Goal: Task Accomplishment & Management: Manage account settings

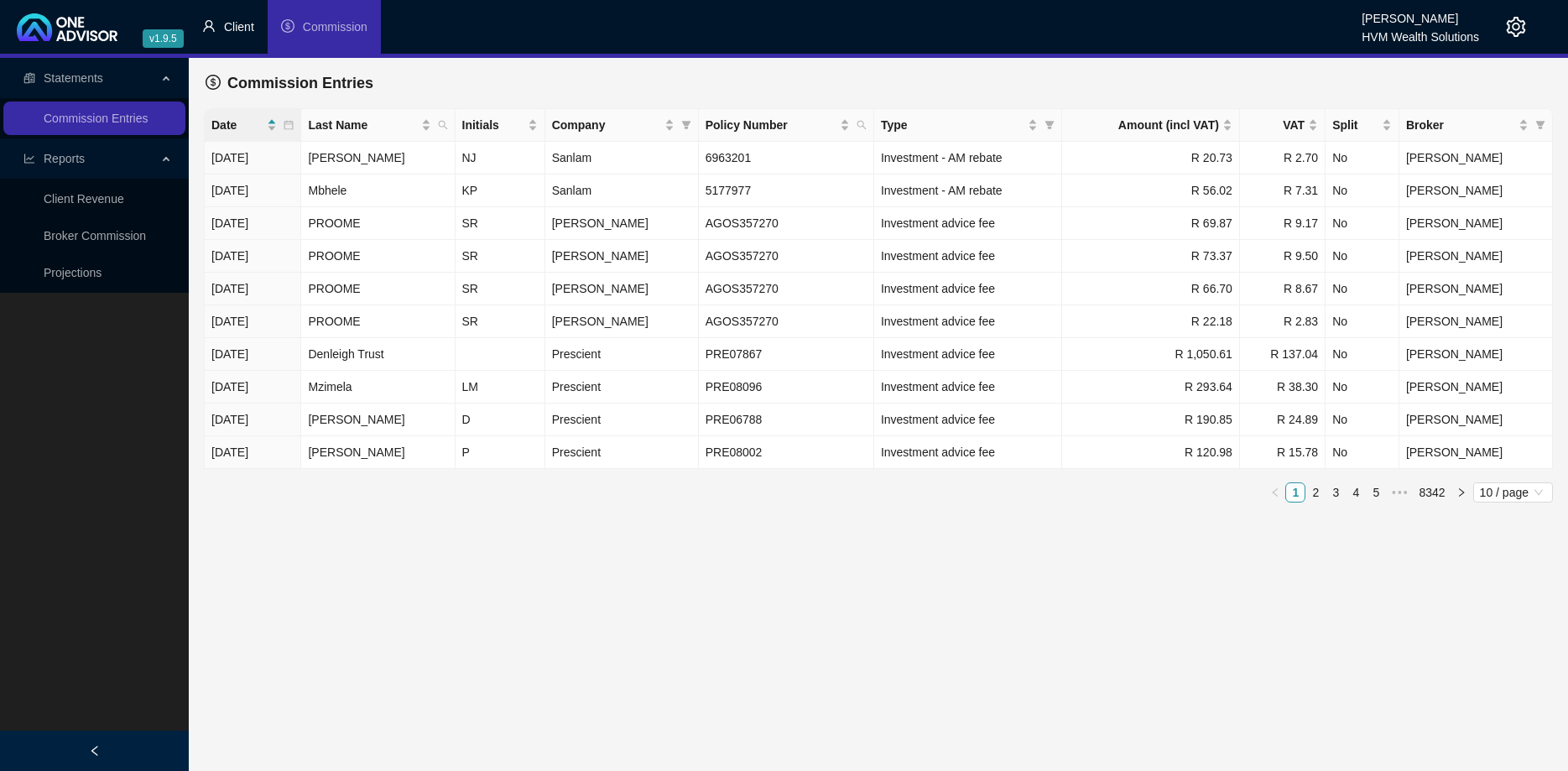
click at [233, 37] on li "Client" at bounding box center [227, 27] width 79 height 54
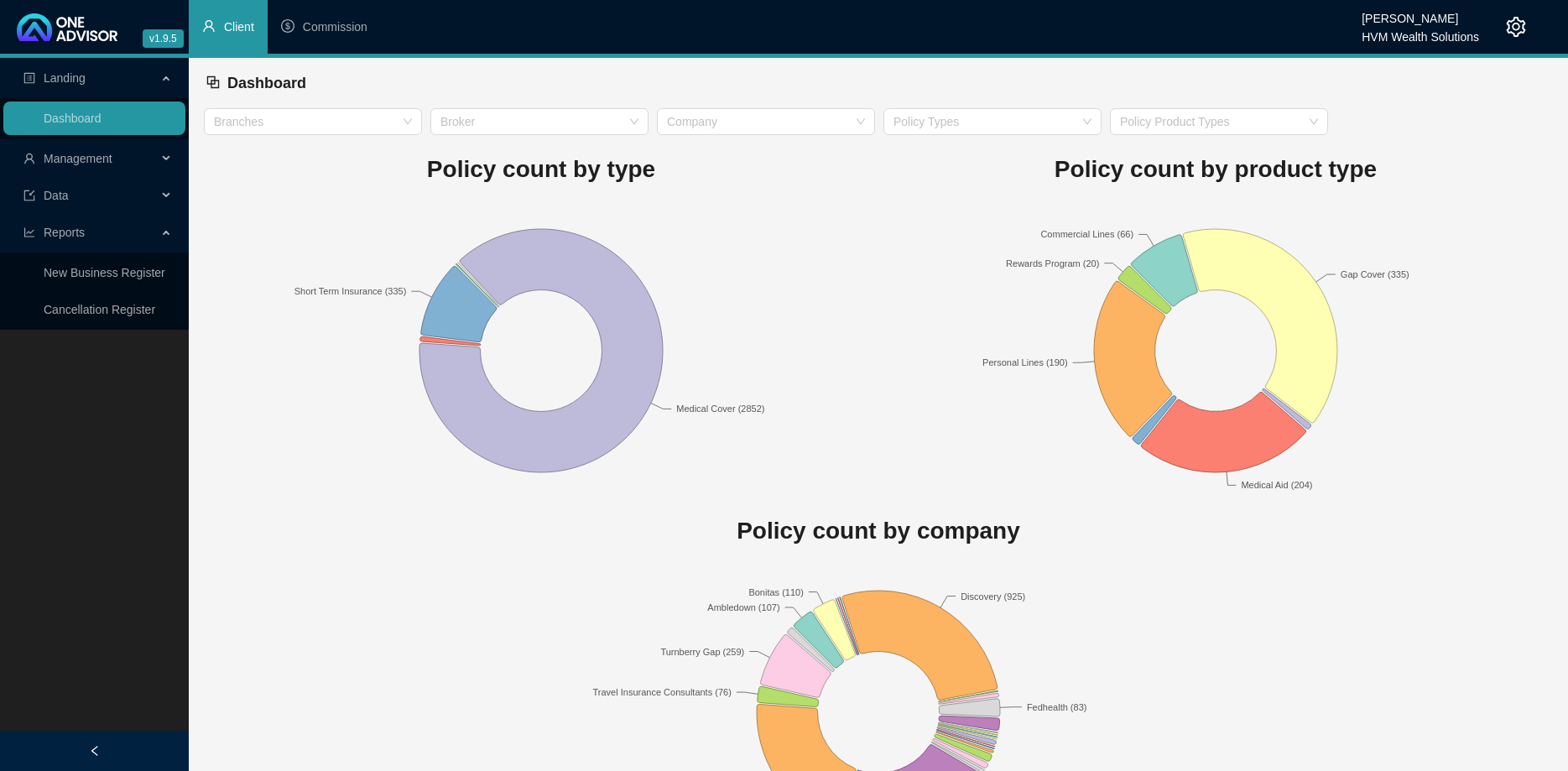
click at [147, 162] on span "Management" at bounding box center [90, 159] width 134 height 33
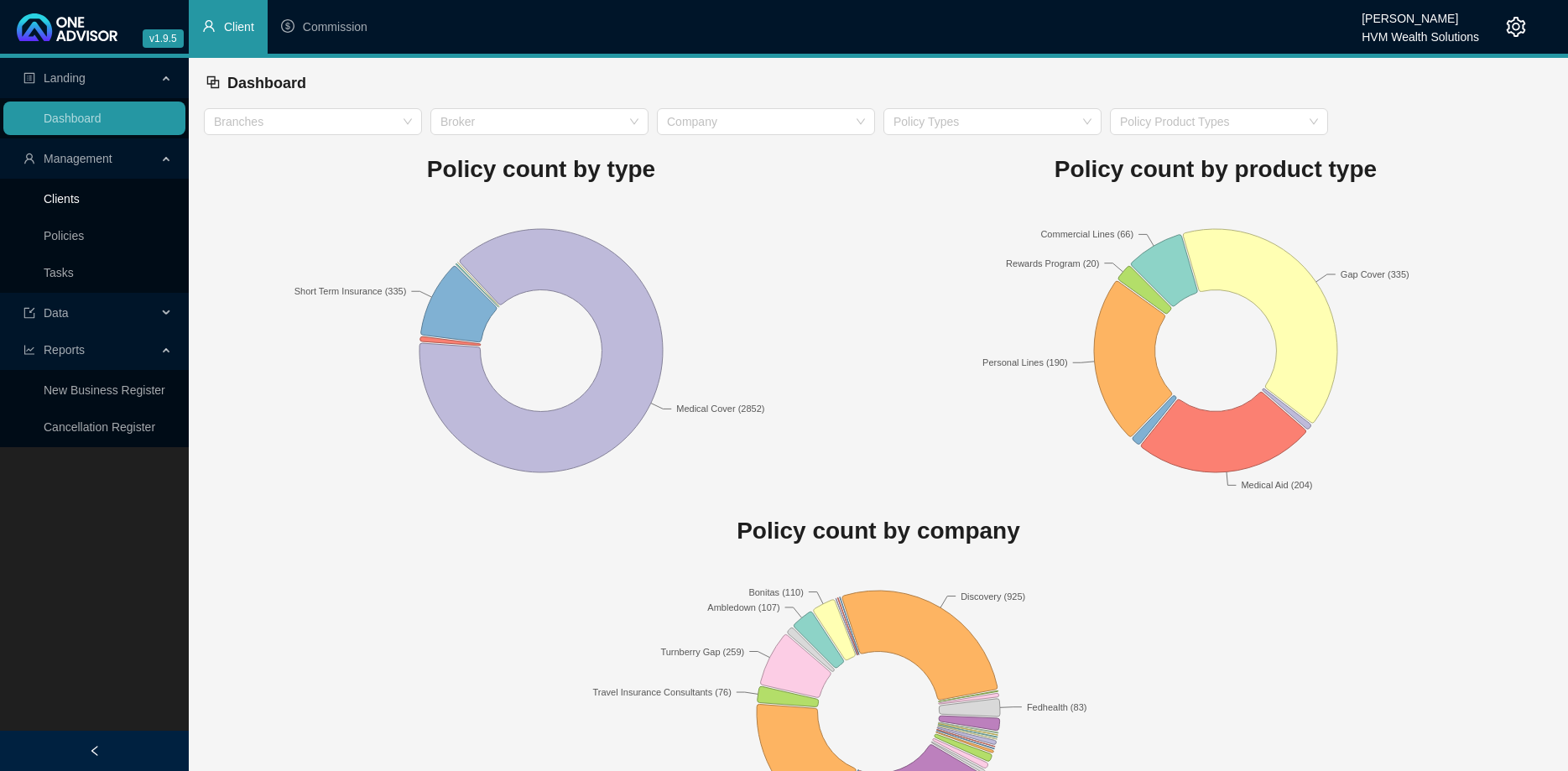
click at [80, 194] on link "Clients" at bounding box center [61, 199] width 36 height 13
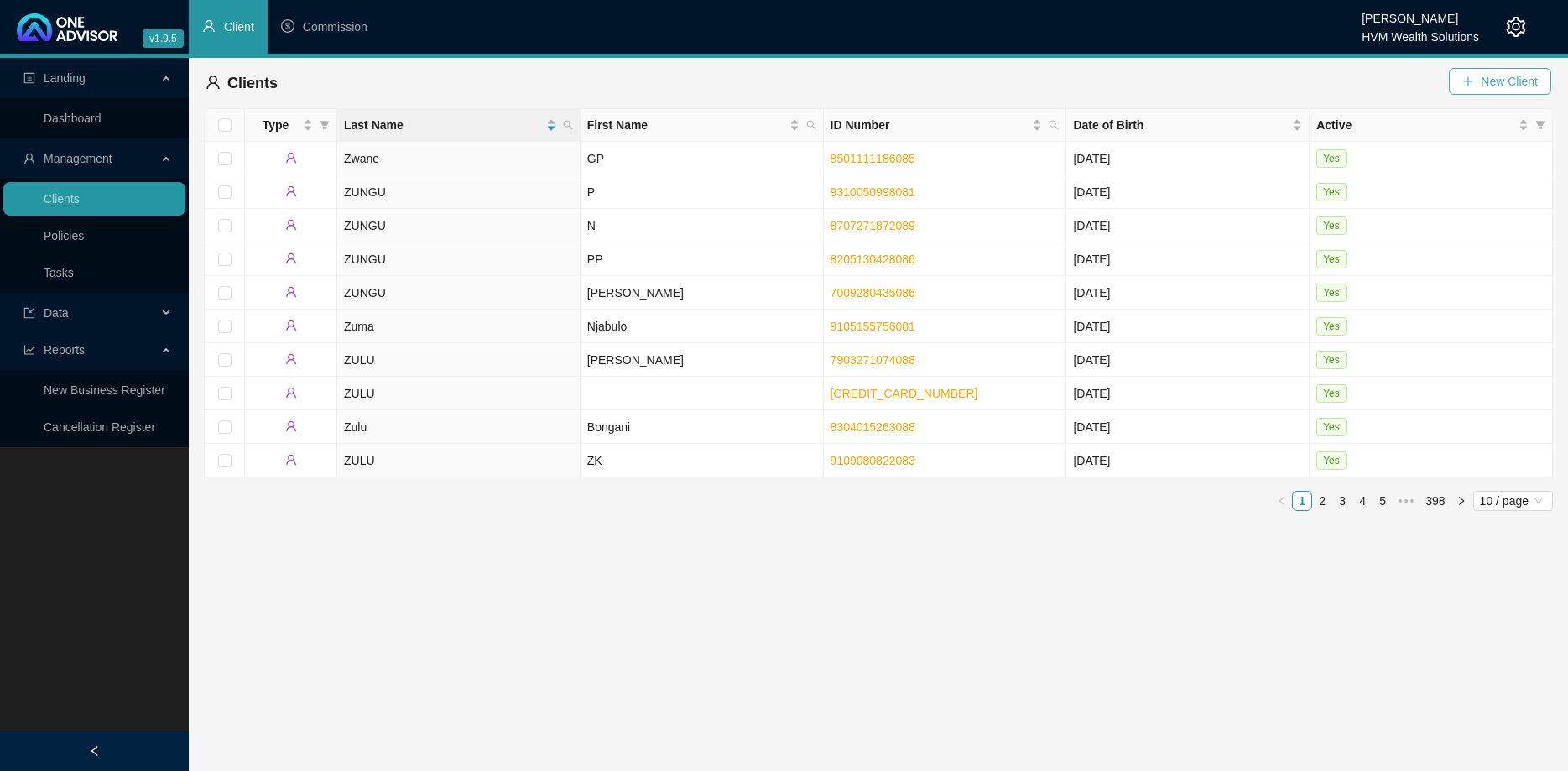
click at [1472, 84] on icon "plus" at bounding box center [1468, 81] width 12 height 12
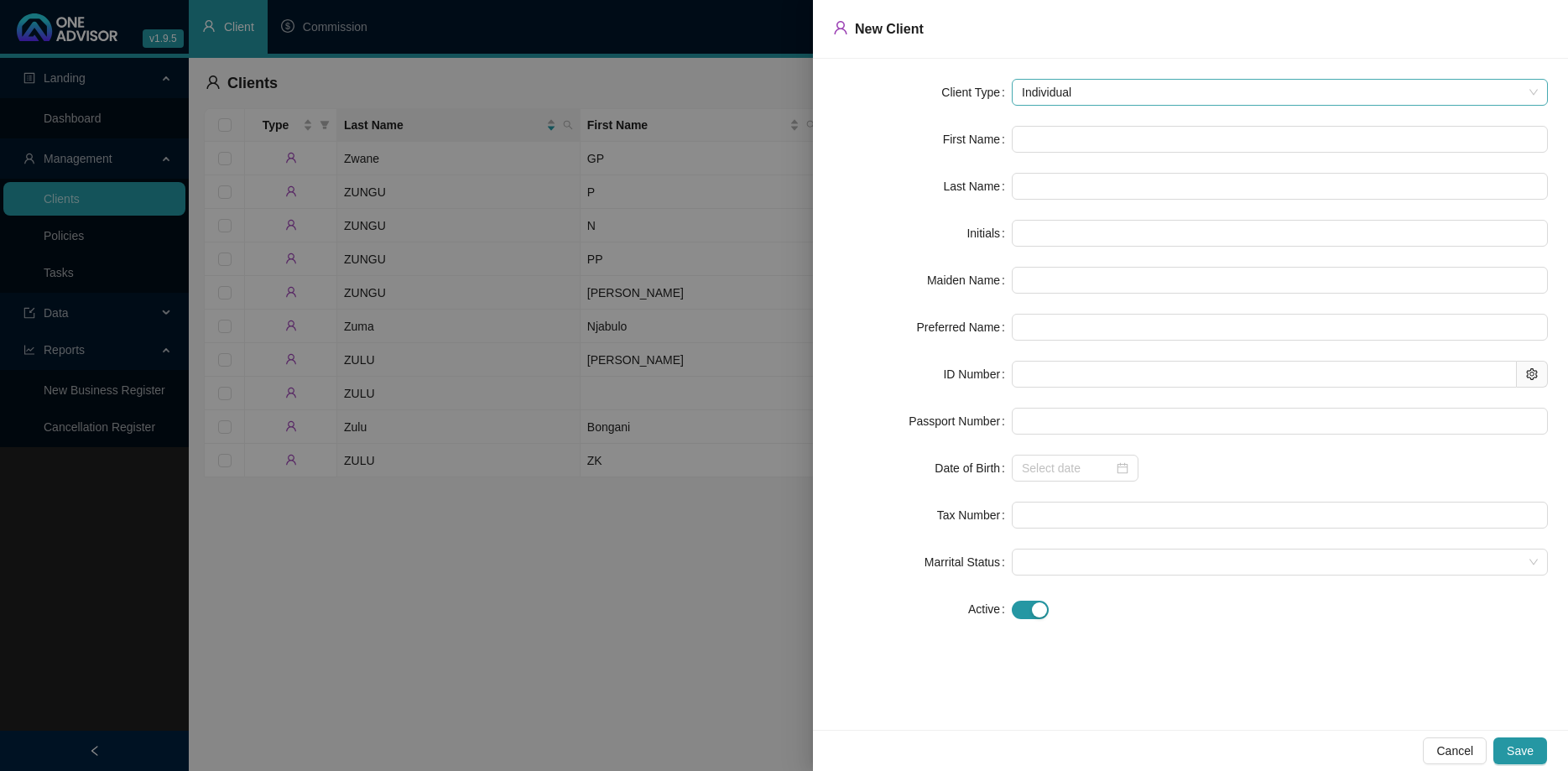
click at [1070, 83] on span "Individual" at bounding box center [1279, 92] width 516 height 25
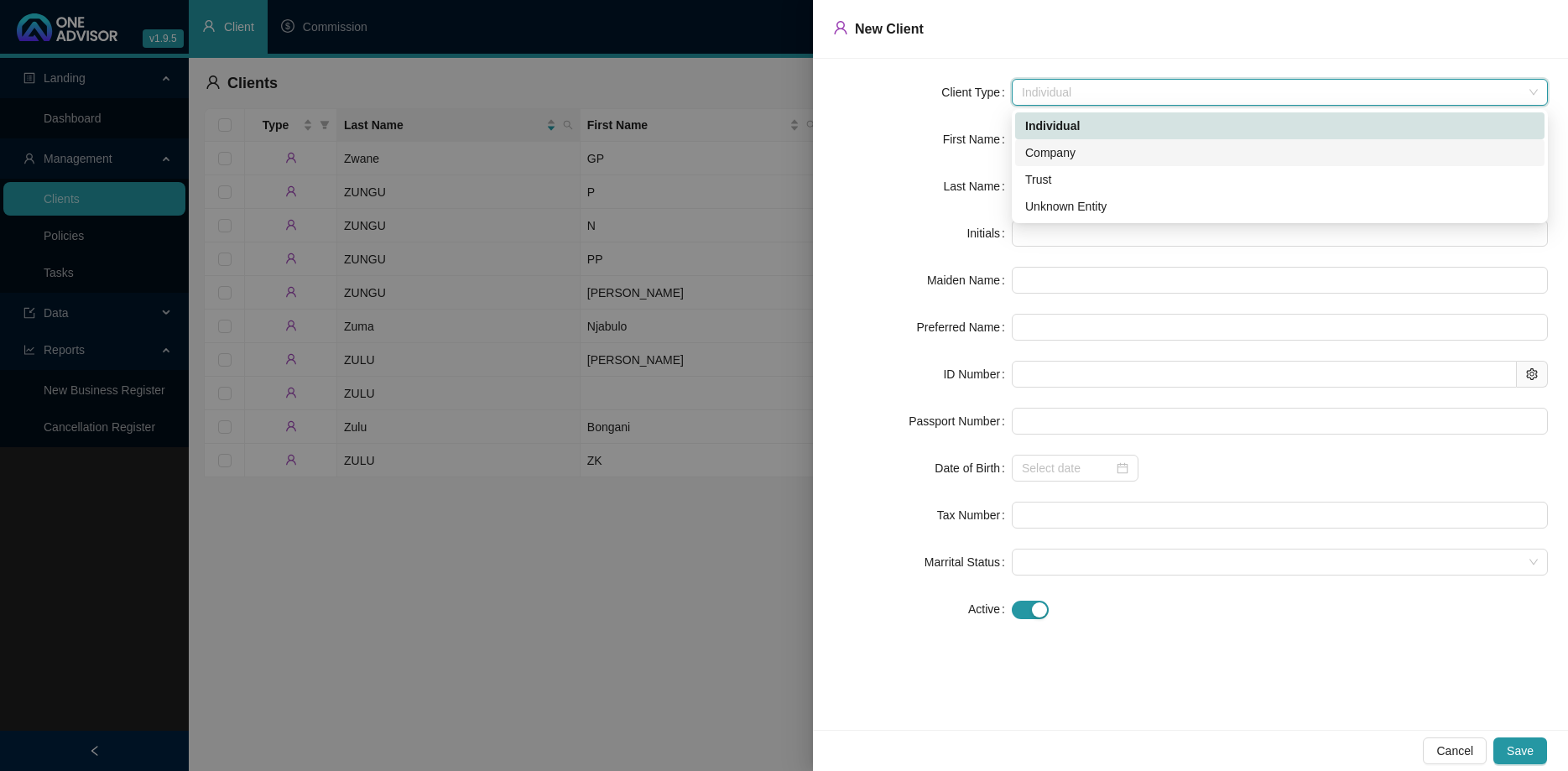
click at [1091, 150] on div "Company" at bounding box center [1279, 153] width 509 height 19
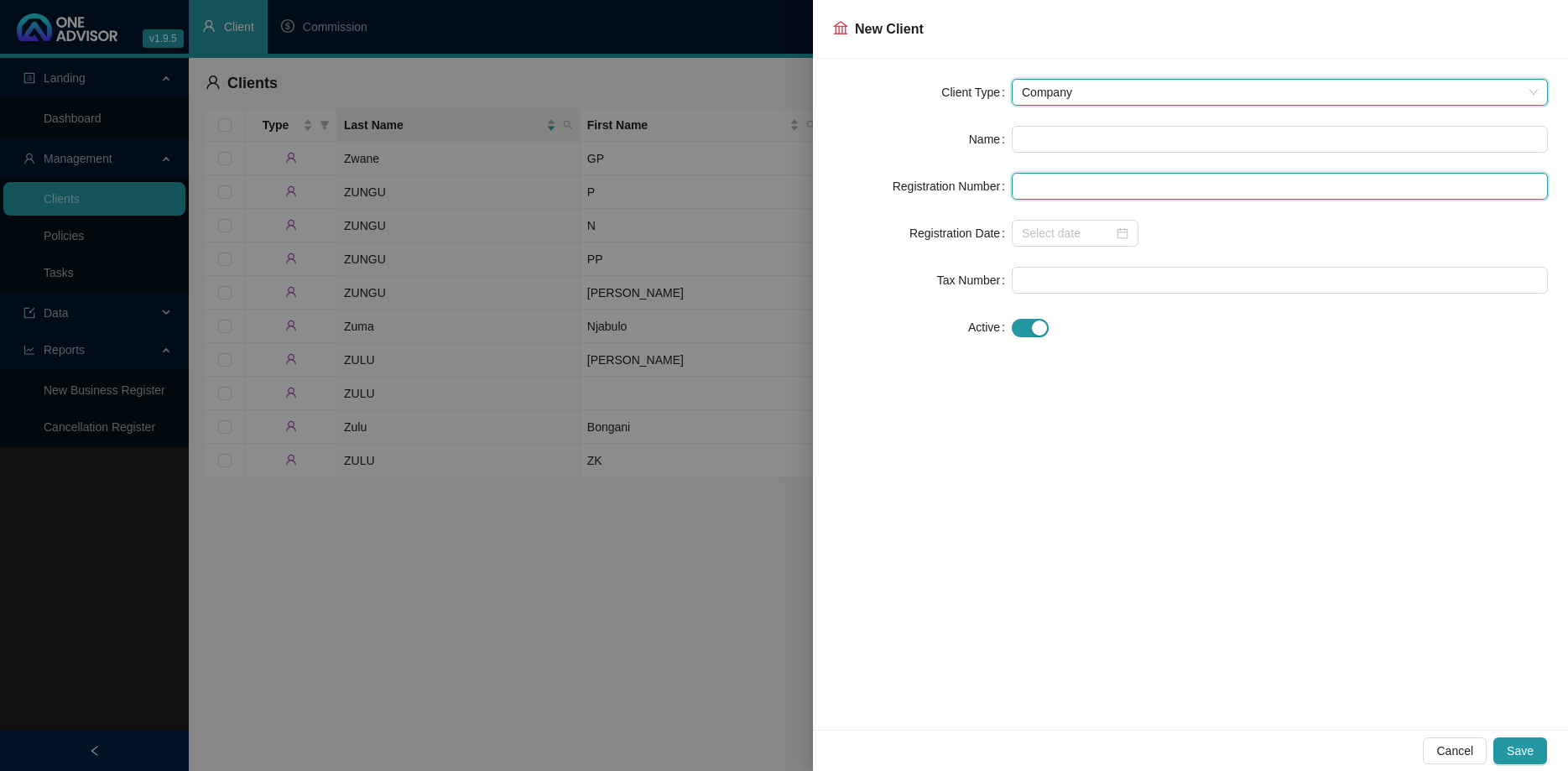
click at [1056, 190] on input "text" at bounding box center [1280, 186] width 536 height 27
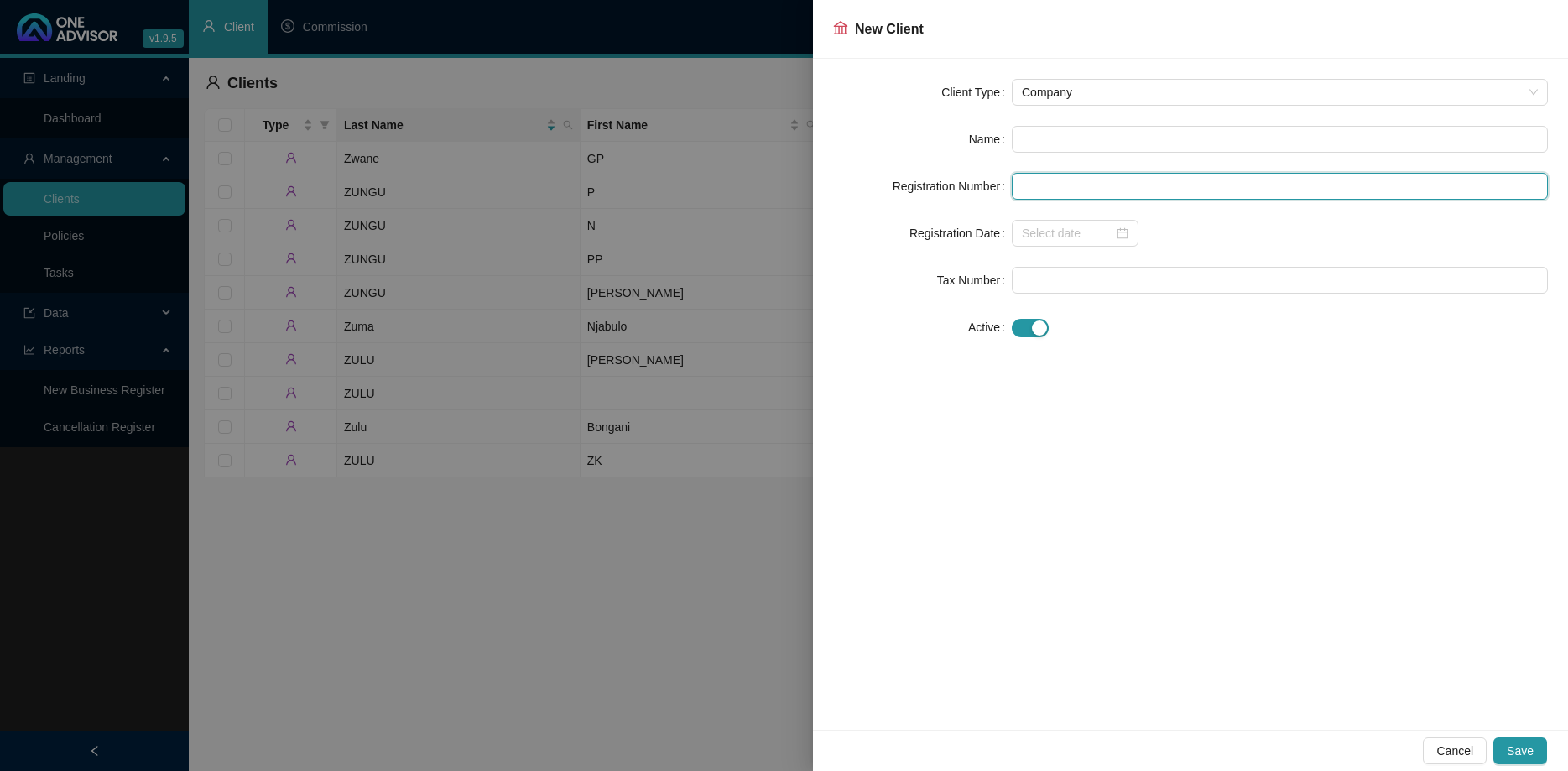
paste input "2025/288639/07"
type input "2025/288639/07"
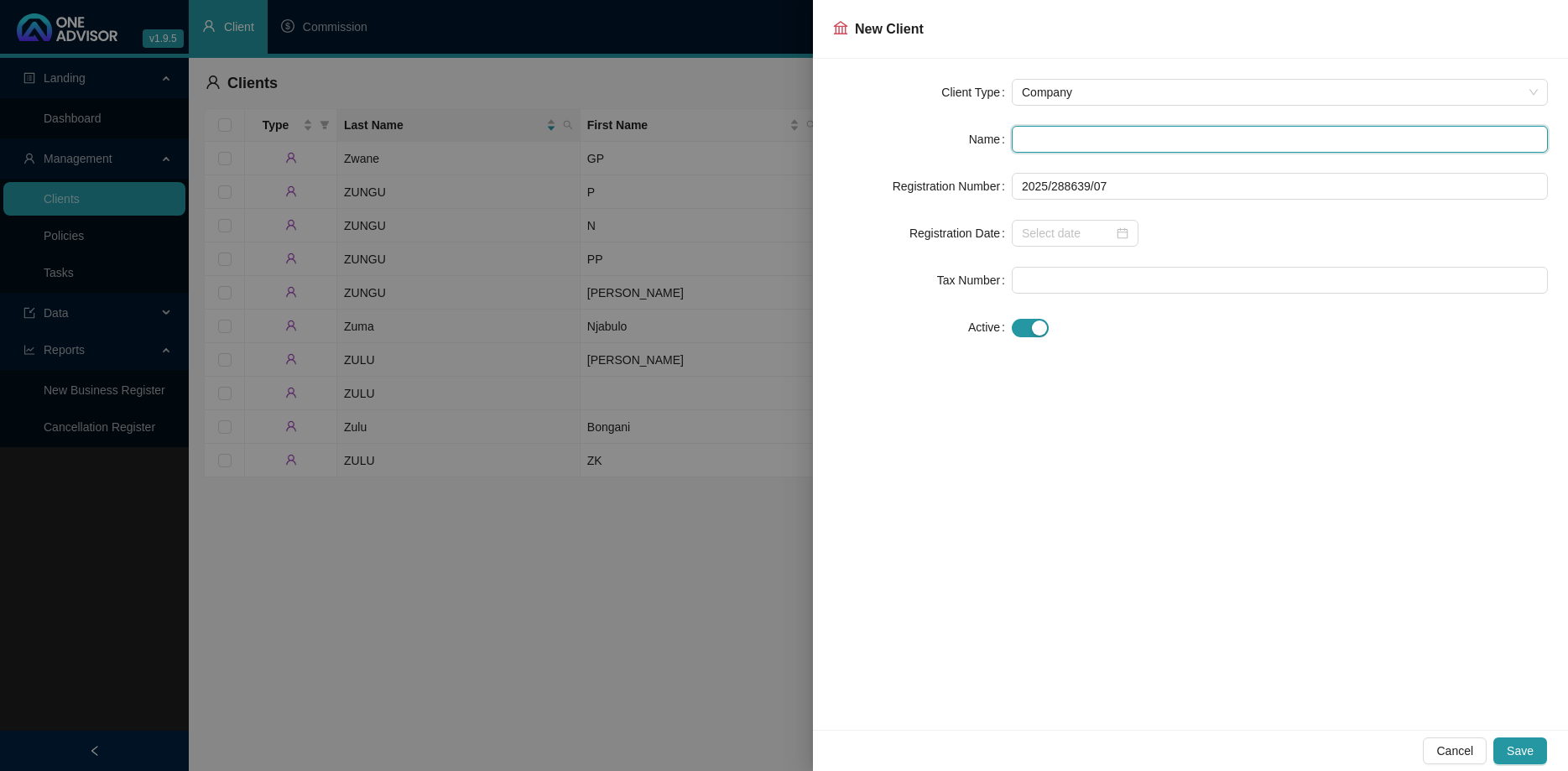
click at [1135, 132] on input "text" at bounding box center [1280, 139] width 536 height 27
paste input "MAHGORD TRADING (PTY) LTD T/A CHICKEN LICKEN"
type input "MAHGORD TRADING (PTY) LTD T/A CHICKEN LICKEN"
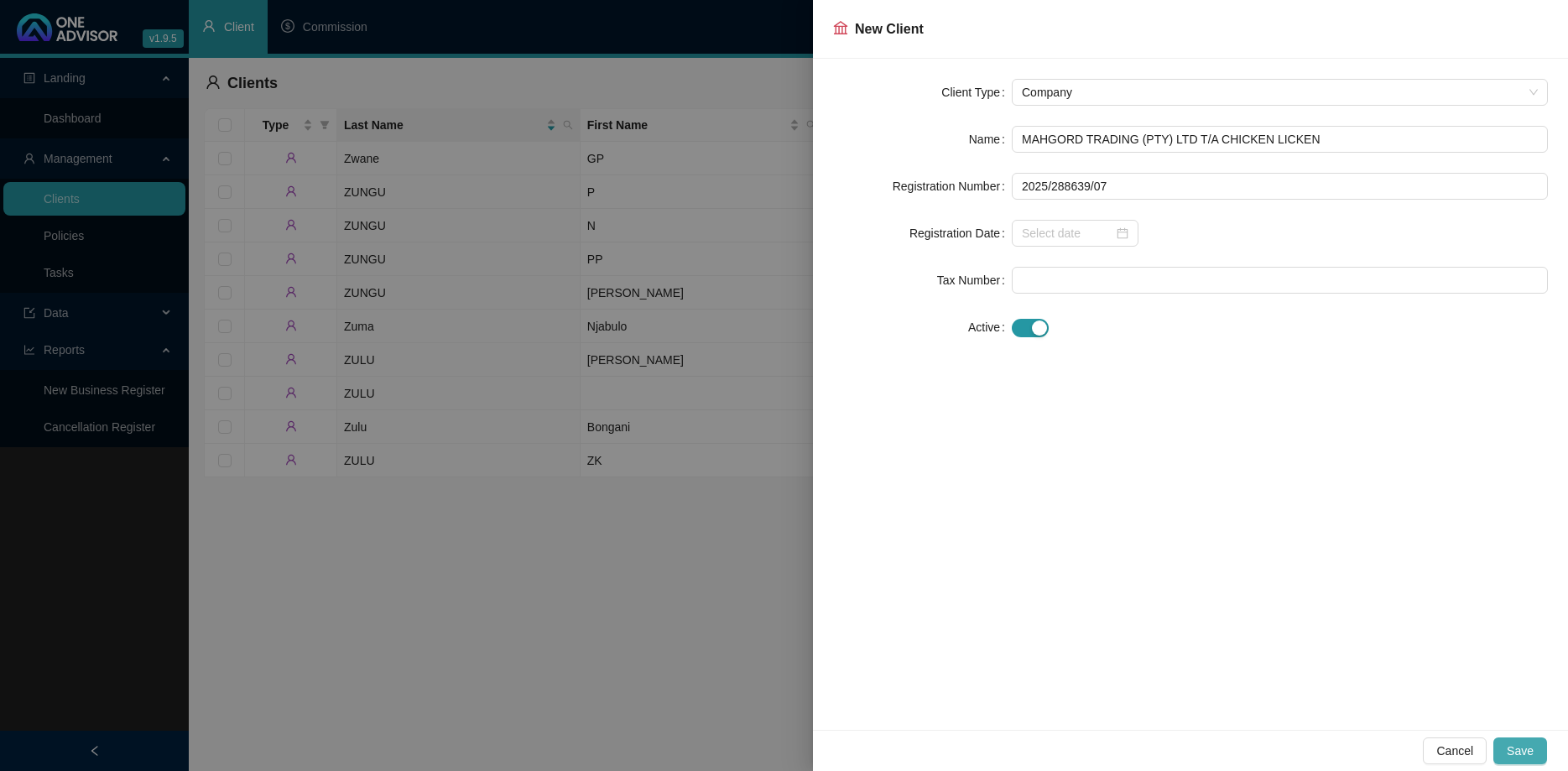
click at [1530, 747] on span "Save" at bounding box center [1520, 751] width 27 height 19
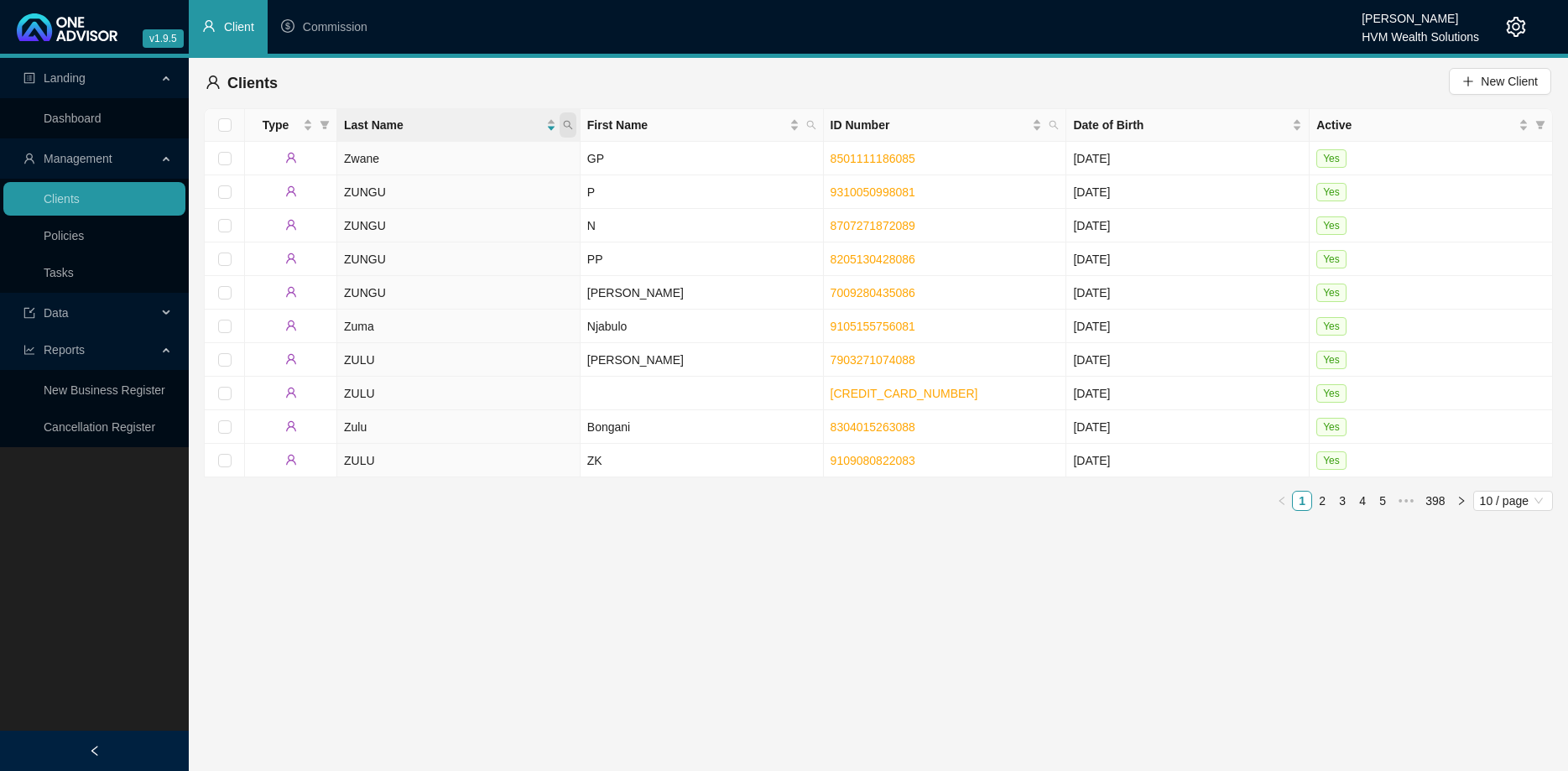
click at [572, 123] on icon "search" at bounding box center [568, 124] width 10 height 10
type input "MAHGORD TRADING (PTY) LTD T/A CHICKEN LICKEN"
click at [468, 187] on span "Search" at bounding box center [459, 191] width 37 height 19
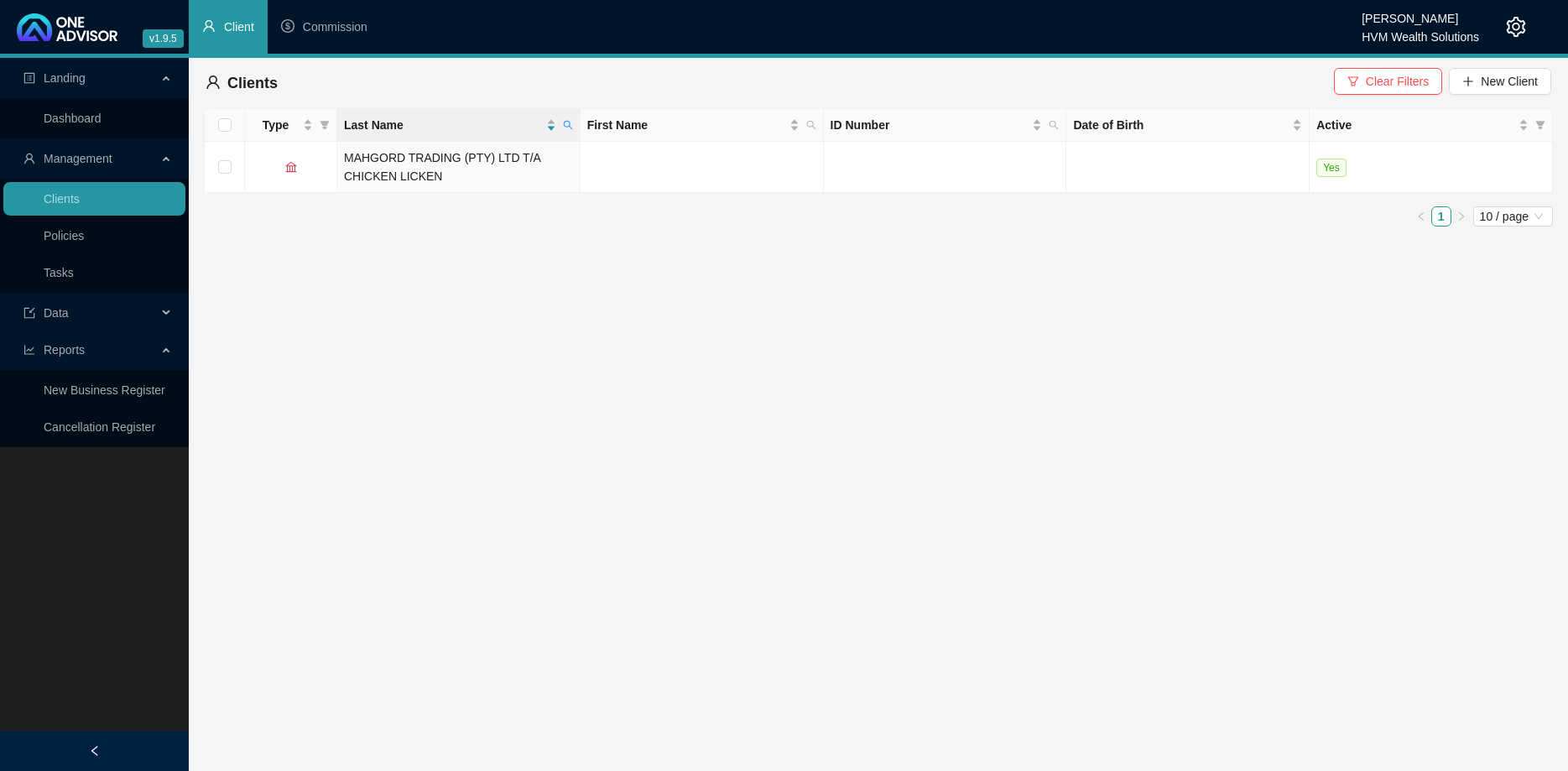
click at [477, 171] on td "MAHGORD TRADING (PTY) LTD T/A CHICKEN LICKEN" at bounding box center [459, 167] width 243 height 51
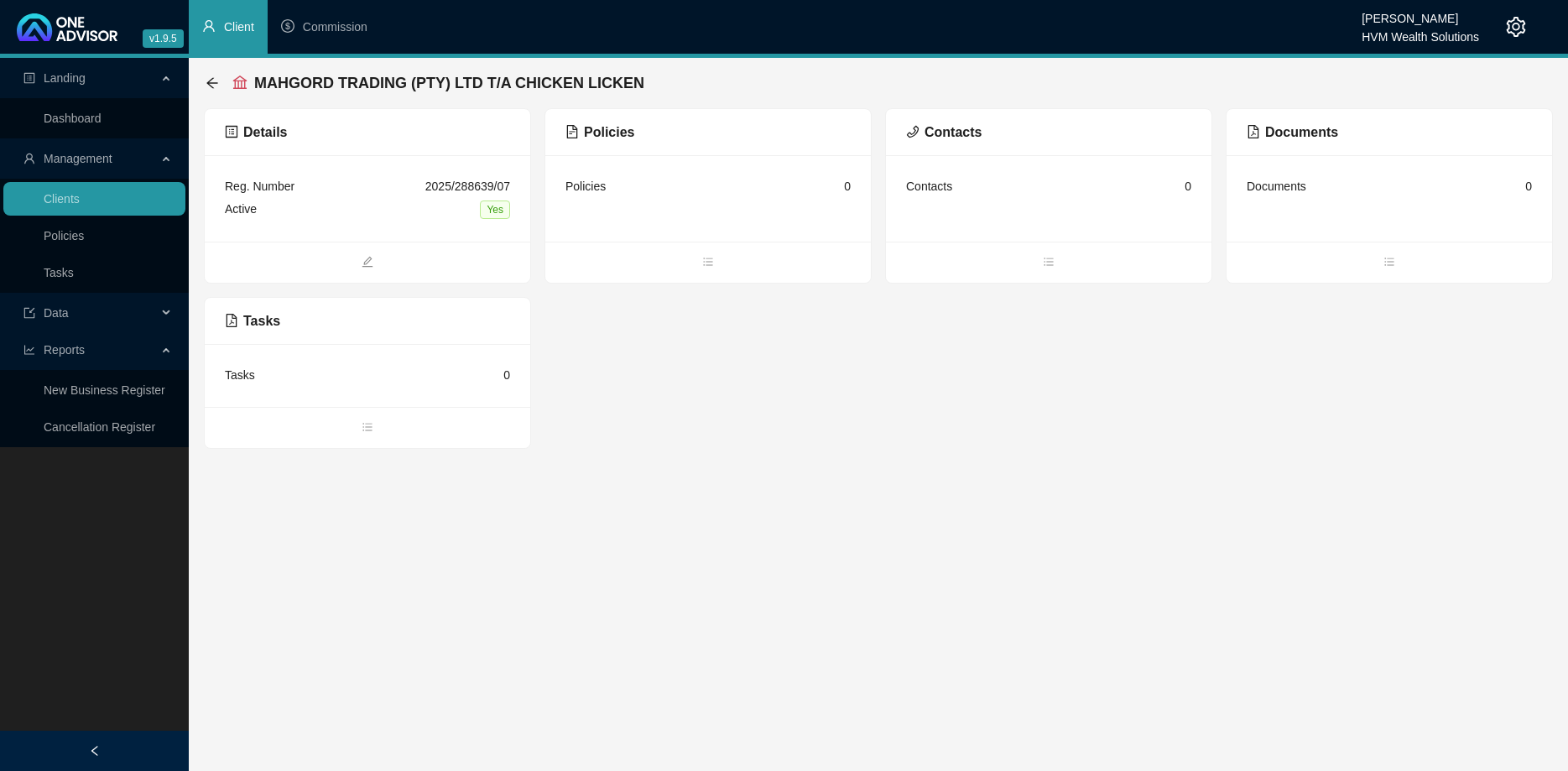
click at [709, 328] on div "Details Reg. Number 2025/288639/07 Active Yes Policies Policies 0 Contacts Cont…" at bounding box center [879, 278] width 1349 height 341
click at [707, 259] on icon "bars" at bounding box center [708, 262] width 9 height 7
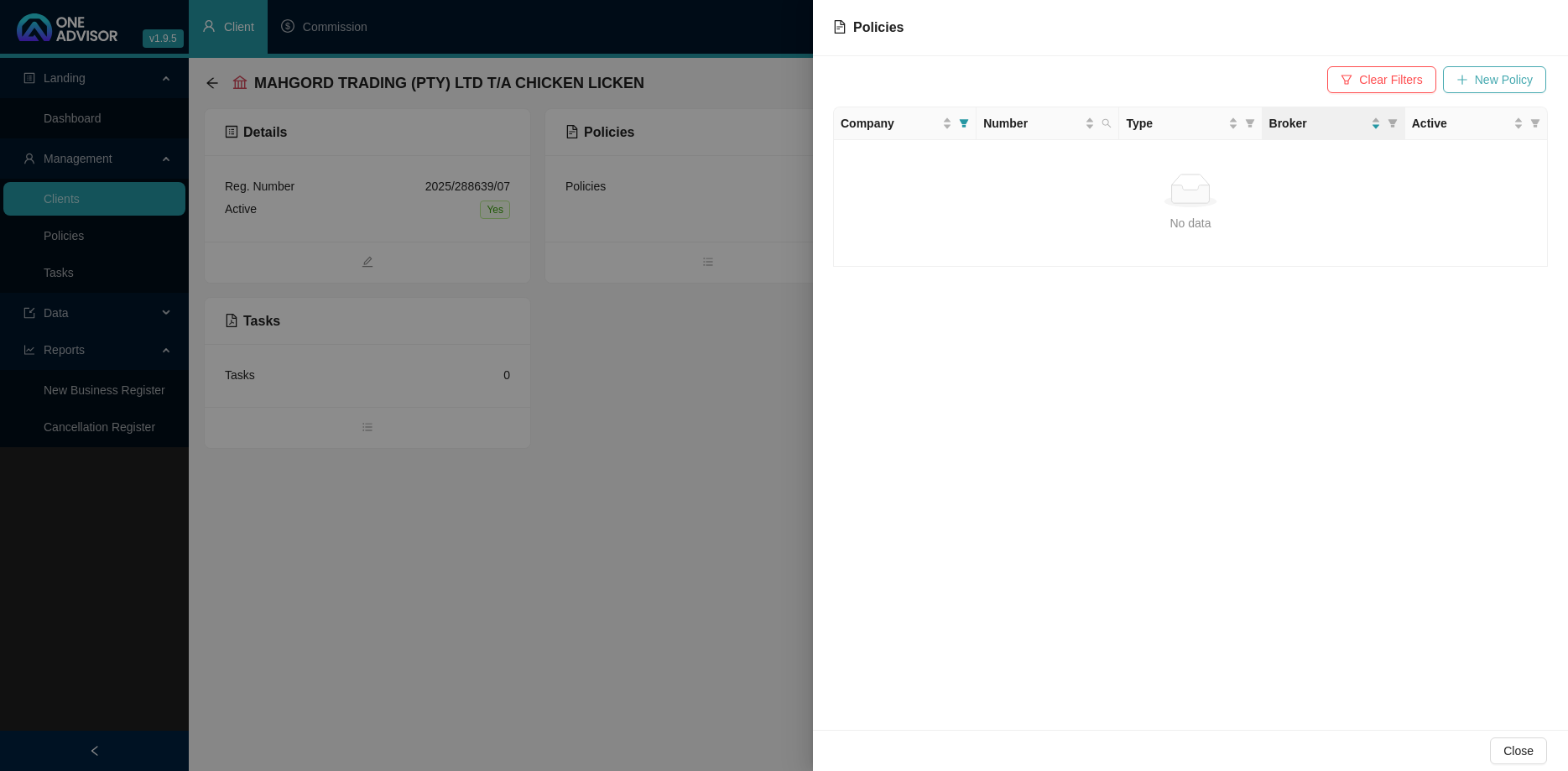
click at [1475, 78] on button "New Policy" at bounding box center [1494, 79] width 103 height 27
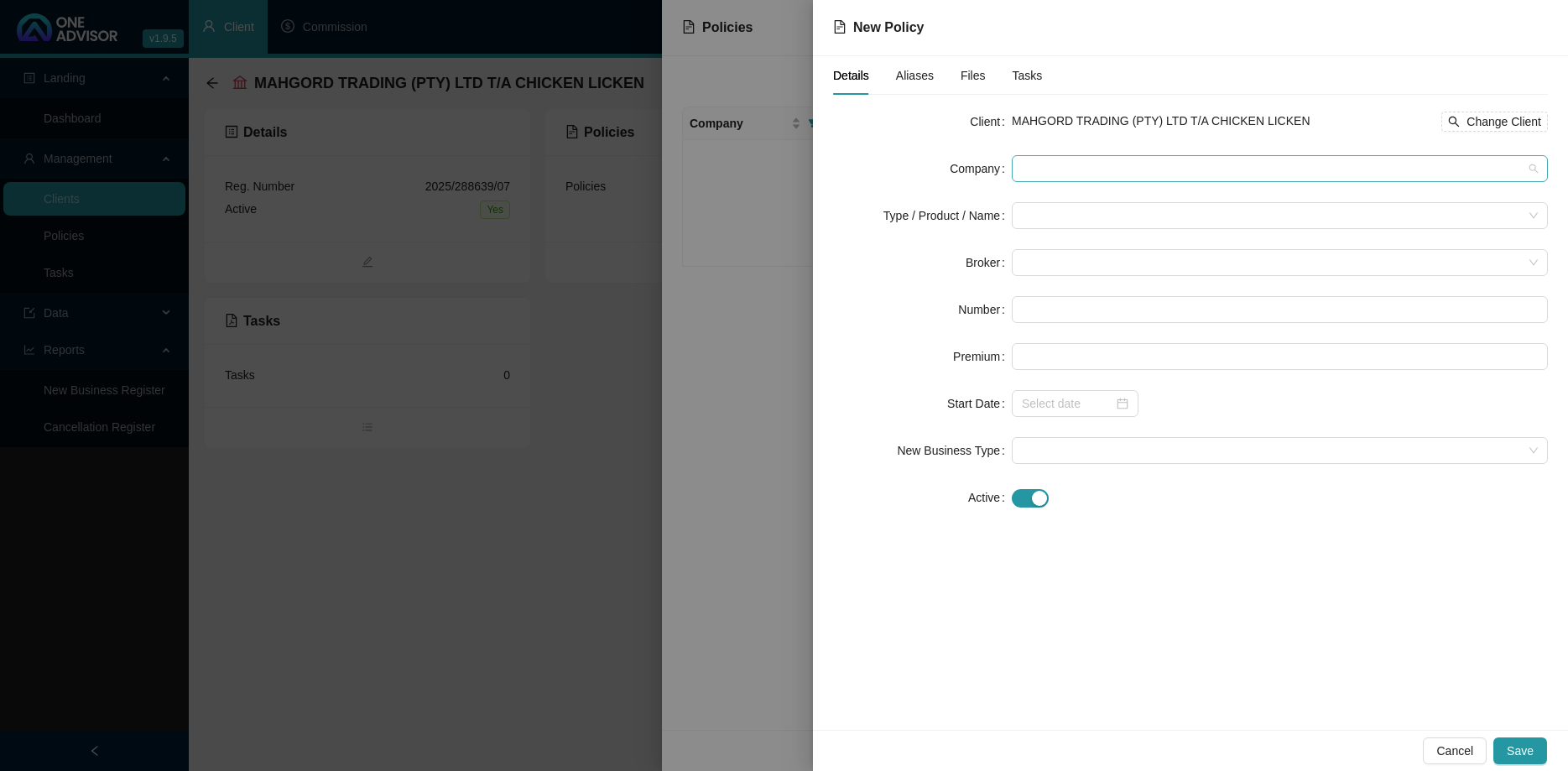
click at [1071, 171] on span at bounding box center [1279, 168] width 516 height 25
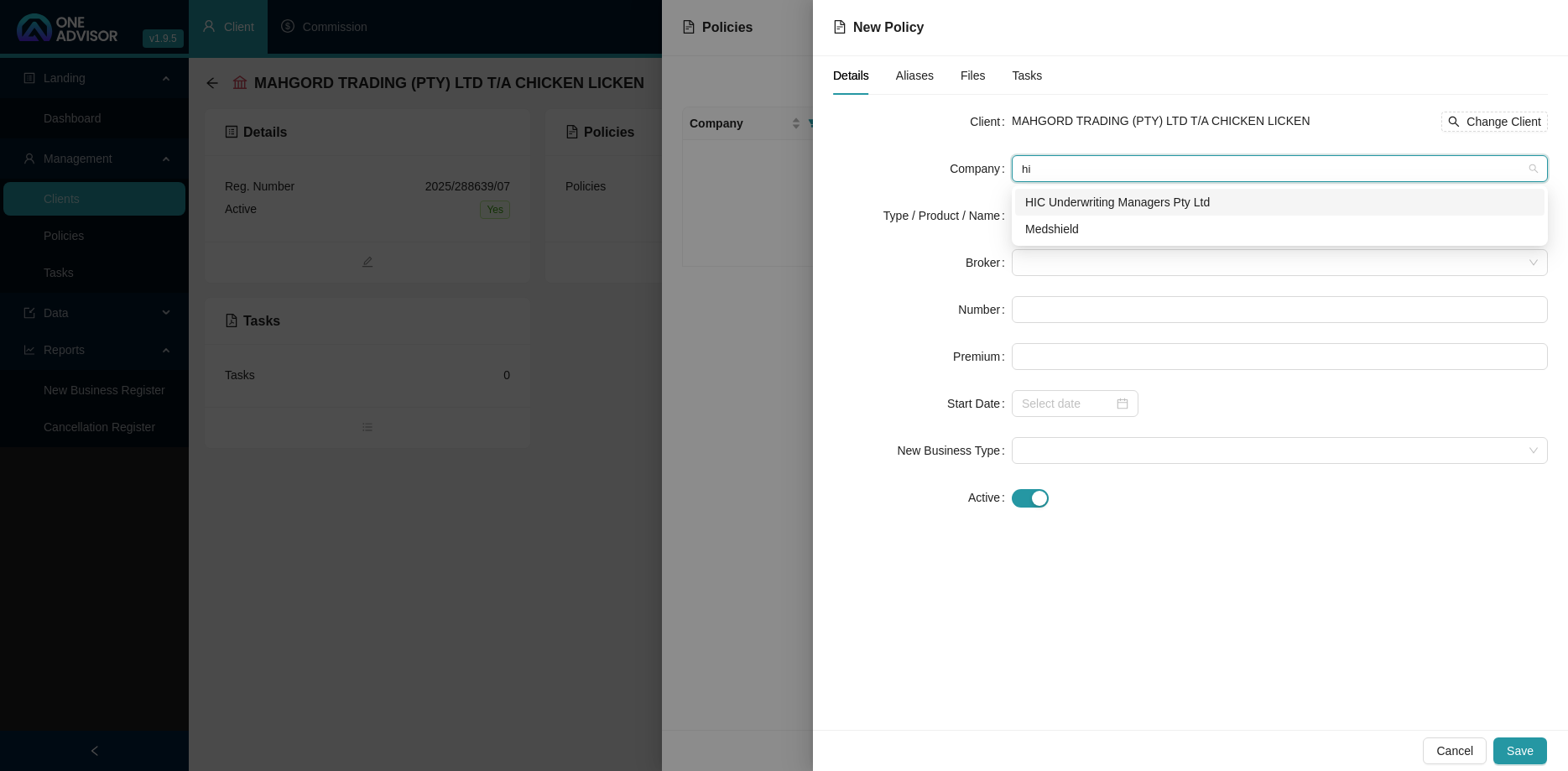
type input "hic"
click at [1148, 193] on div "HIC Underwriting Managers Pty Ltd" at bounding box center [1279, 202] width 509 height 19
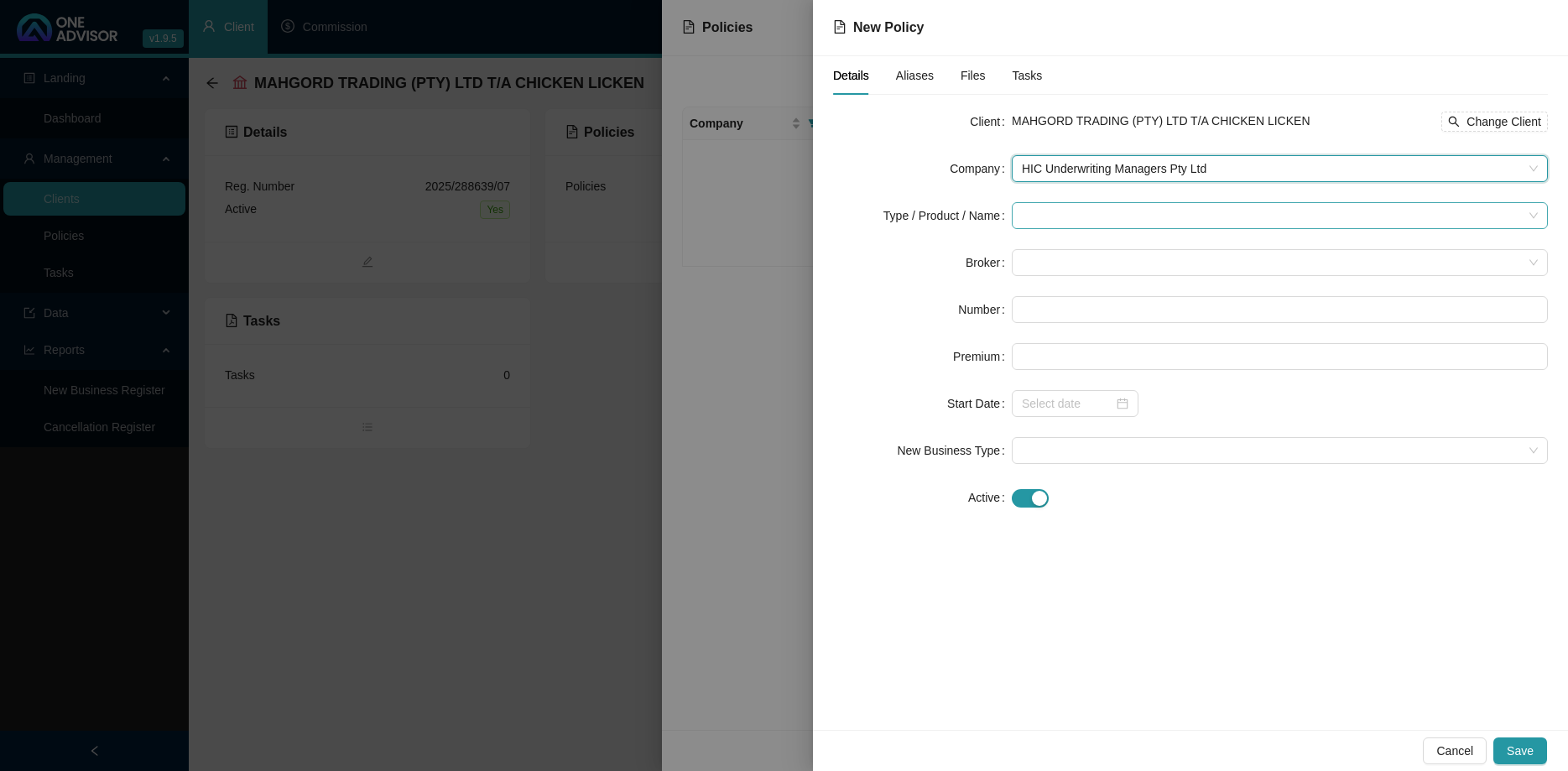
click at [1095, 219] on input "search" at bounding box center [1272, 215] width 501 height 25
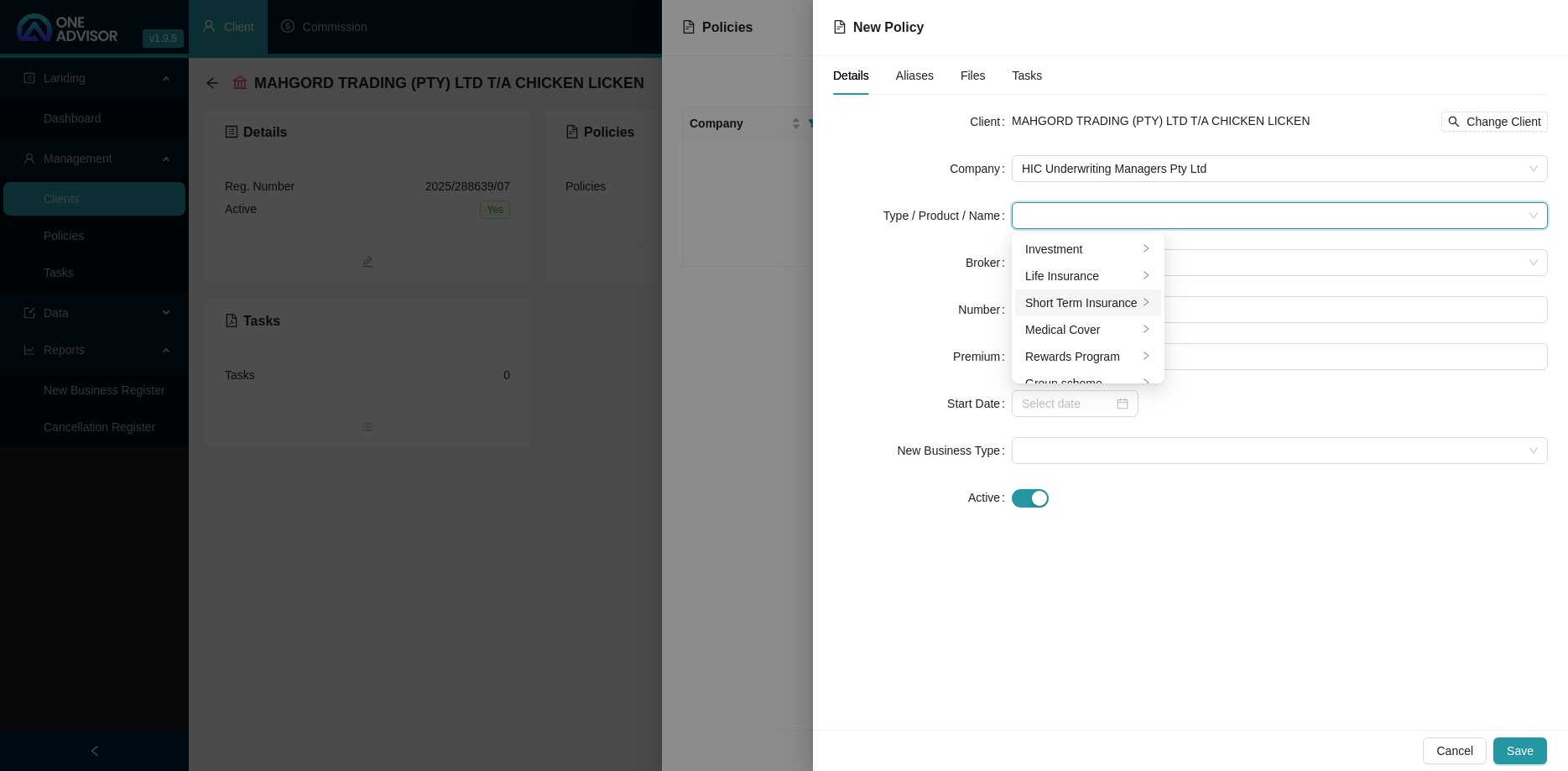
click at [1085, 293] on li "Short Term Insurance" at bounding box center [1087, 302] width 146 height 27
click at [1209, 253] on div "Commercial Lines" at bounding box center [1234, 250] width 94 height 19
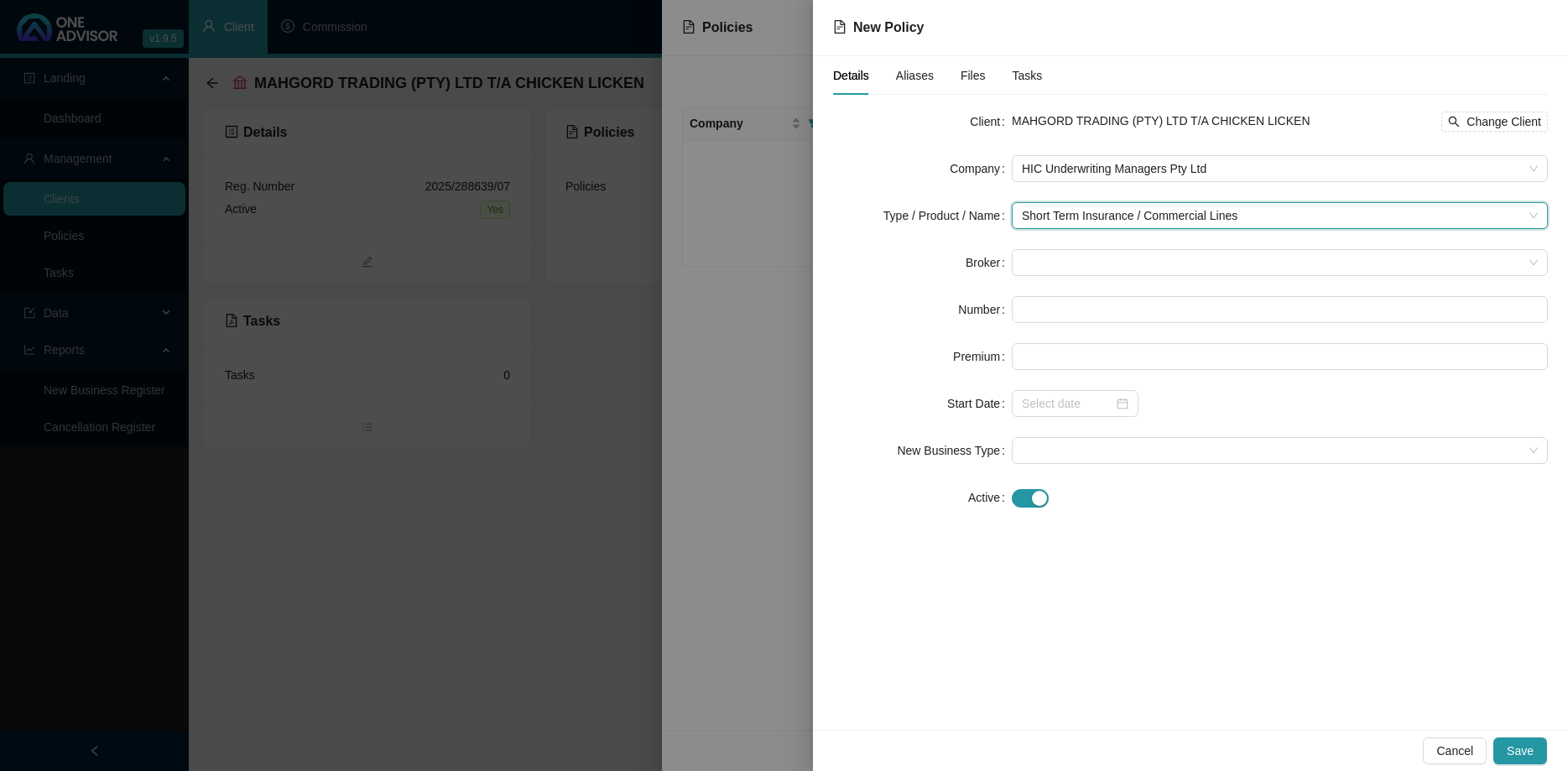
click at [1068, 276] on form "Client MAHGORD TRADING (PTY) LTD T/A CHICKEN LICKEN Change Client Company HIC U…" at bounding box center [1190, 310] width 714 height 403
click at [1069, 269] on span at bounding box center [1279, 262] width 516 height 25
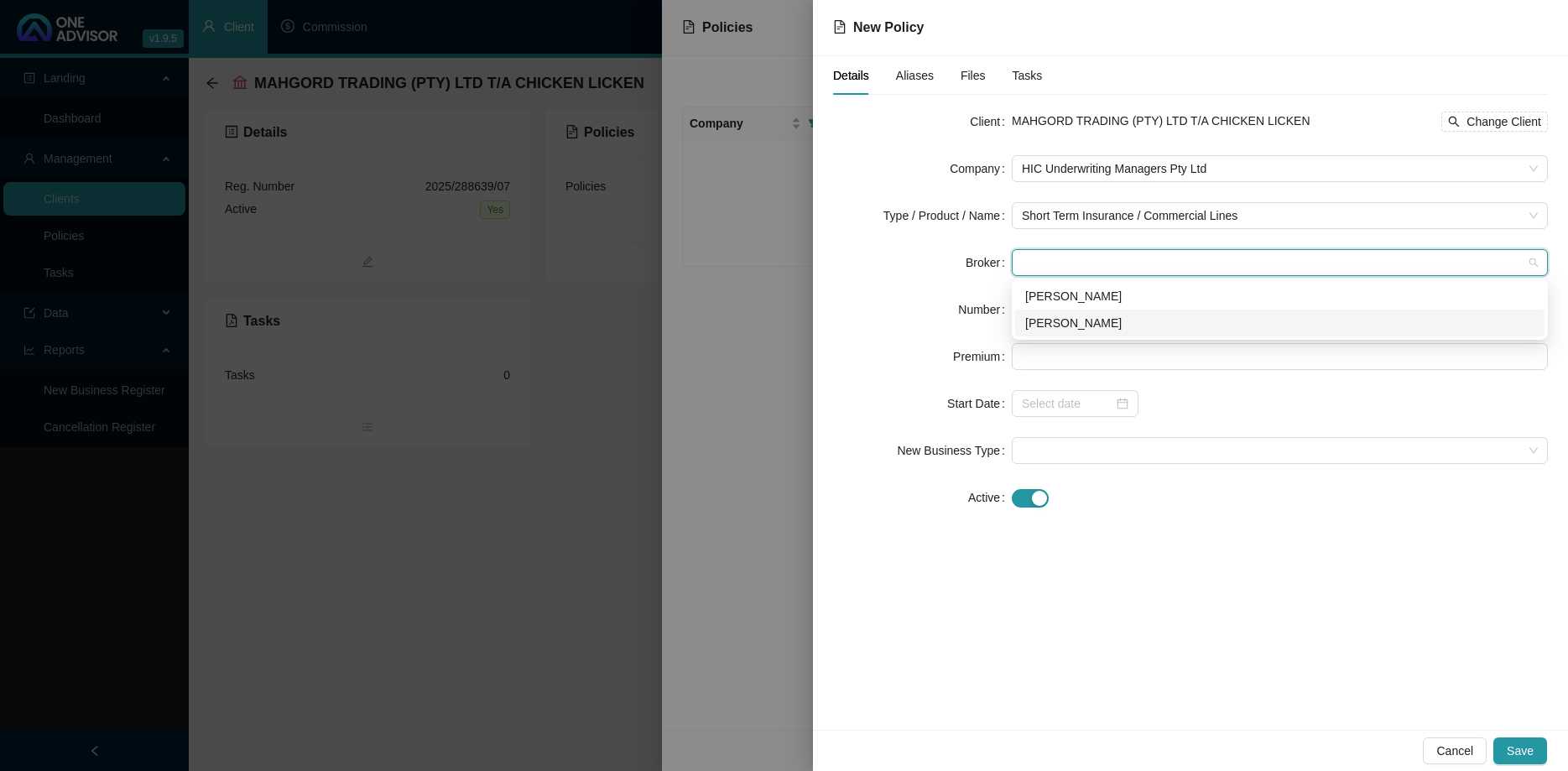
click at [1074, 312] on div "[PERSON_NAME]" at bounding box center [1279, 323] width 530 height 27
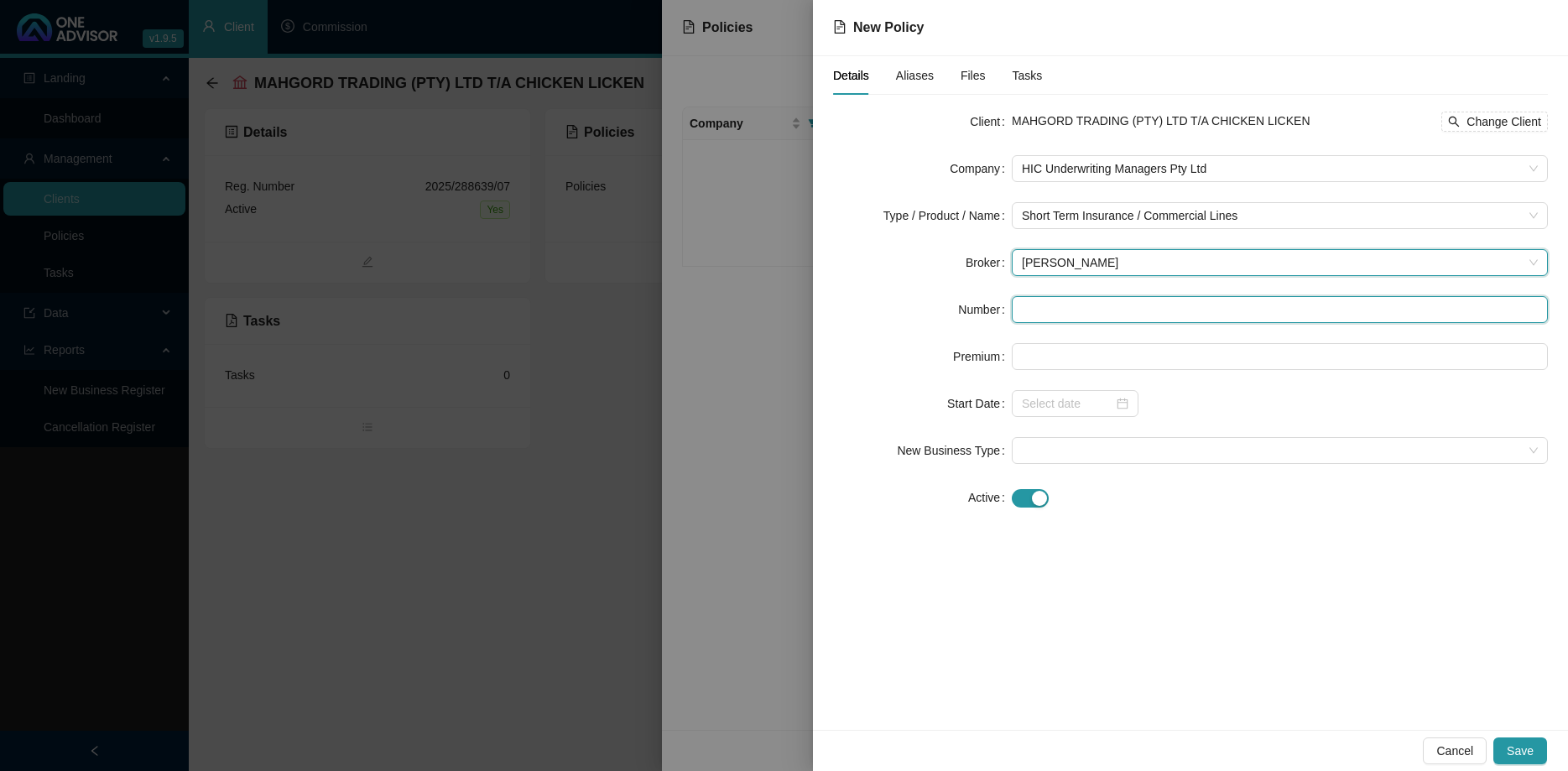
click at [1073, 311] on input "text" at bounding box center [1280, 309] width 536 height 27
paste input "HIC114848"
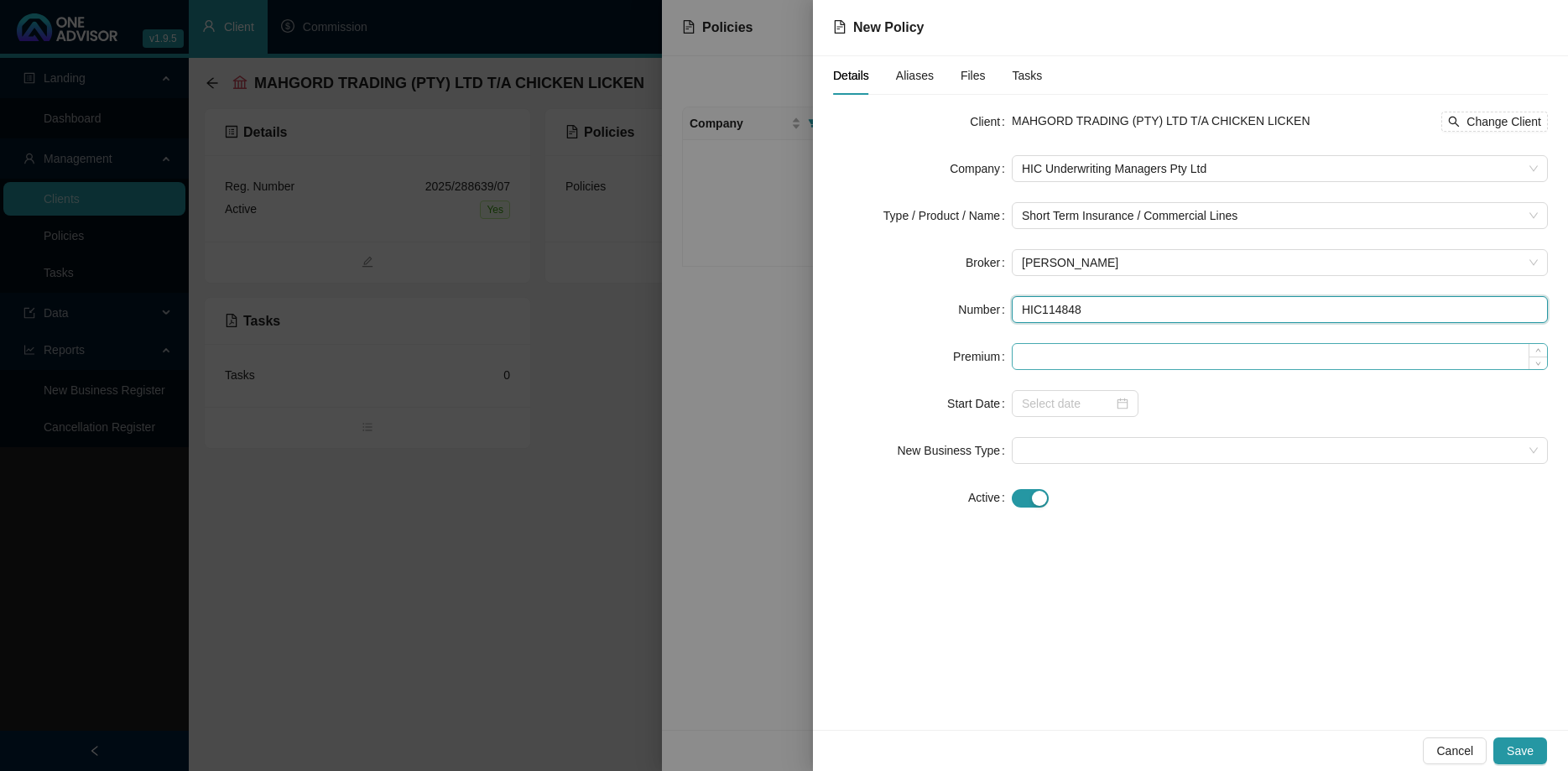
type input "HIC114848"
click at [1054, 358] on input at bounding box center [1280, 356] width 534 height 25
click at [1116, 407] on div at bounding box center [1074, 404] width 107 height 19
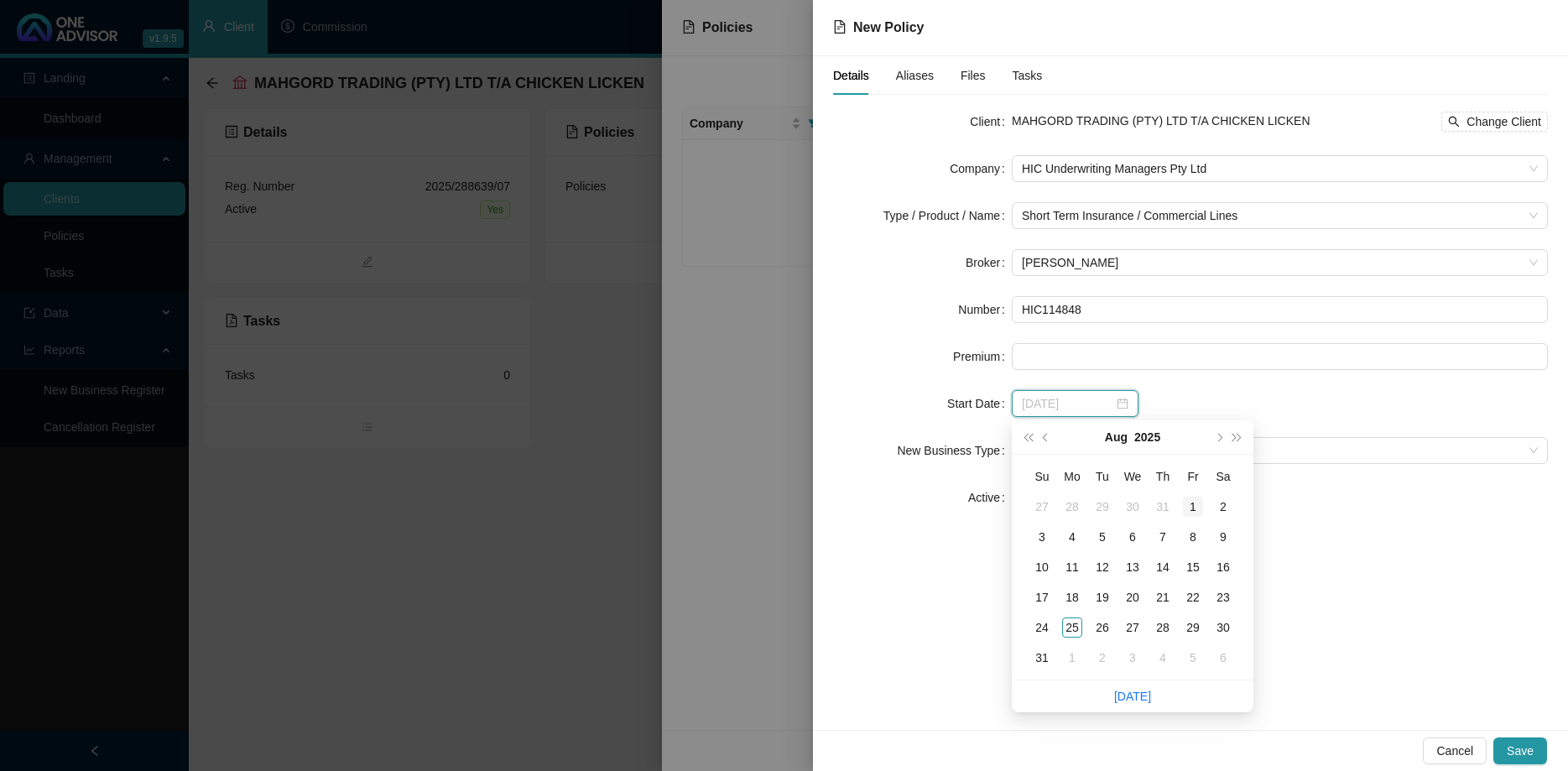
type input "[DATE]"
click at [1189, 500] on div "1" at bounding box center [1193, 507] width 20 height 20
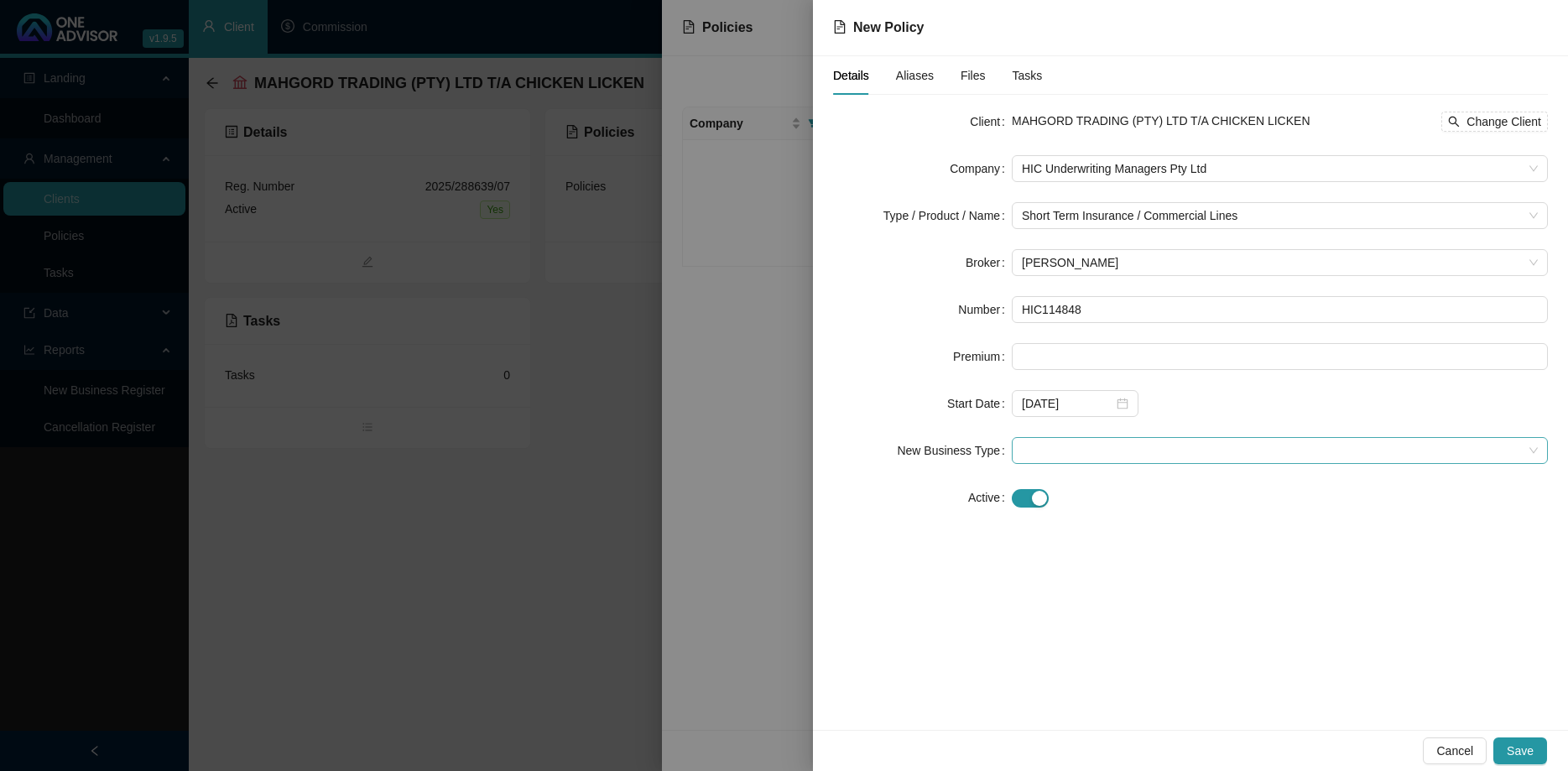
click at [1051, 456] on span at bounding box center [1279, 450] width 516 height 25
click at [1068, 516] on div "New Application" at bounding box center [1279, 511] width 509 height 19
click at [1519, 753] on span "Save" at bounding box center [1520, 751] width 27 height 19
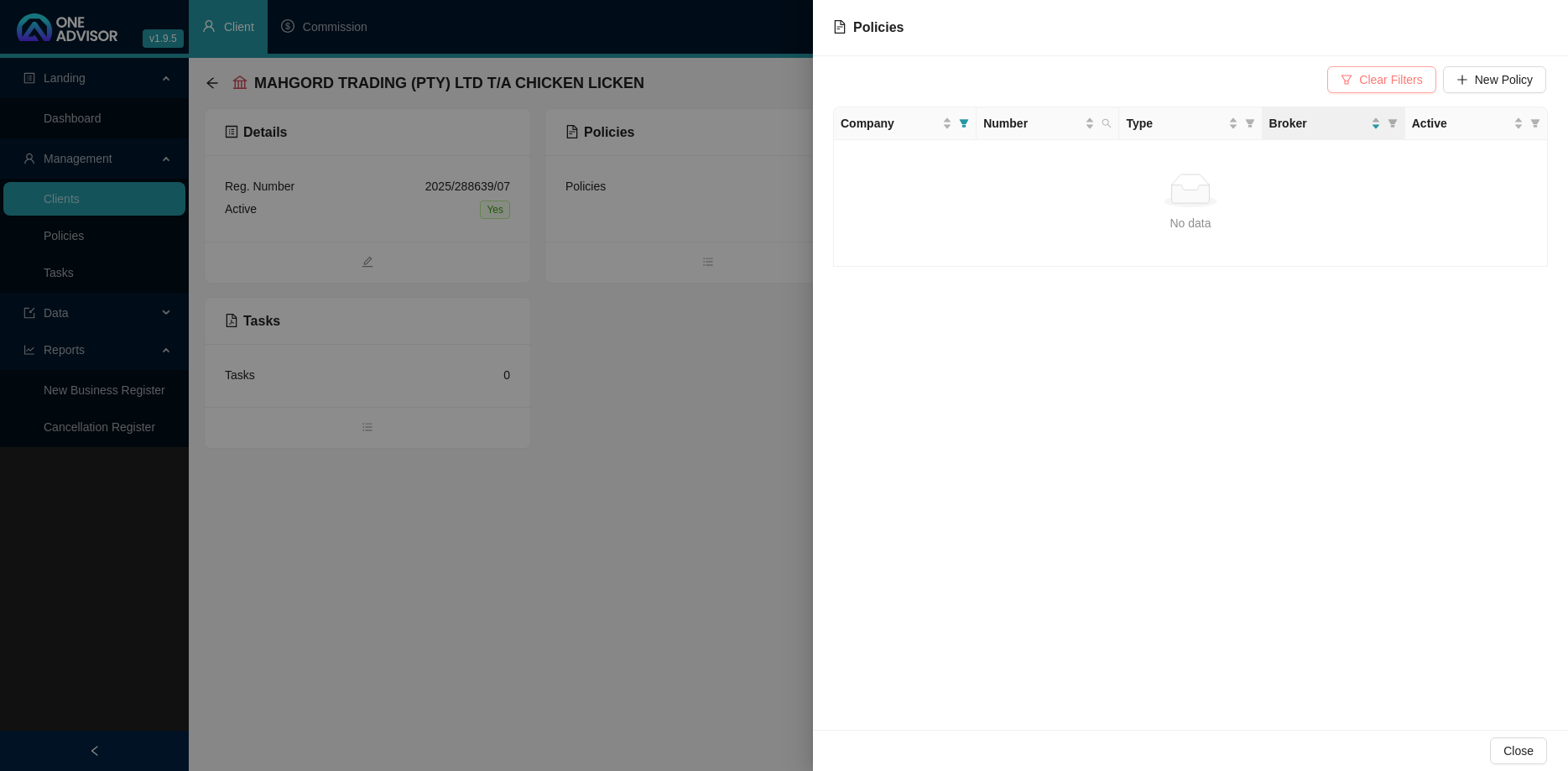
click at [1373, 74] on span "Clear Filters" at bounding box center [1391, 80] width 63 height 19
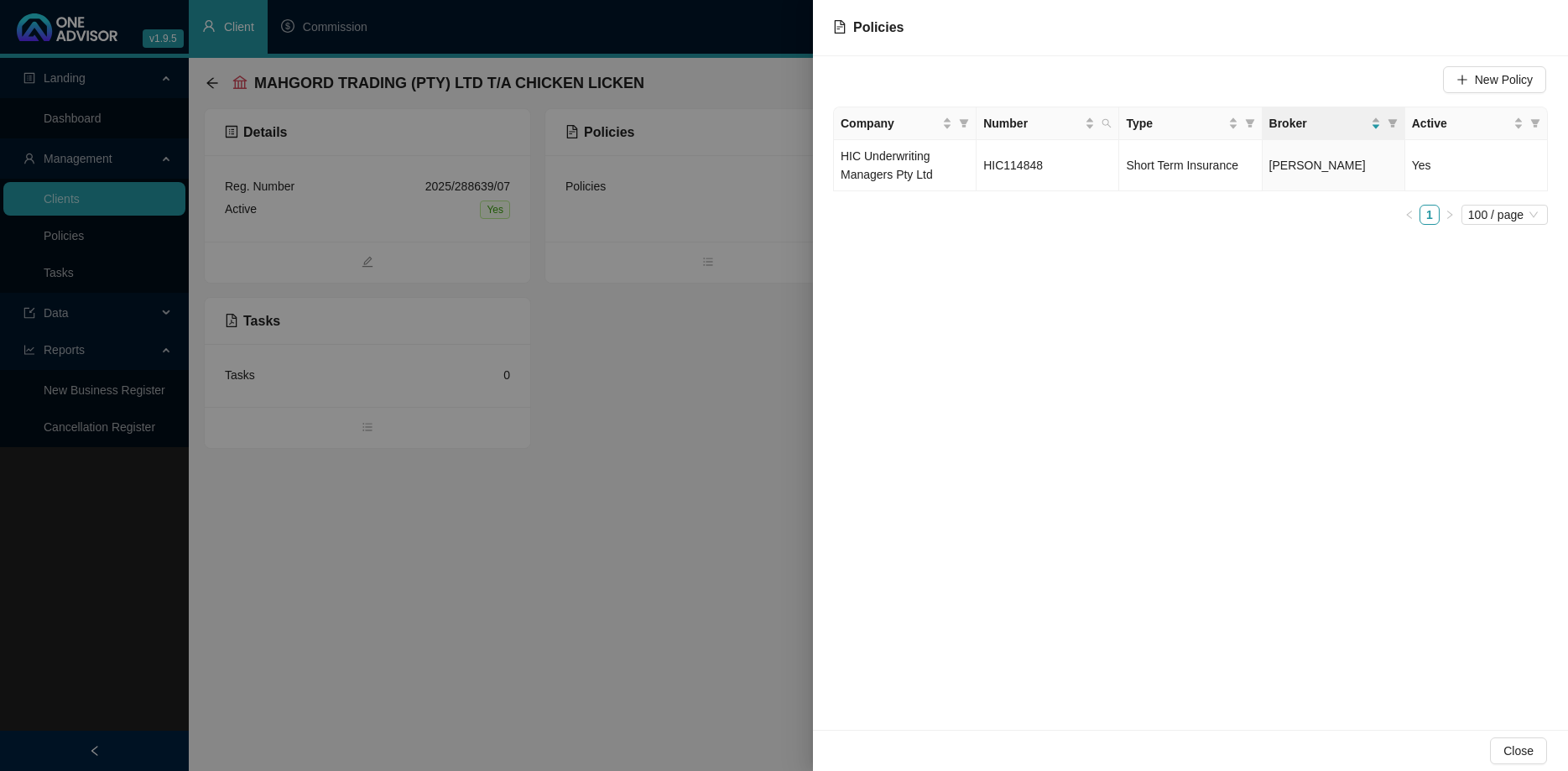
click at [706, 381] on div at bounding box center [784, 385] width 1568 height 771
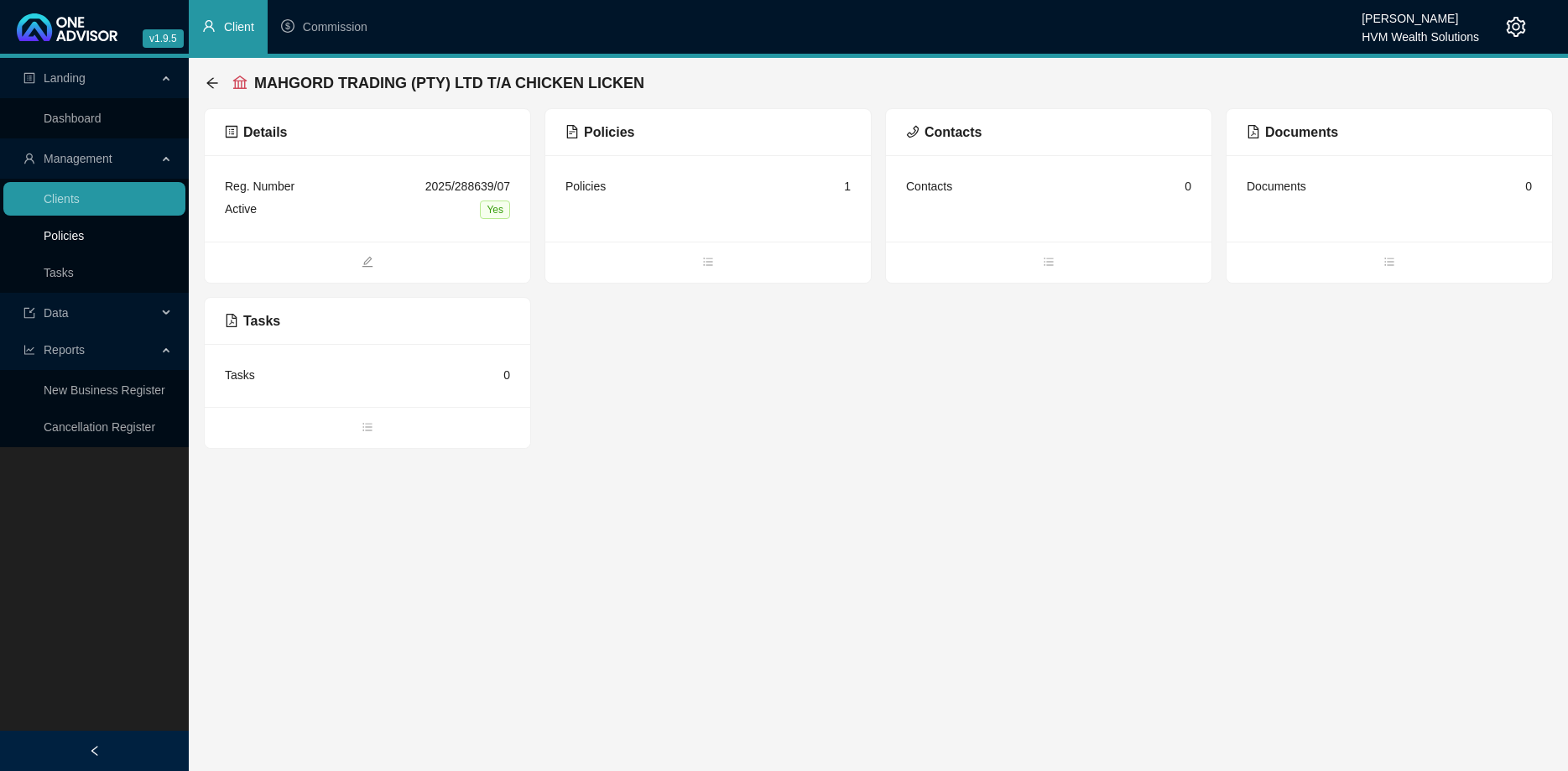
click at [84, 229] on link "Policies" at bounding box center [63, 236] width 40 height 13
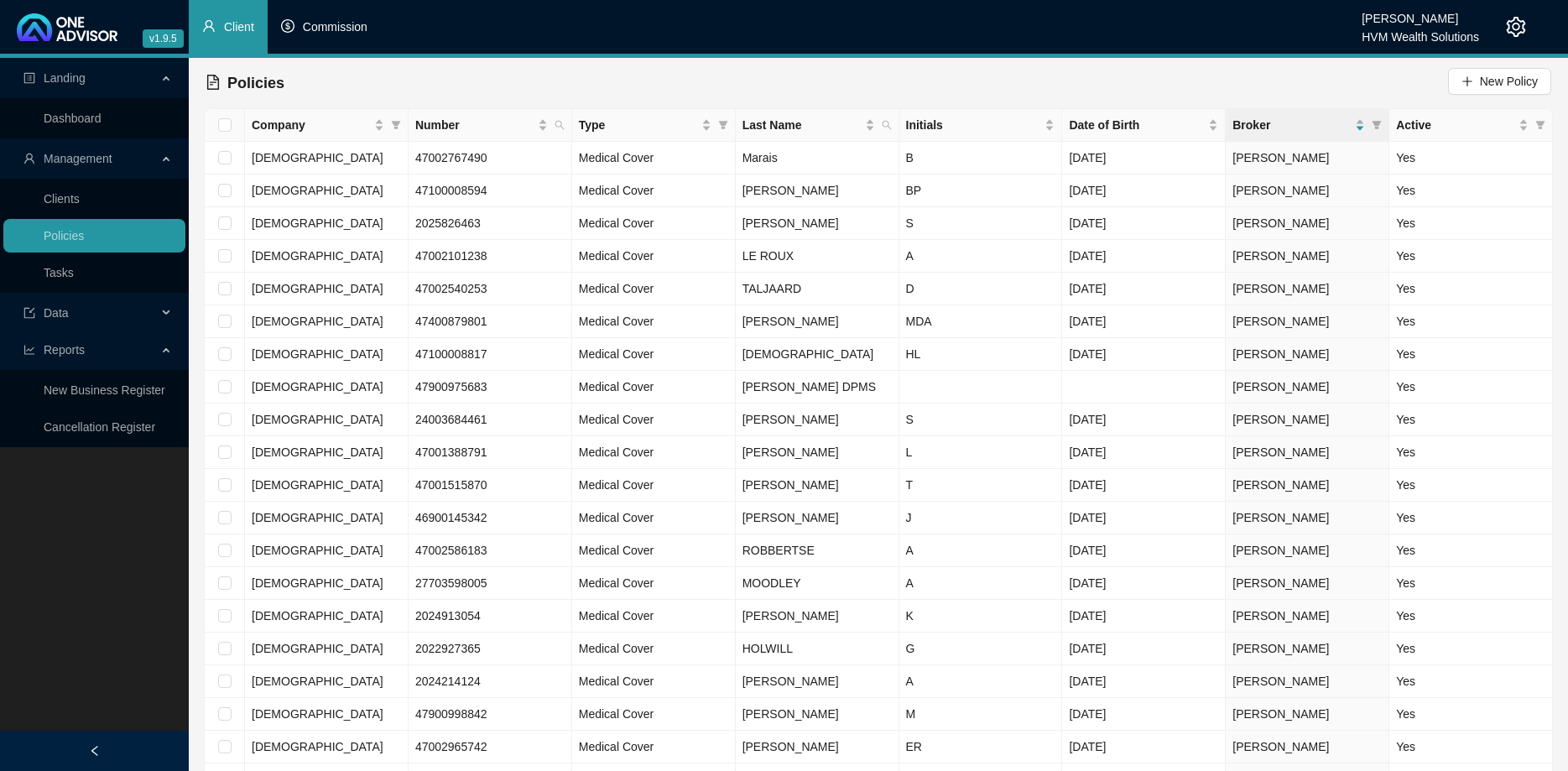
click at [299, 33] on li "Commission" at bounding box center [324, 27] width 113 height 54
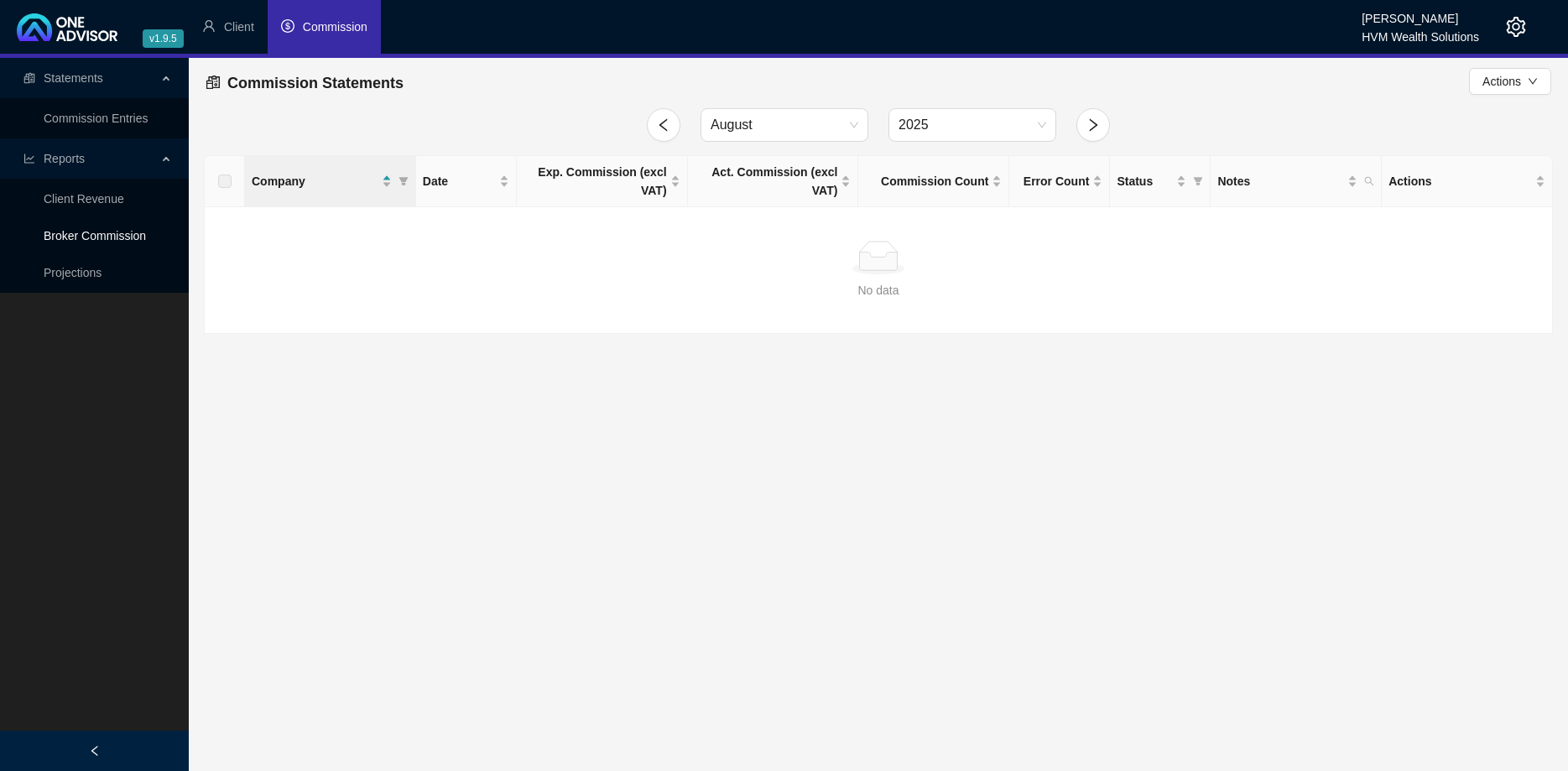
click at [127, 235] on link "Broker Commission" at bounding box center [95, 236] width 102 height 13
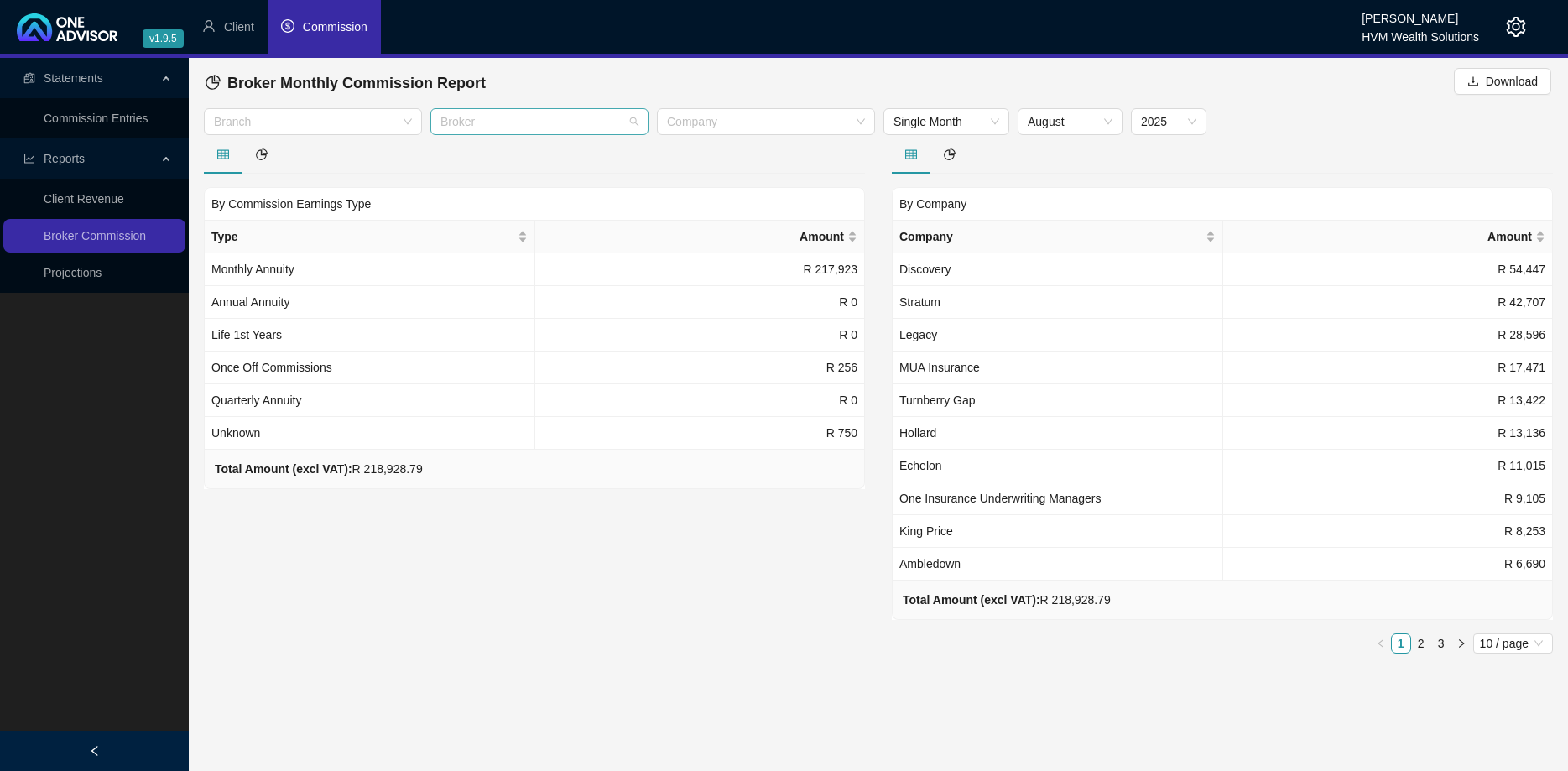
click at [595, 125] on div at bounding box center [531, 122] width 194 height 13
click at [573, 188] on div "[PERSON_NAME]" at bounding box center [539, 182] width 191 height 19
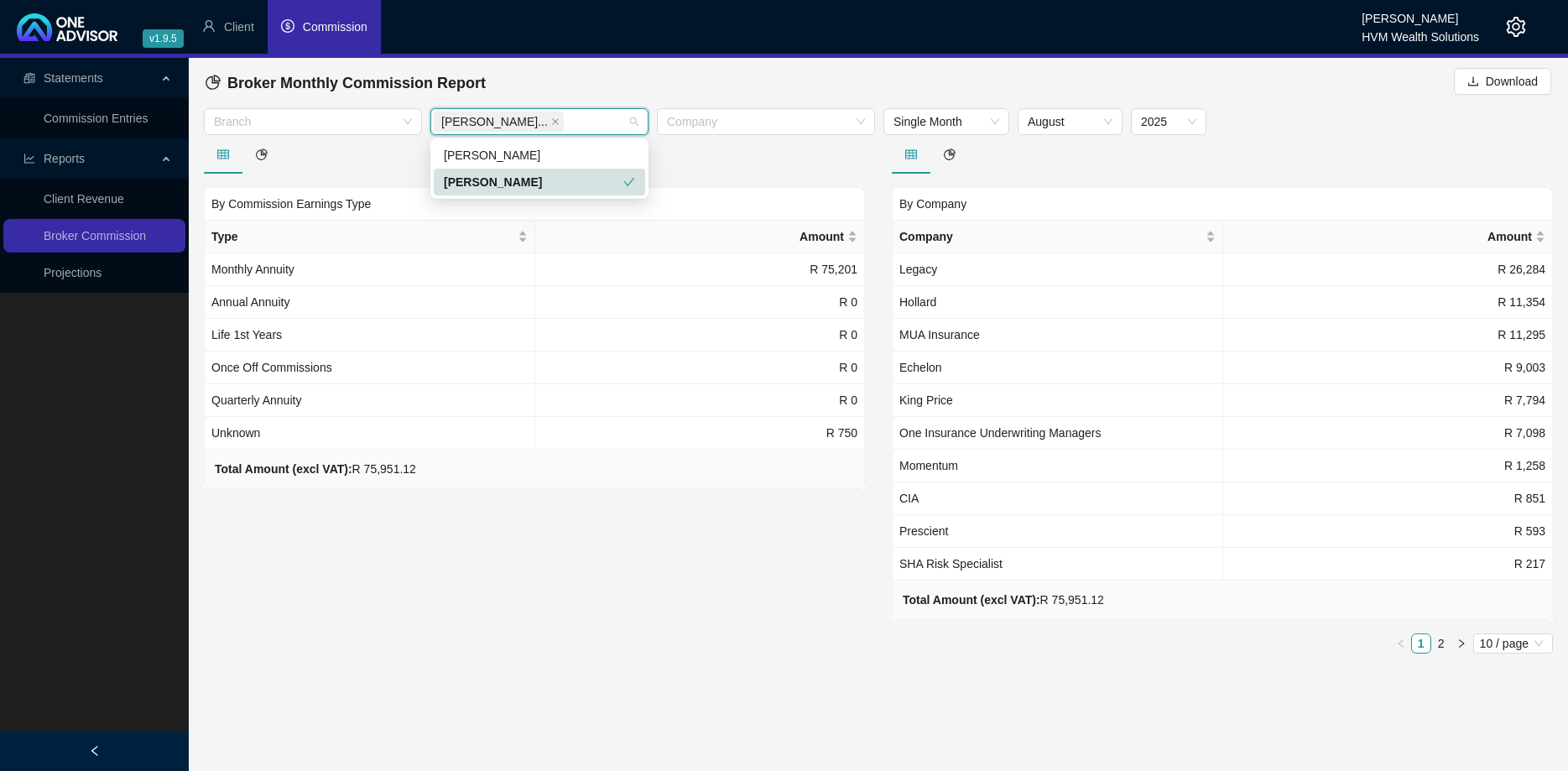
click at [712, 154] on div at bounding box center [534, 155] width 662 height 39
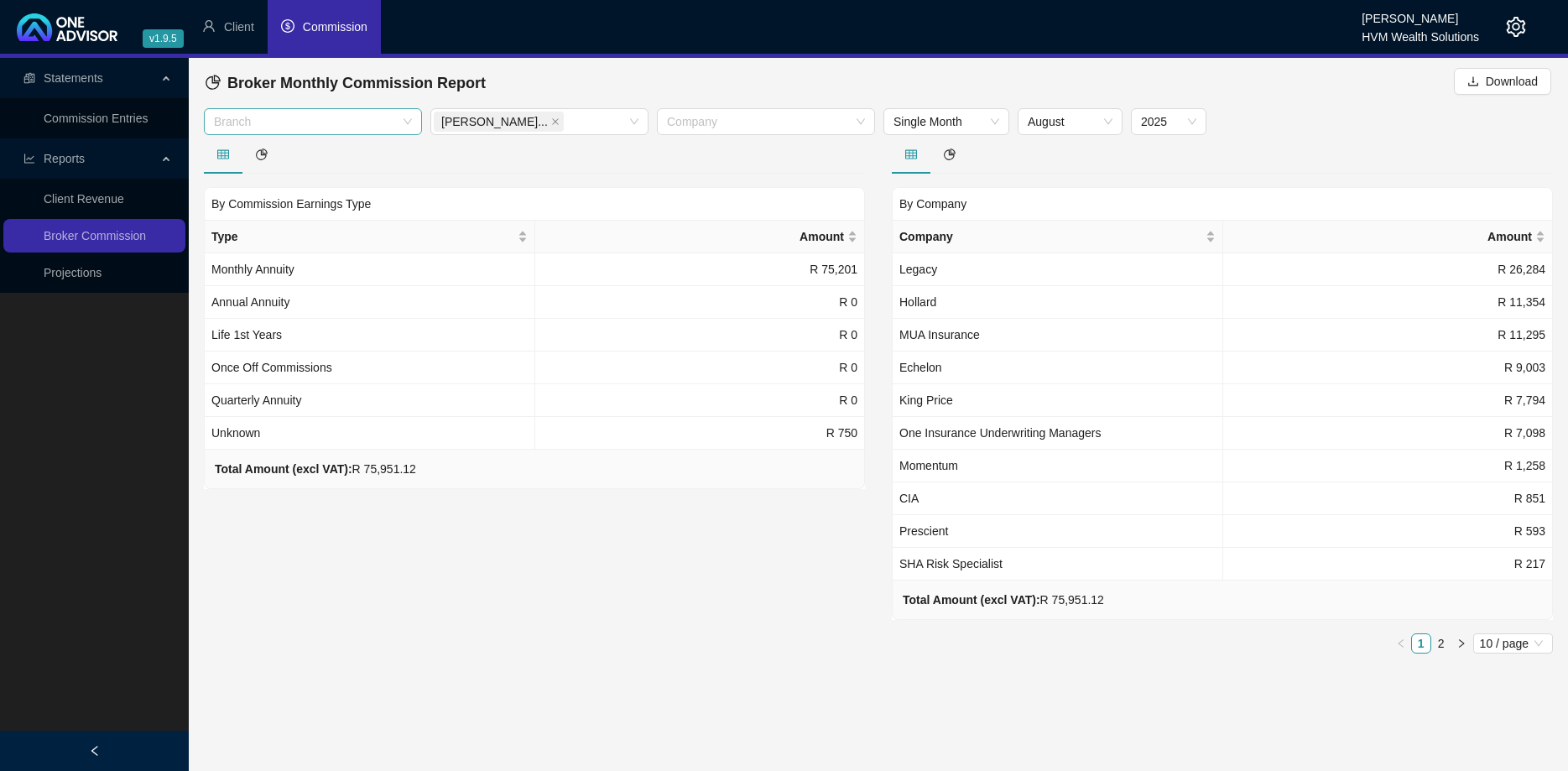
click at [393, 120] on div at bounding box center [303, 122] width 194 height 13
click at [407, 146] on div "Short Term" at bounding box center [313, 155] width 191 height 19
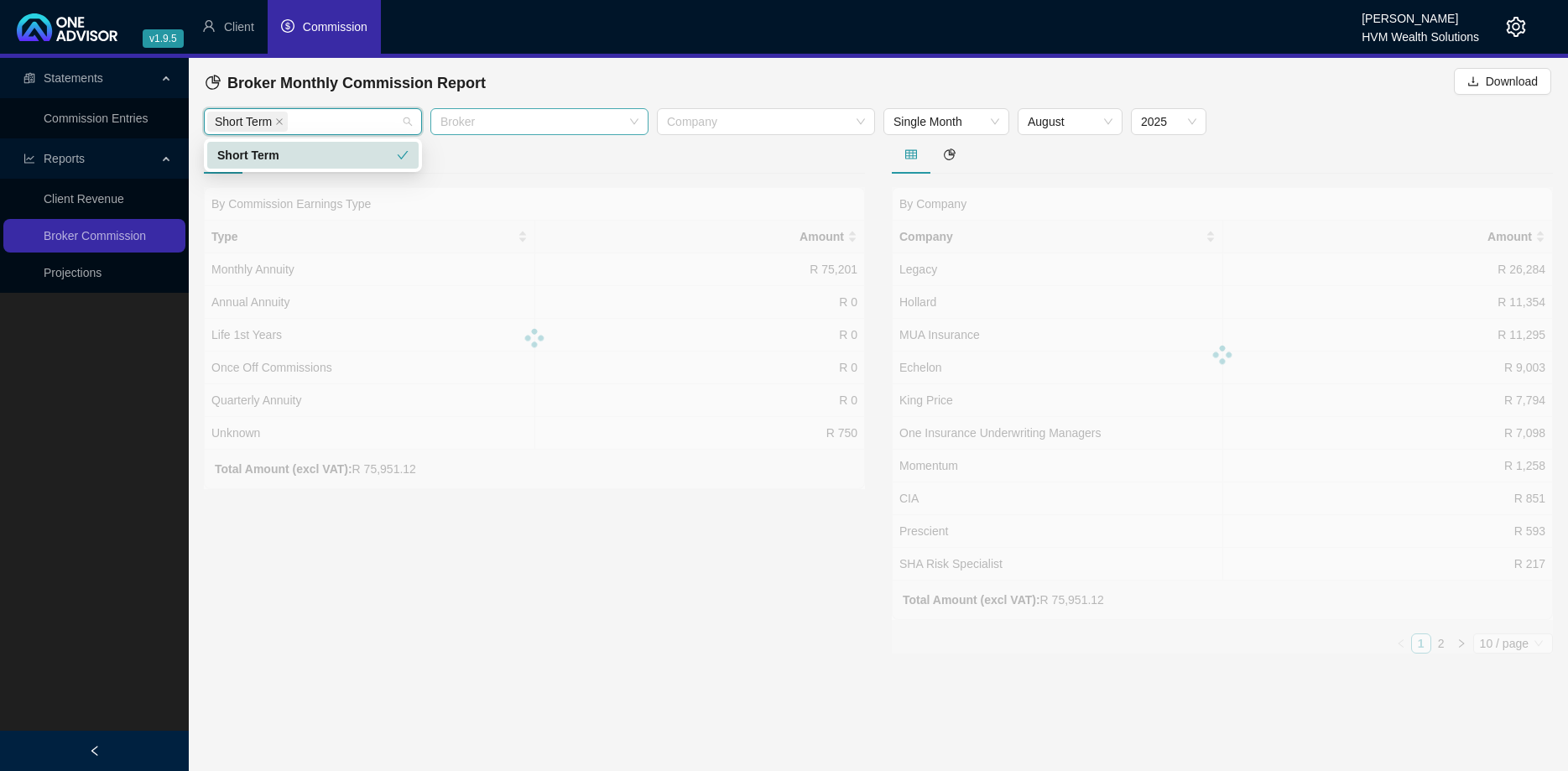
click at [612, 121] on div at bounding box center [531, 122] width 194 height 13
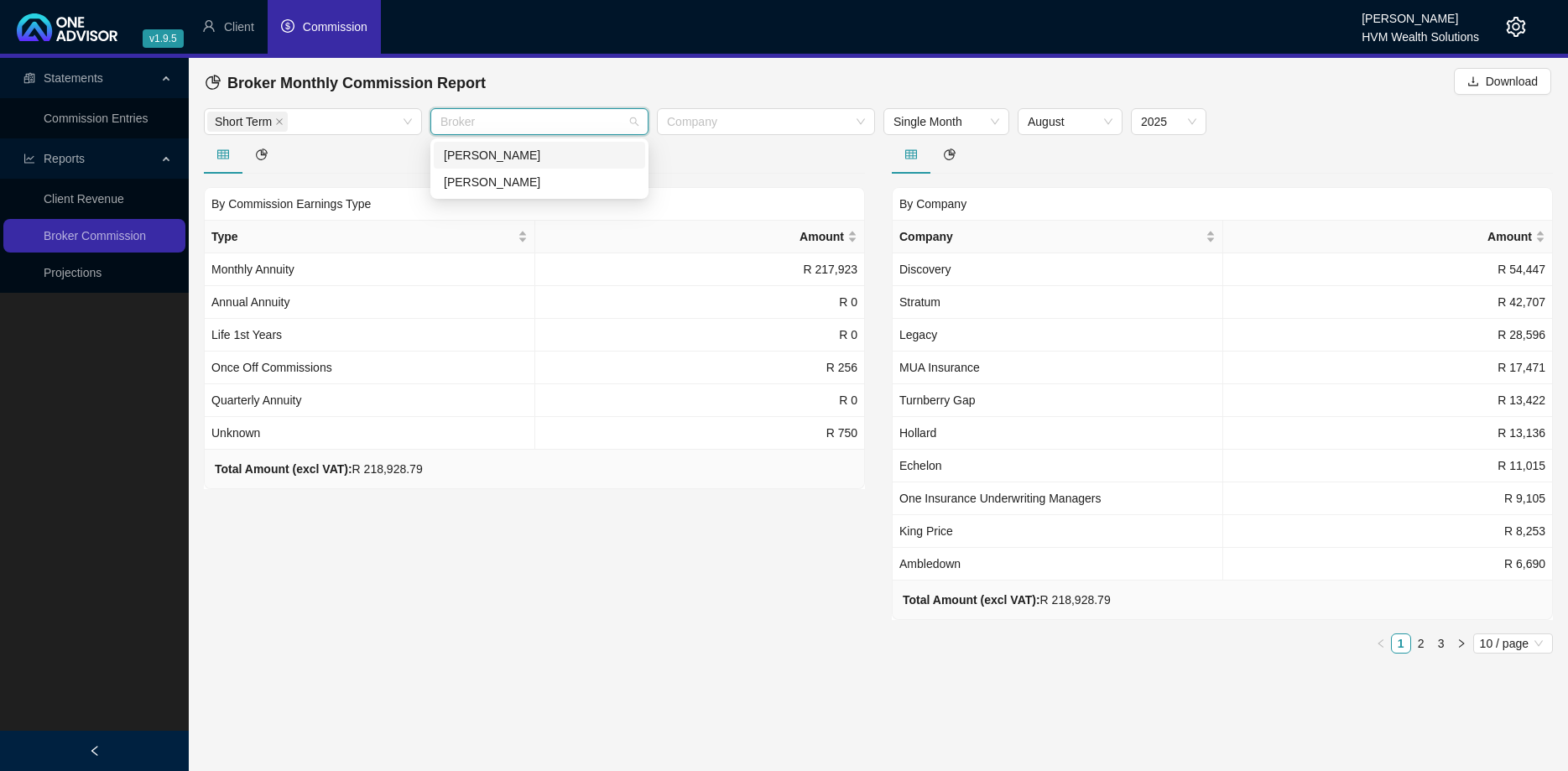
click at [592, 154] on div "[PERSON_NAME]" at bounding box center [539, 155] width 191 height 19
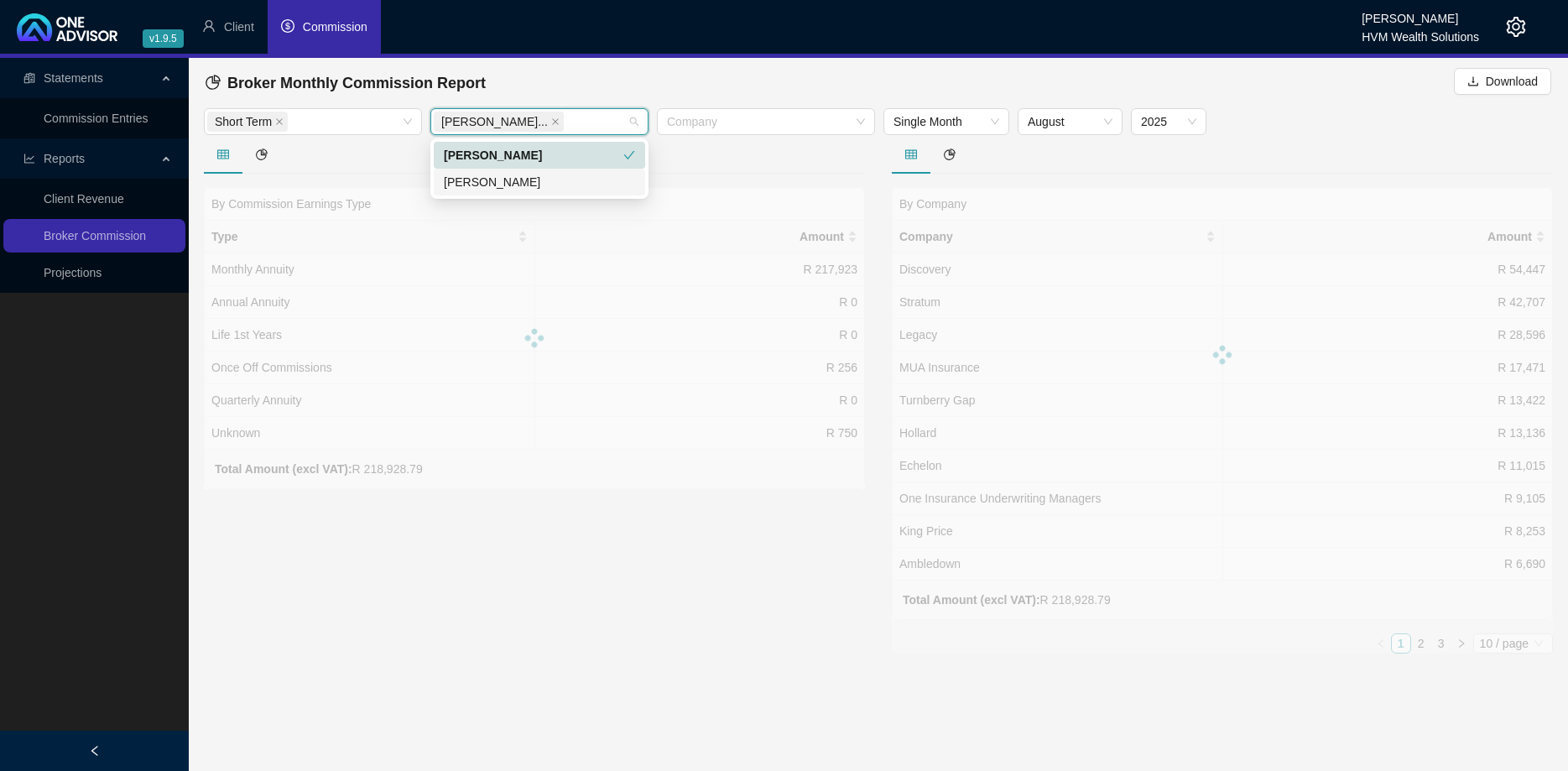
click at [590, 173] on div "[PERSON_NAME]" at bounding box center [539, 182] width 191 height 19
click at [750, 102] on div "Broker Monthly Commission Report Download" at bounding box center [879, 83] width 1349 height 50
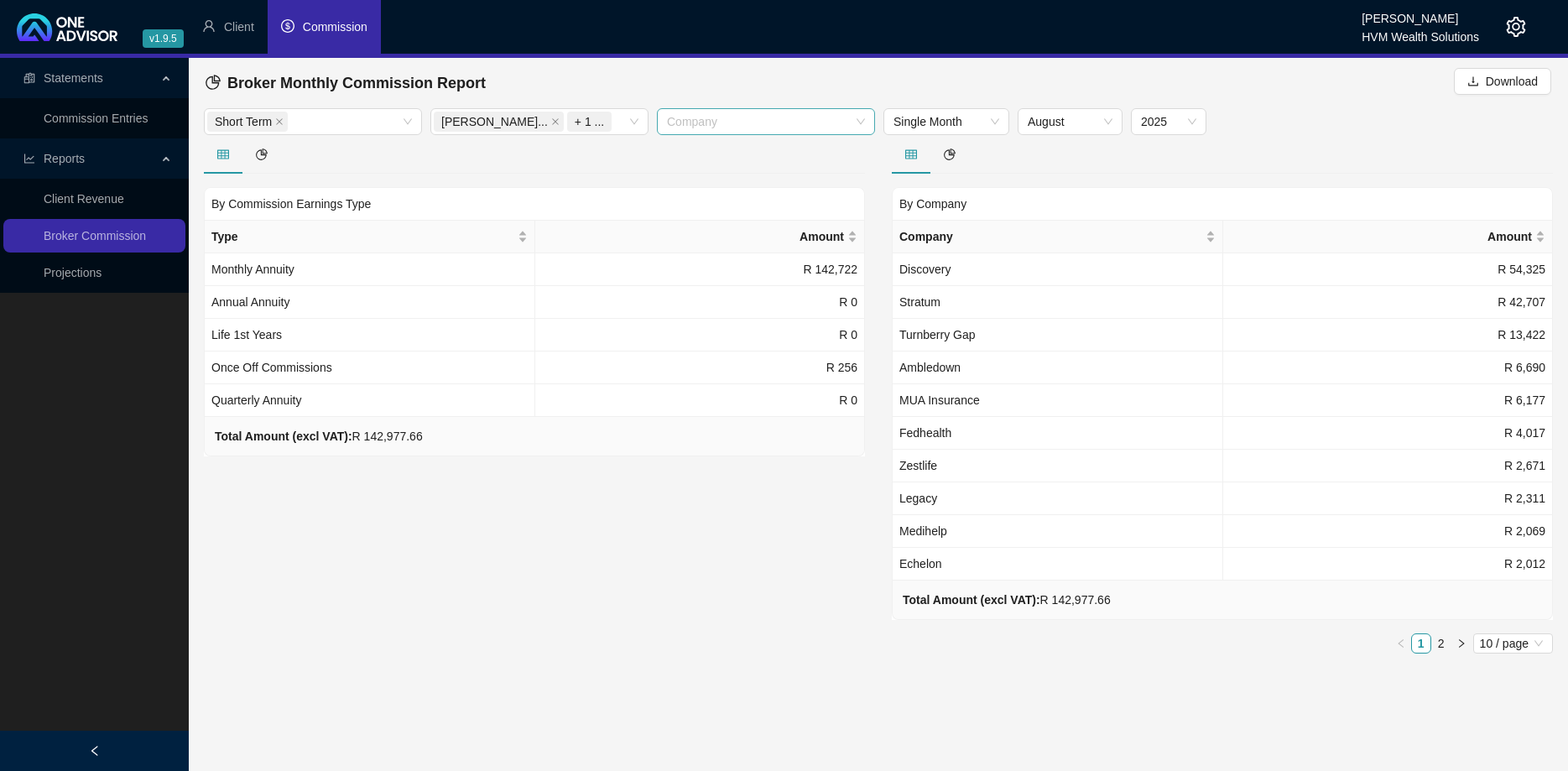
click at [739, 125] on div at bounding box center [757, 122] width 194 height 13
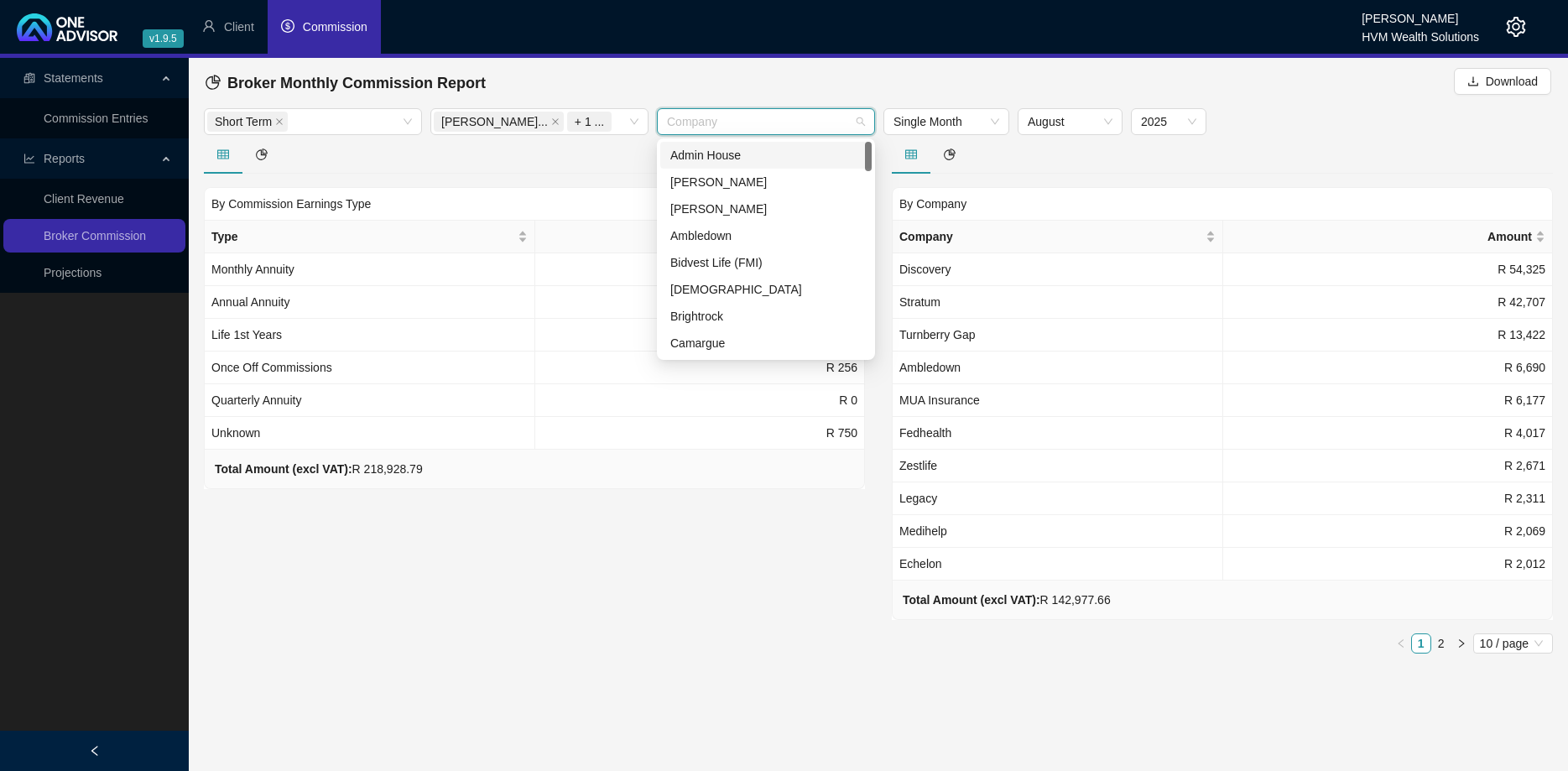
click at [739, 125] on div at bounding box center [757, 122] width 194 height 13
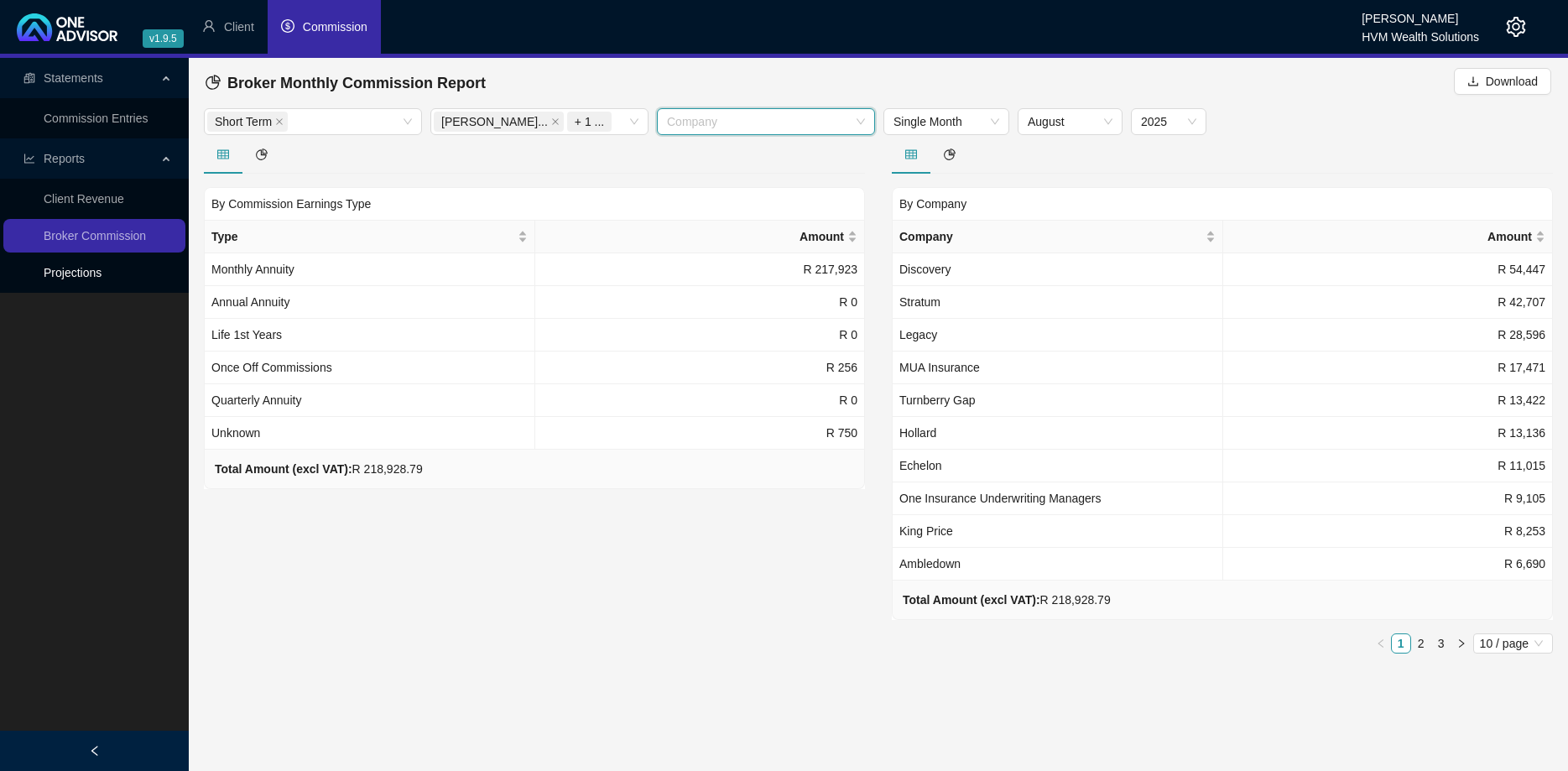
click at [101, 266] on link "Projections" at bounding box center [72, 273] width 58 height 13
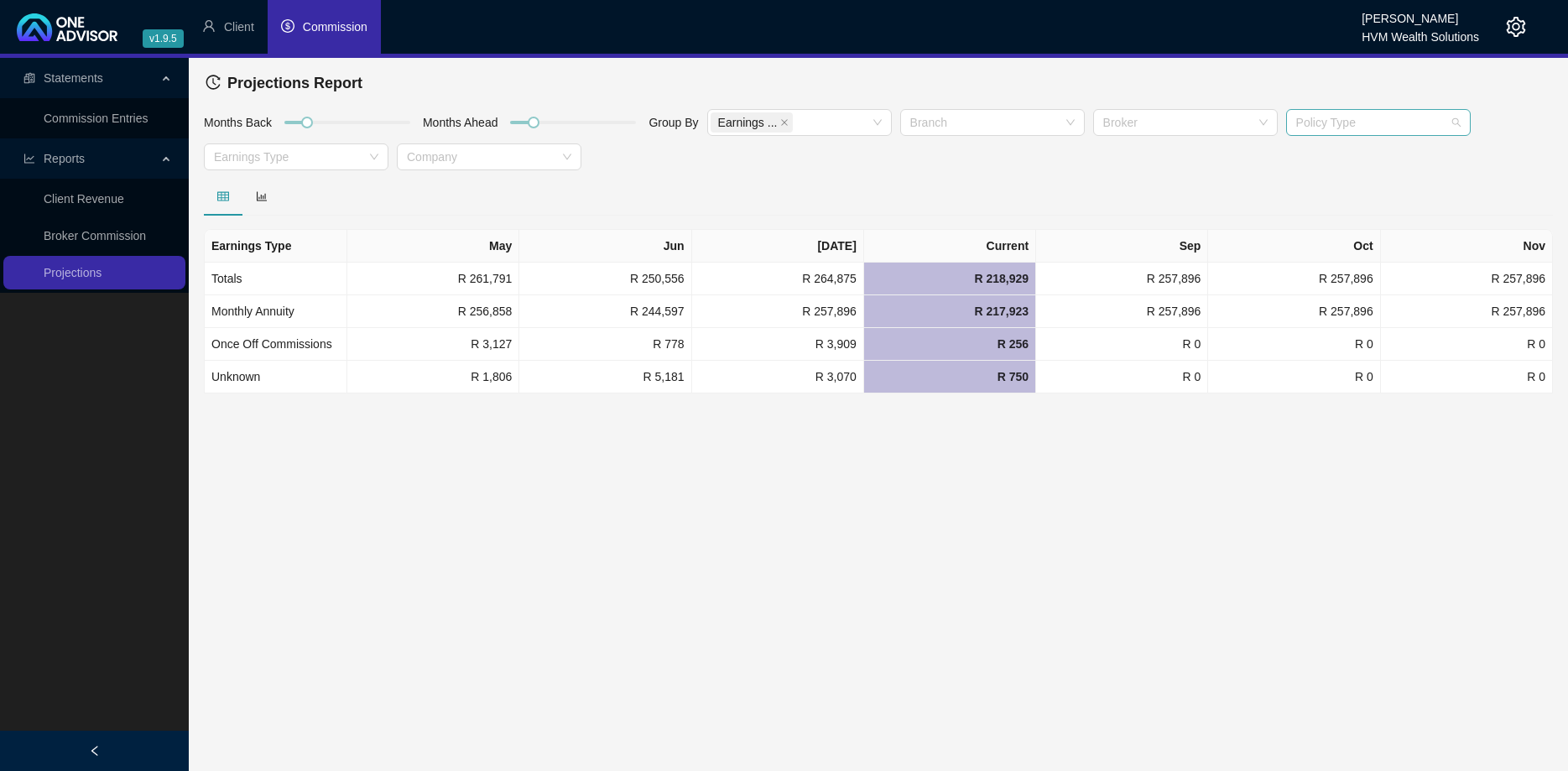
click at [1352, 125] on div at bounding box center [1369, 123] width 161 height 13
click at [1351, 211] on div "Short Term Insurance" at bounding box center [1377, 210] width 158 height 19
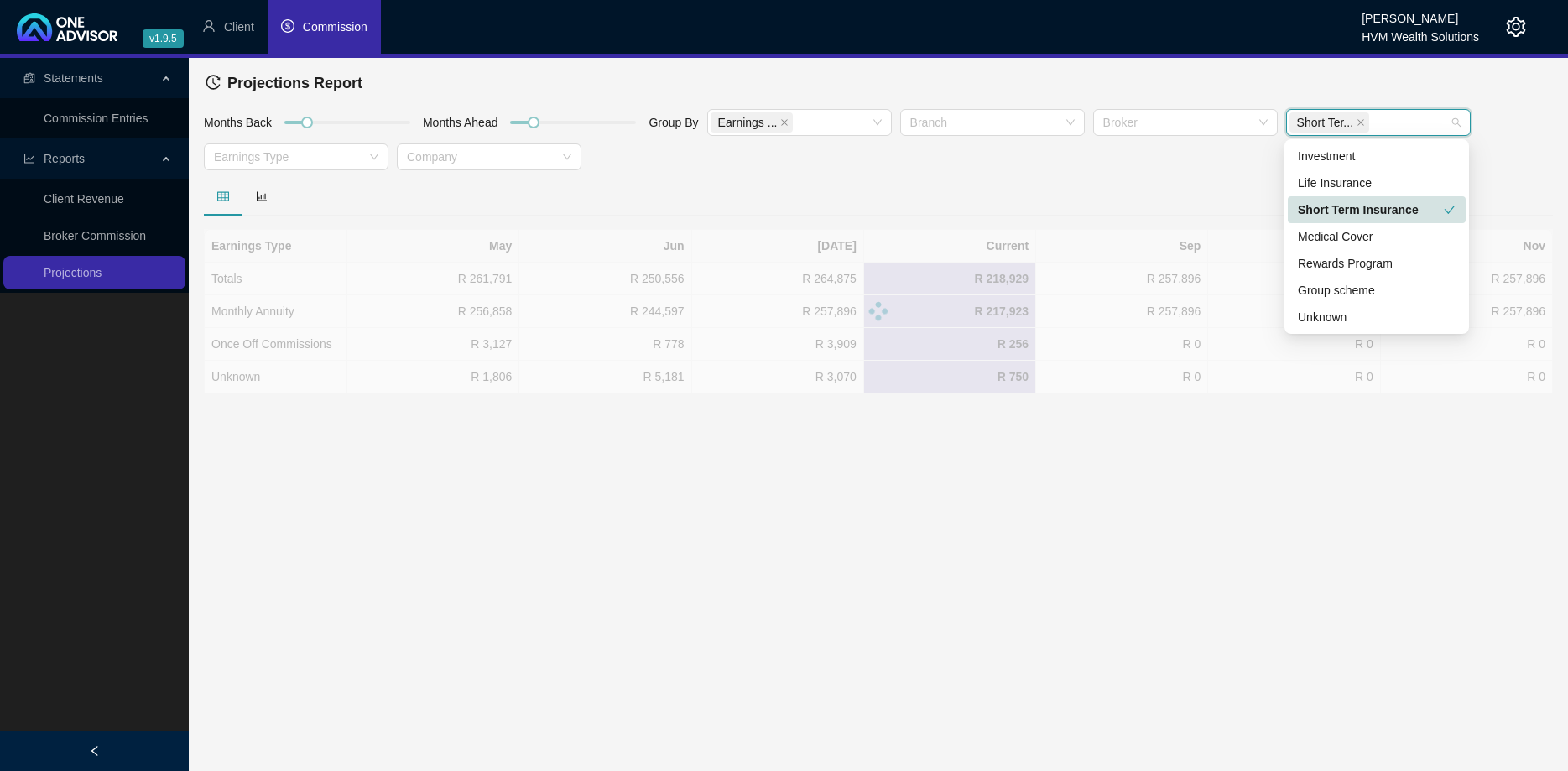
click at [1082, 153] on div "Months Back Months Ahead Group By Earnings ... Branch Broker Short Ter... Earni…" at bounding box center [878, 143] width 1357 height 69
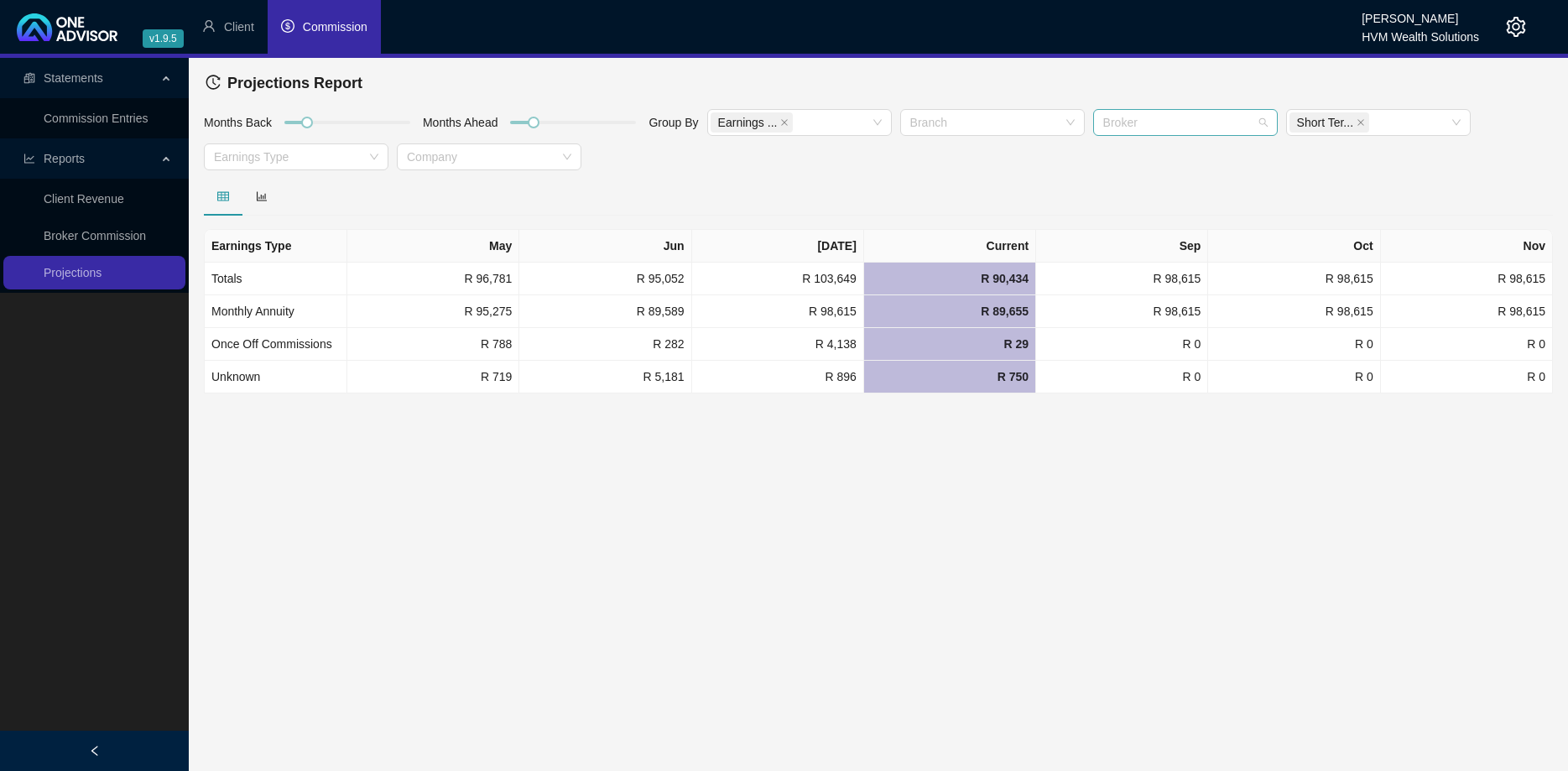
click at [1143, 128] on div at bounding box center [1176, 123] width 161 height 13
click at [1144, 181] on div "[PERSON_NAME]" at bounding box center [1184, 183] width 158 height 19
click at [951, 174] on div "Months Back Months Ahead Group By Earnings ... Branch Renier Va... Short Ter...…" at bounding box center [878, 143] width 1357 height 69
click at [963, 123] on div at bounding box center [983, 123] width 161 height 13
click at [723, 167] on div "Months Back Months Ahead Group By Earnings ... Branch Renier Va... Short Ter...…" at bounding box center [878, 143] width 1357 height 69
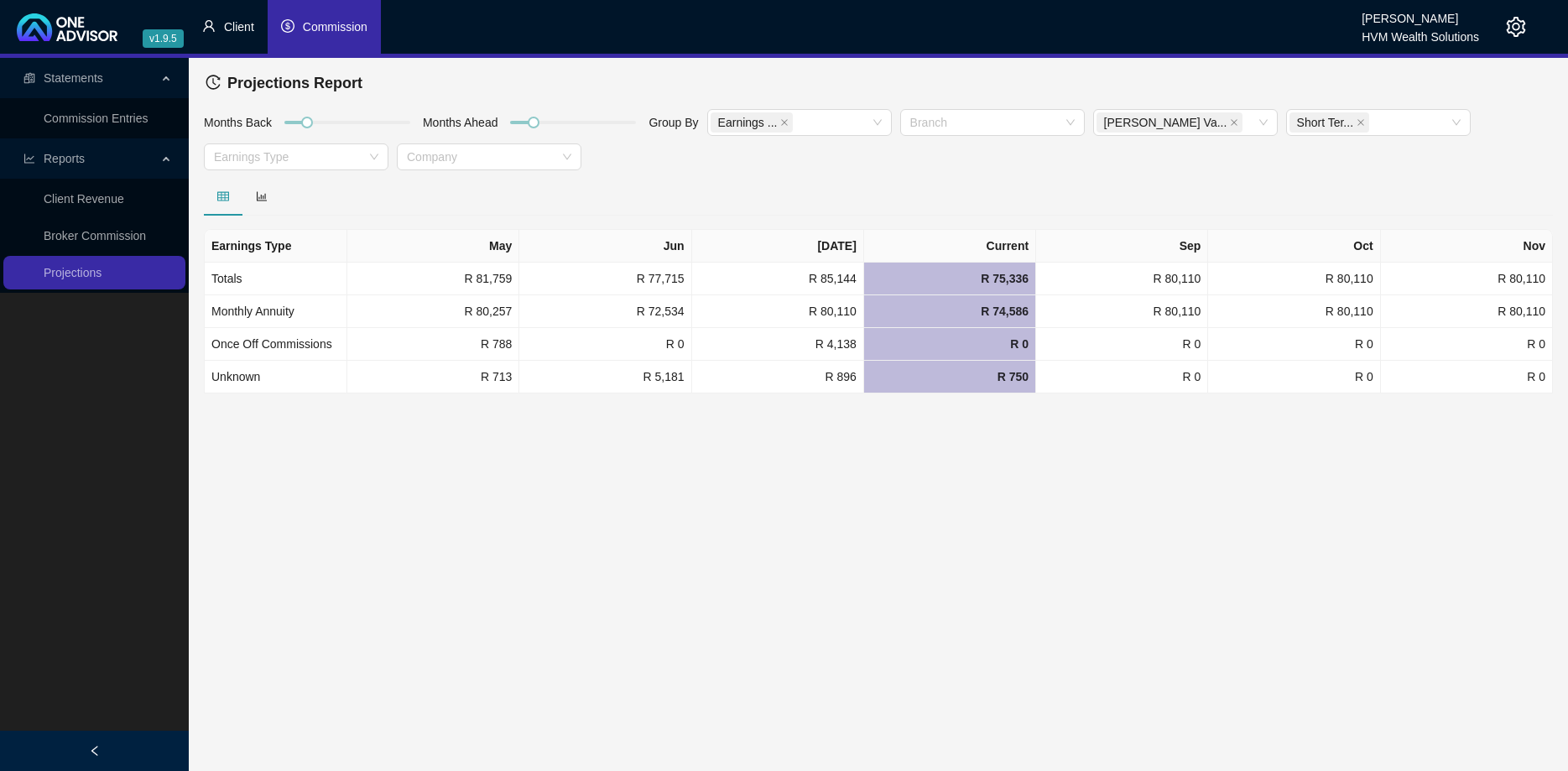
click at [221, 16] on li "Client" at bounding box center [227, 27] width 79 height 54
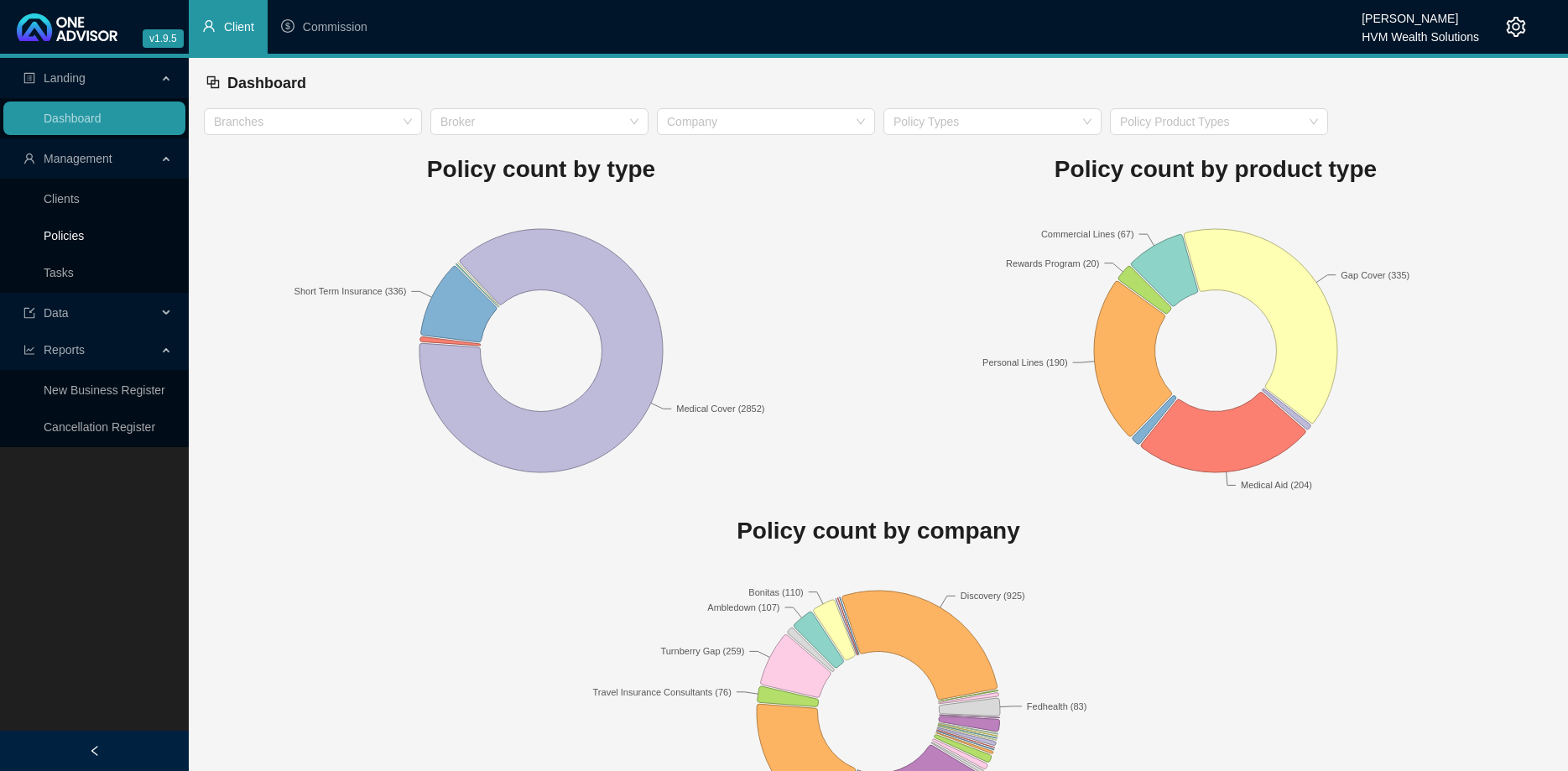
click at [84, 232] on link "Policies" at bounding box center [63, 236] width 40 height 13
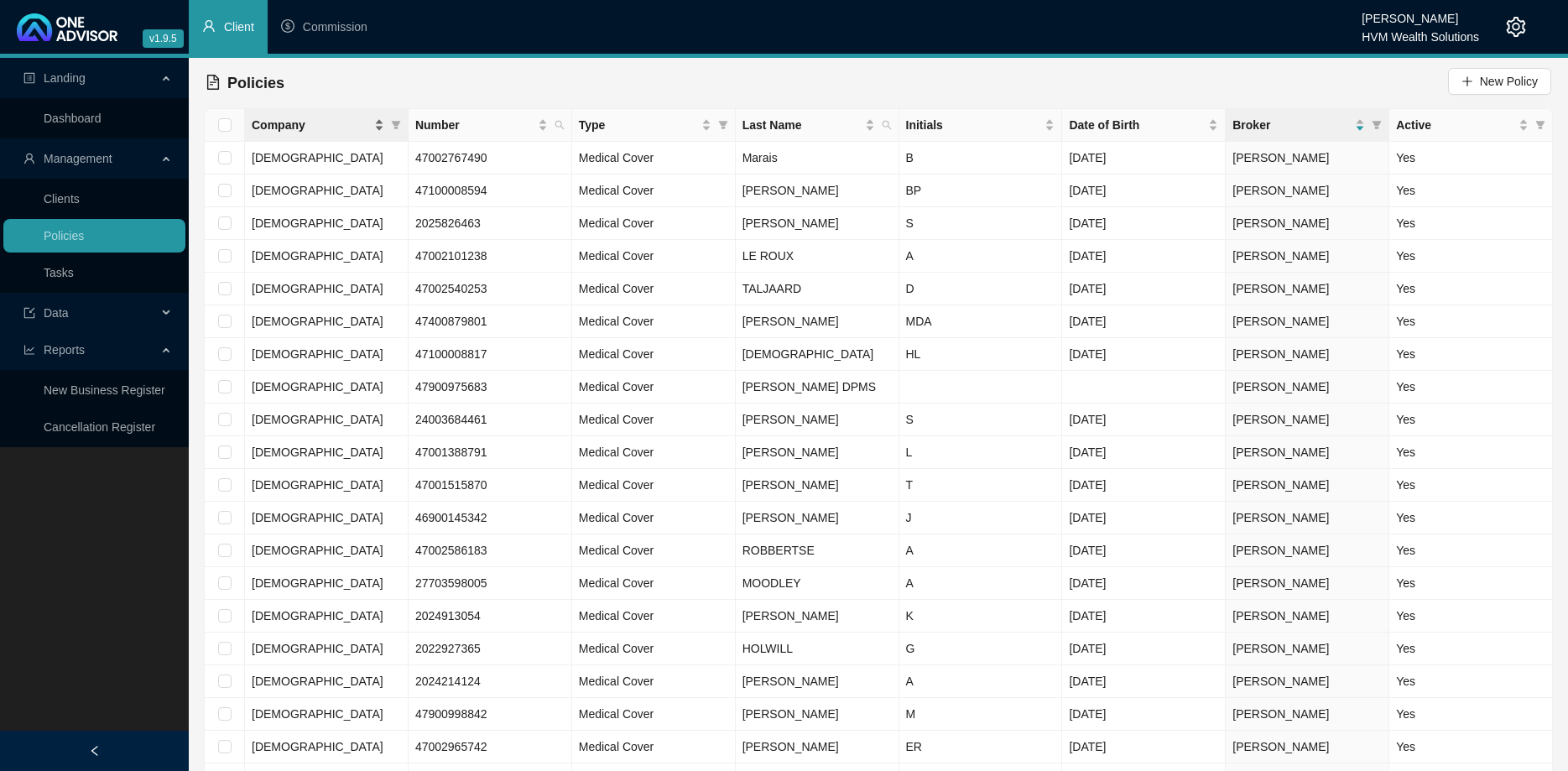
click at [347, 129] on span "Company" at bounding box center [311, 125] width 119 height 19
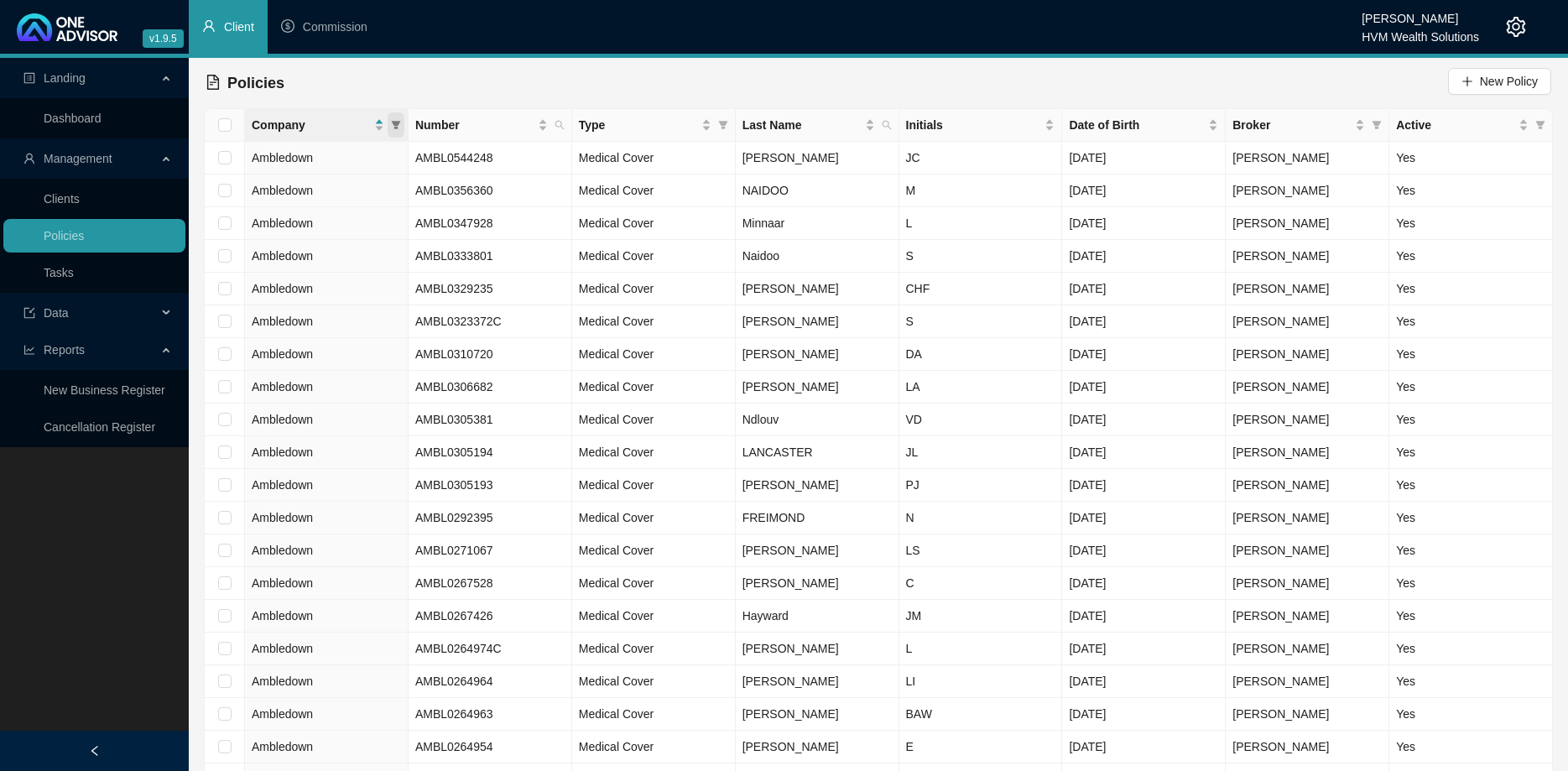
click at [399, 129] on icon "filter" at bounding box center [395, 124] width 10 height 10
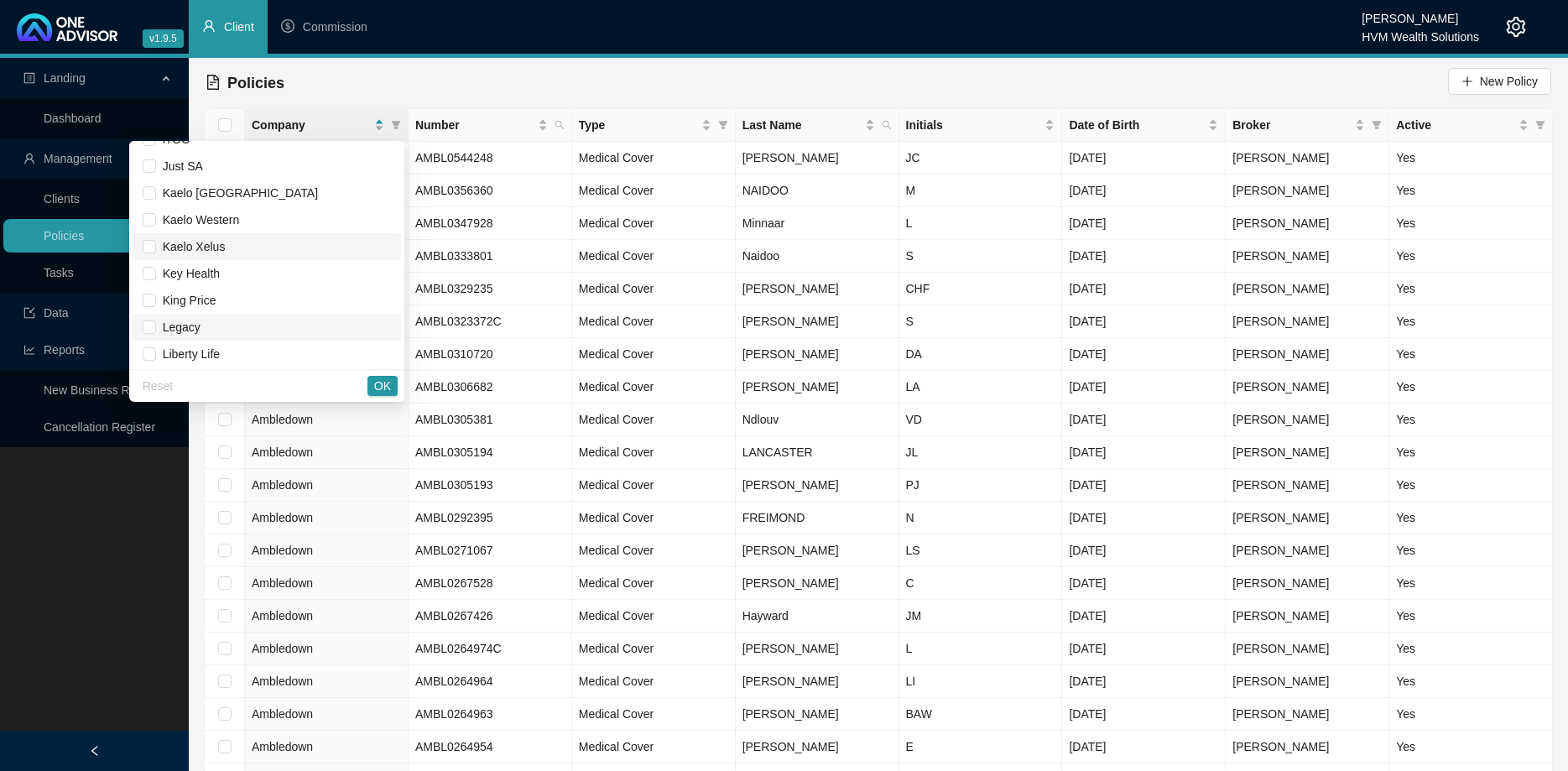
scroll to position [670, 0]
click at [238, 266] on span "King Price" at bounding box center [267, 267] width 249 height 19
checkbox input "true"
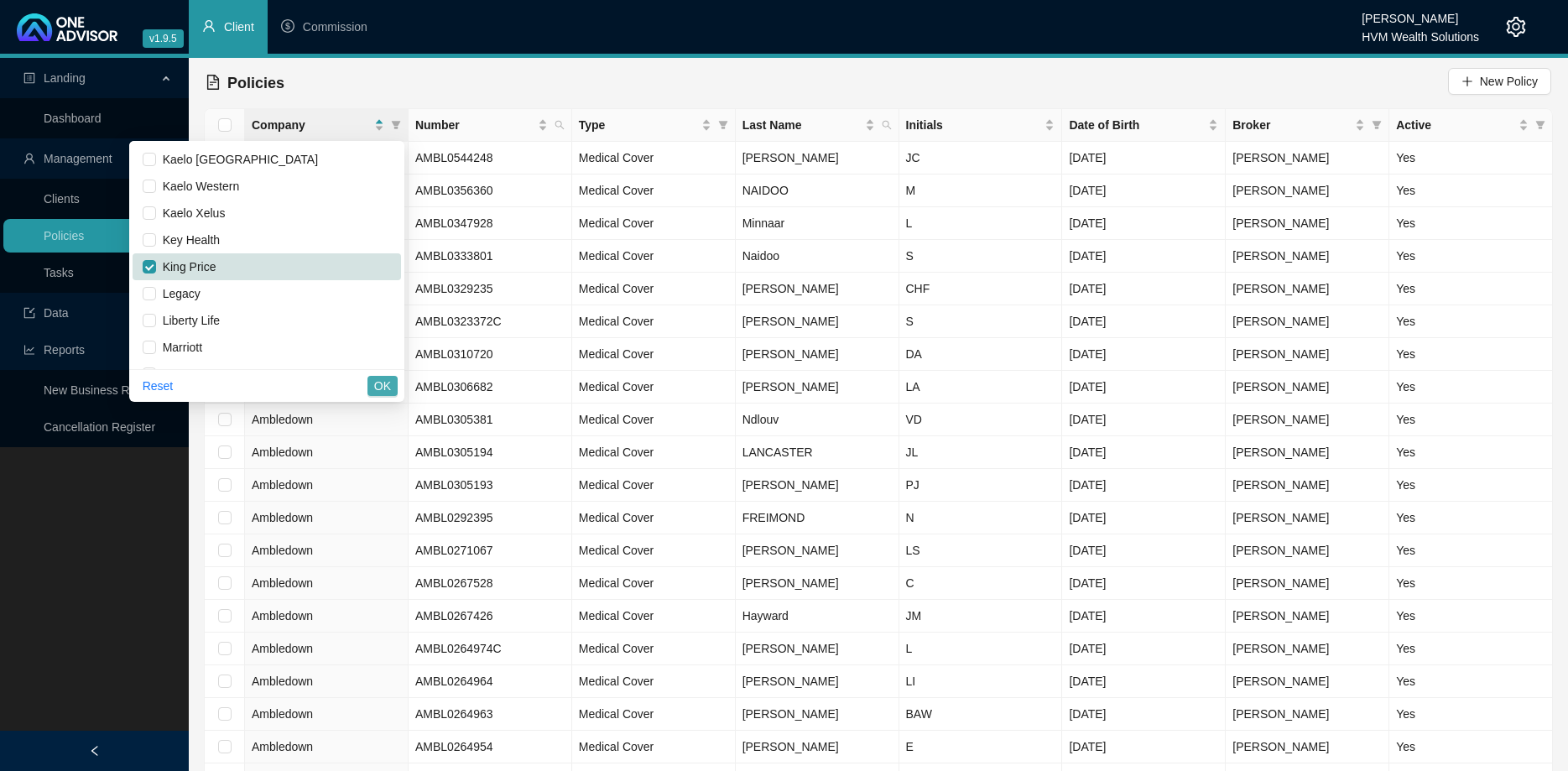
click at [382, 385] on span "OK" at bounding box center [382, 386] width 17 height 19
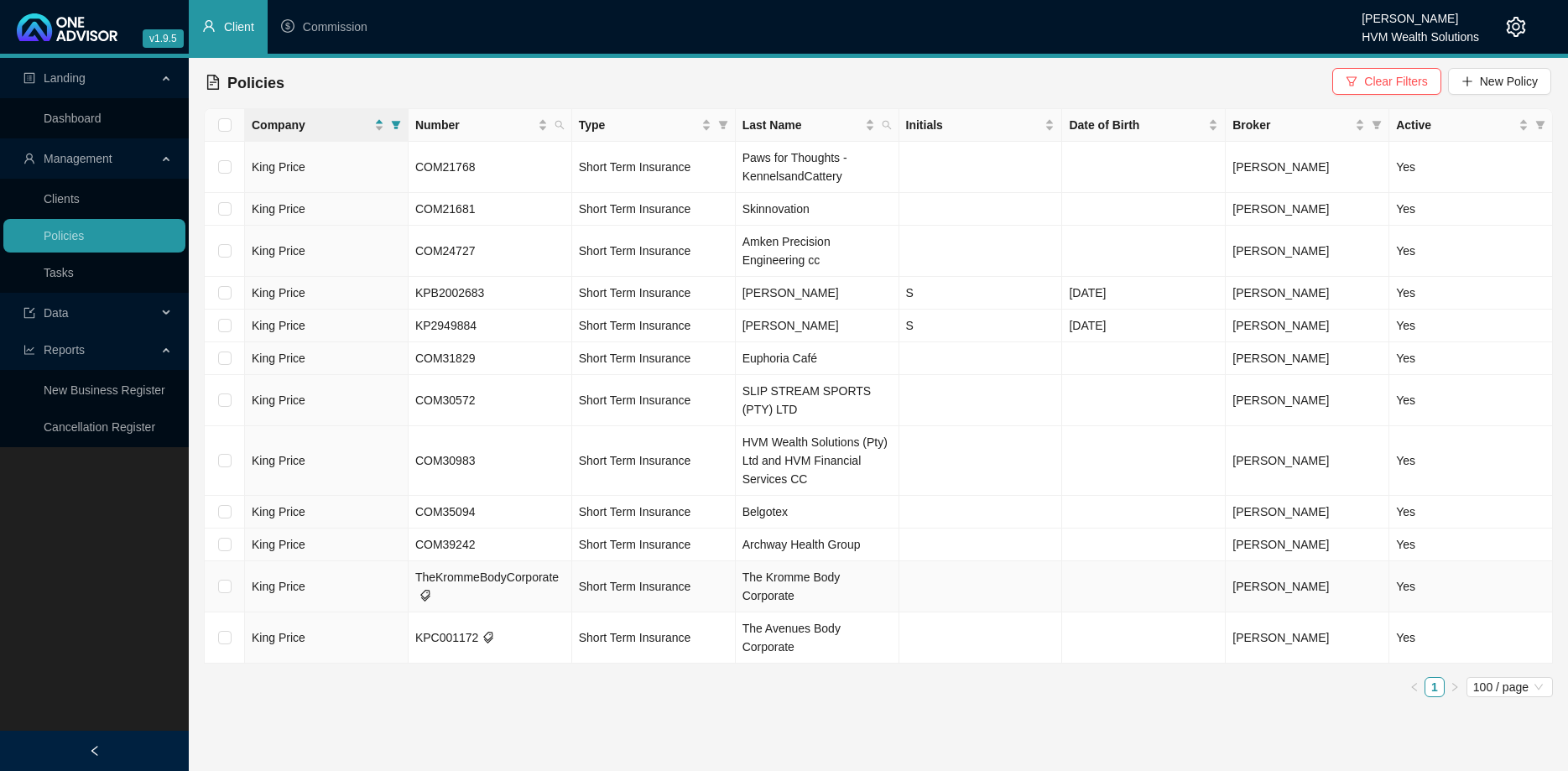
click at [503, 588] on td "TheKrommeBodyCorporate" at bounding box center [490, 586] width 163 height 51
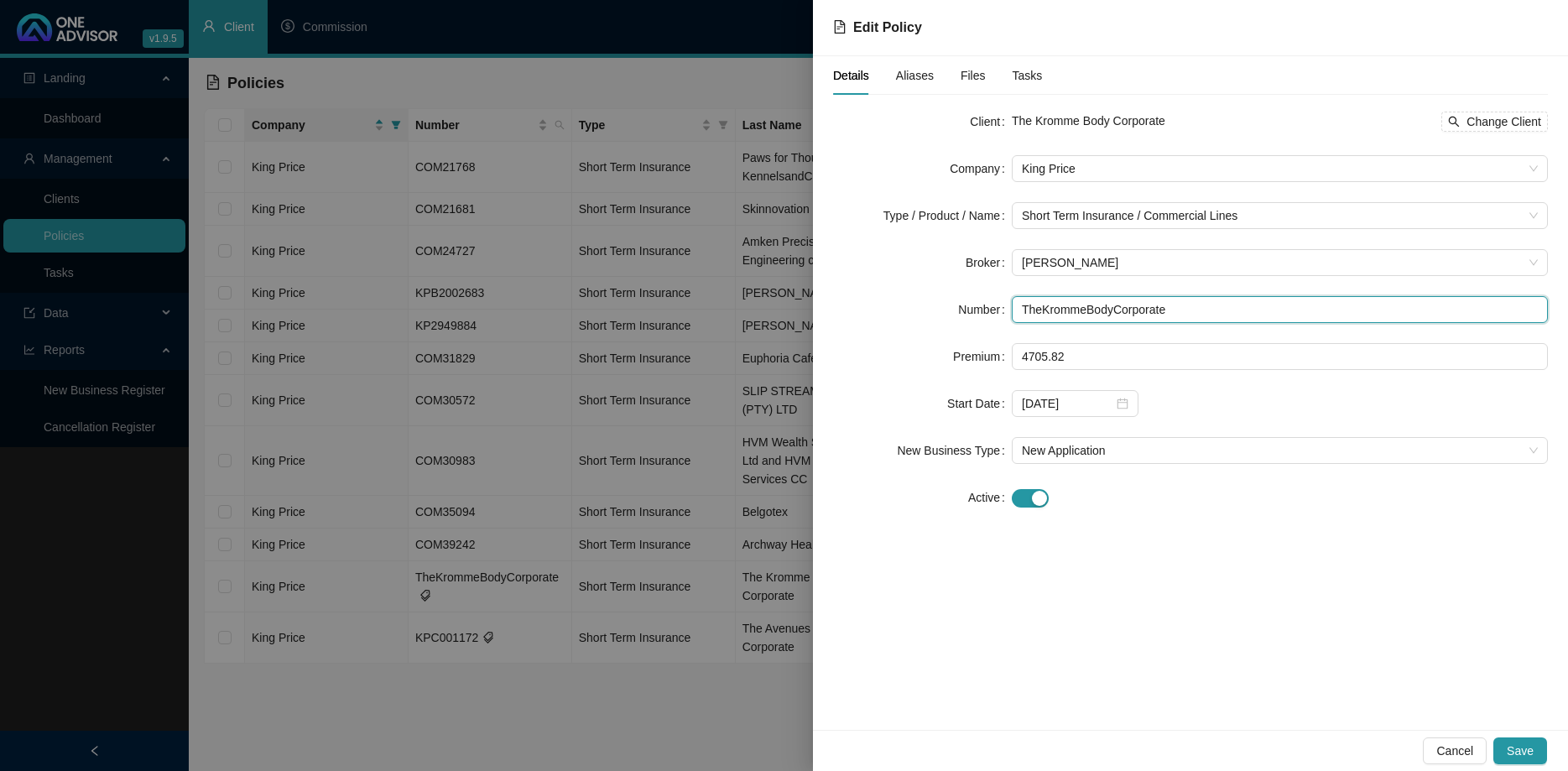
click at [1078, 316] on input "TheKrommeBodyCorporate" at bounding box center [1280, 309] width 536 height 27
paste input "KPC001129"
type input "KPC001129"
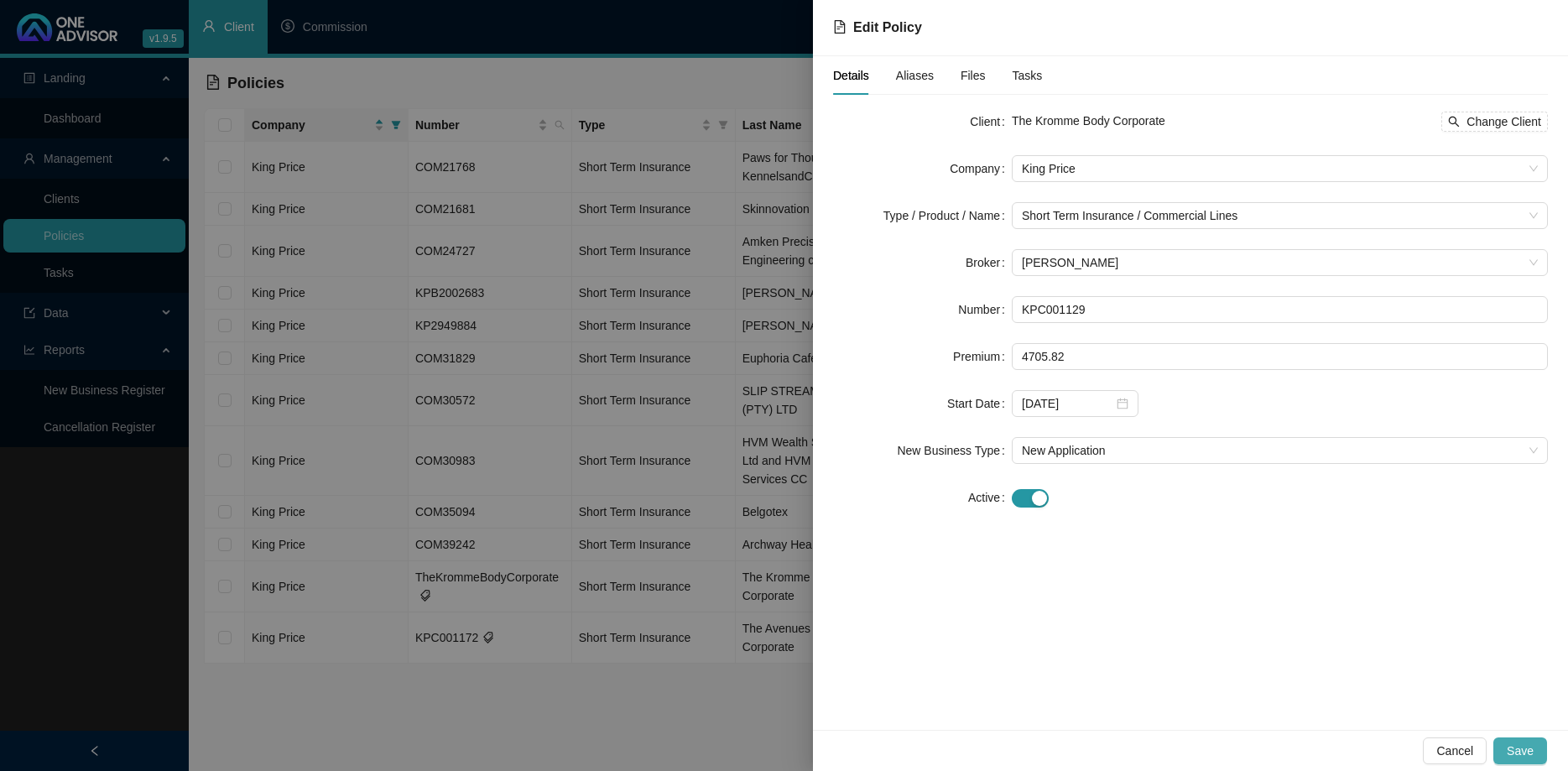
click at [1523, 747] on span "Save" at bounding box center [1520, 751] width 27 height 19
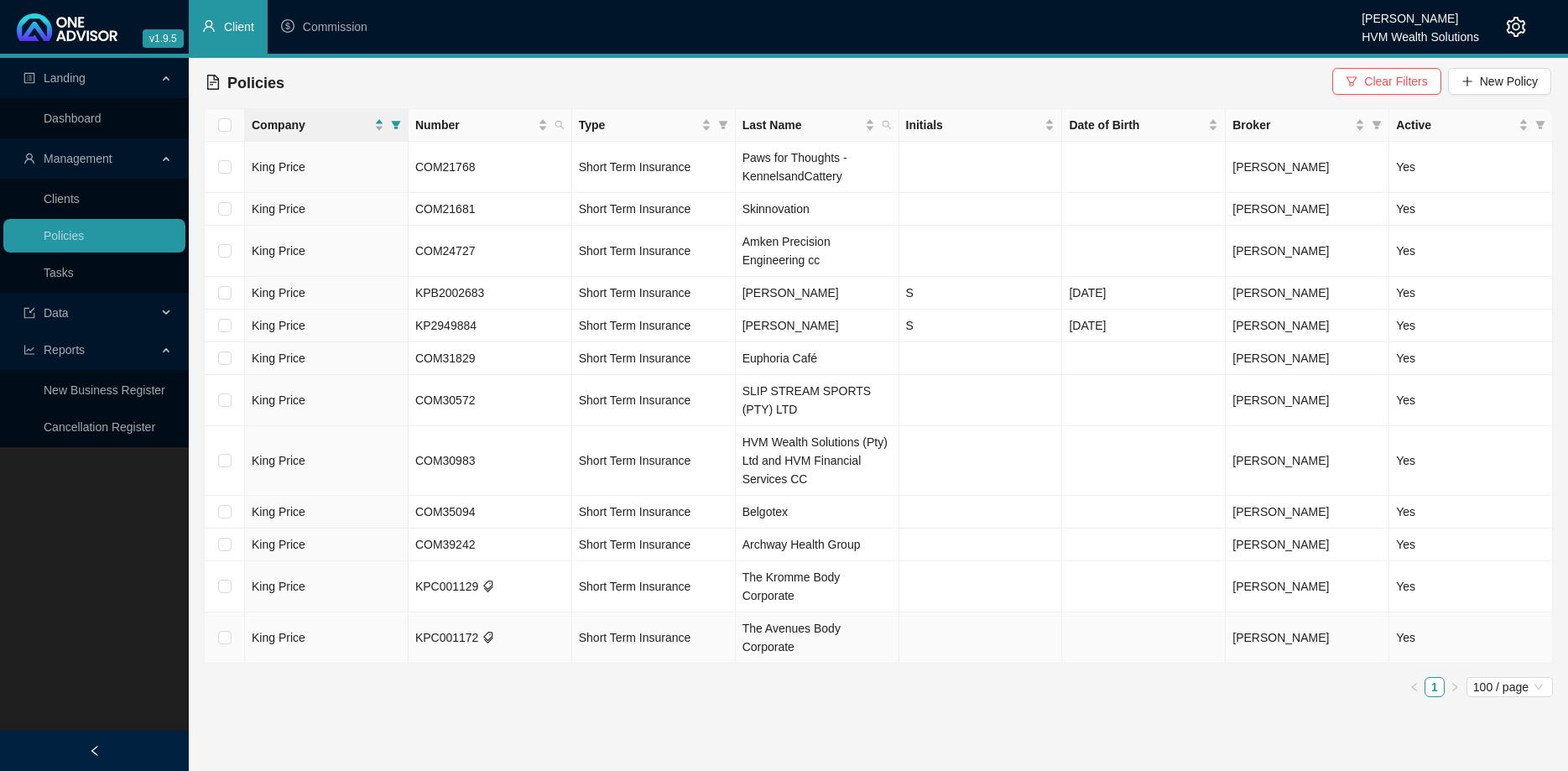
click at [851, 630] on td "The Avenues Body Corporate" at bounding box center [817, 637] width 163 height 51
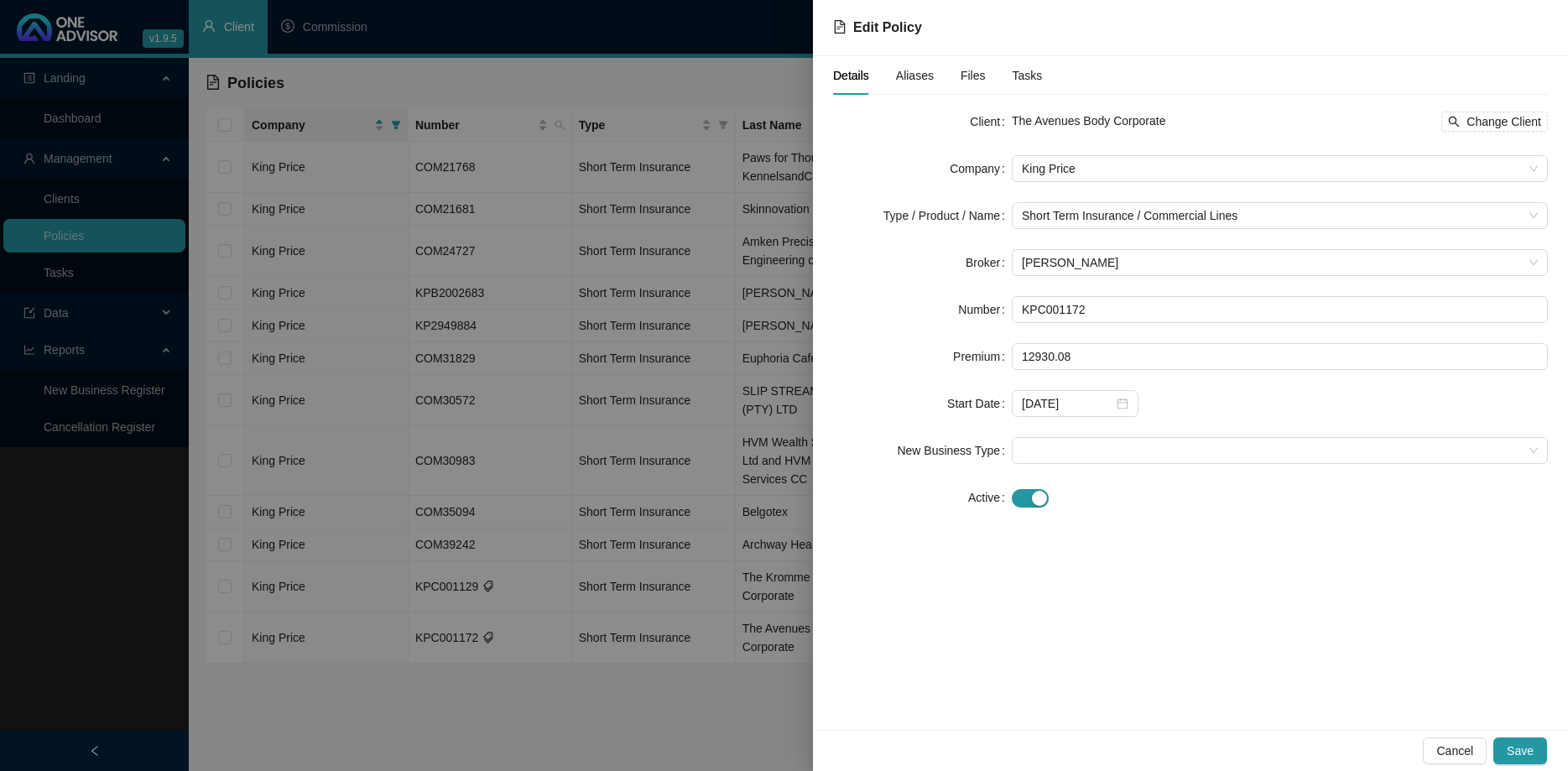
click at [1165, 430] on form "Client The Avenues Body Corporate Change Client Company King Price Type / Produ…" at bounding box center [1190, 310] width 714 height 403
click at [1143, 460] on span at bounding box center [1279, 450] width 516 height 25
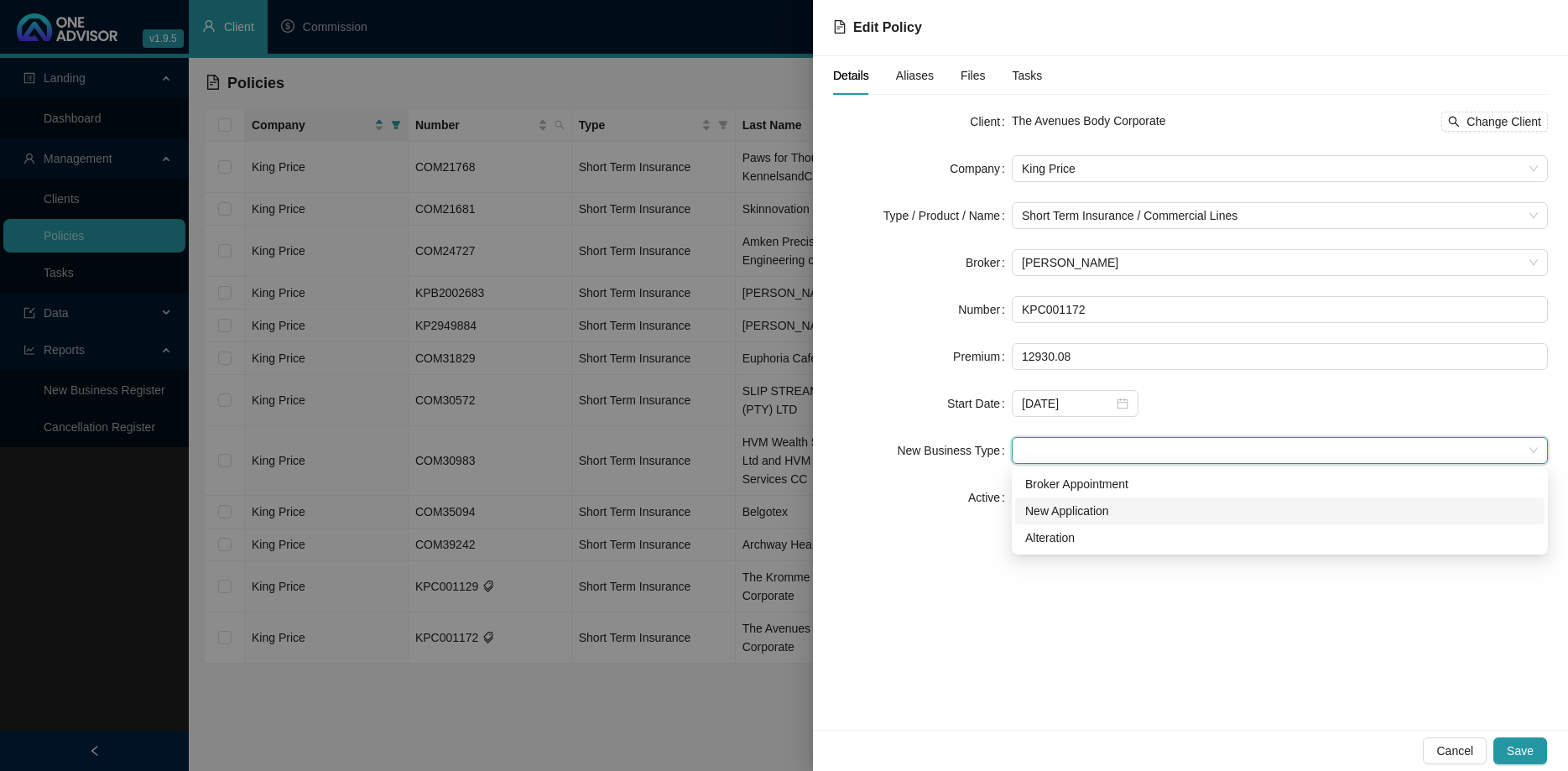
click at [1128, 510] on div "New Application" at bounding box center [1279, 511] width 509 height 19
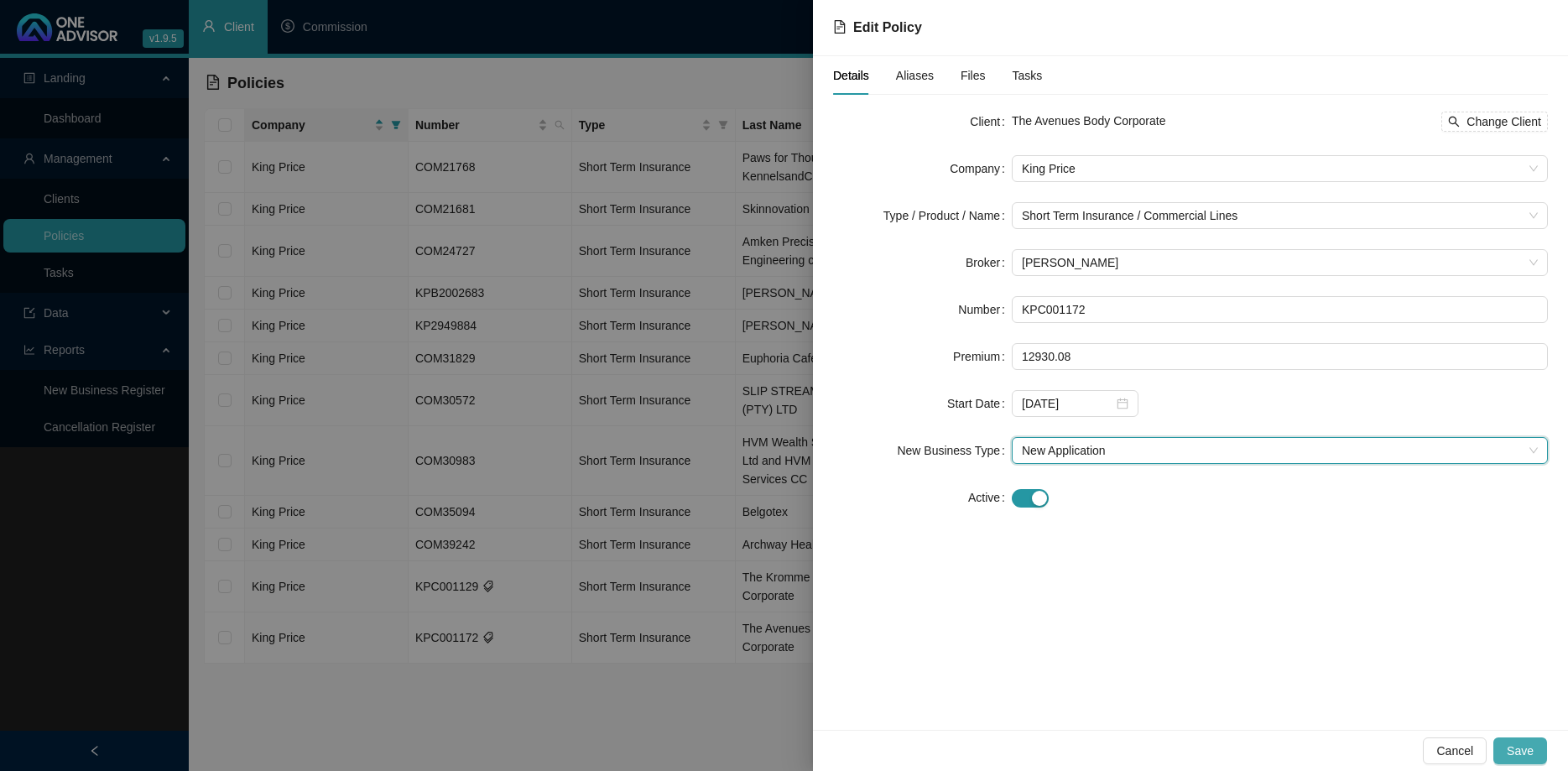
click at [1526, 739] on button "Save" at bounding box center [1521, 751] width 54 height 27
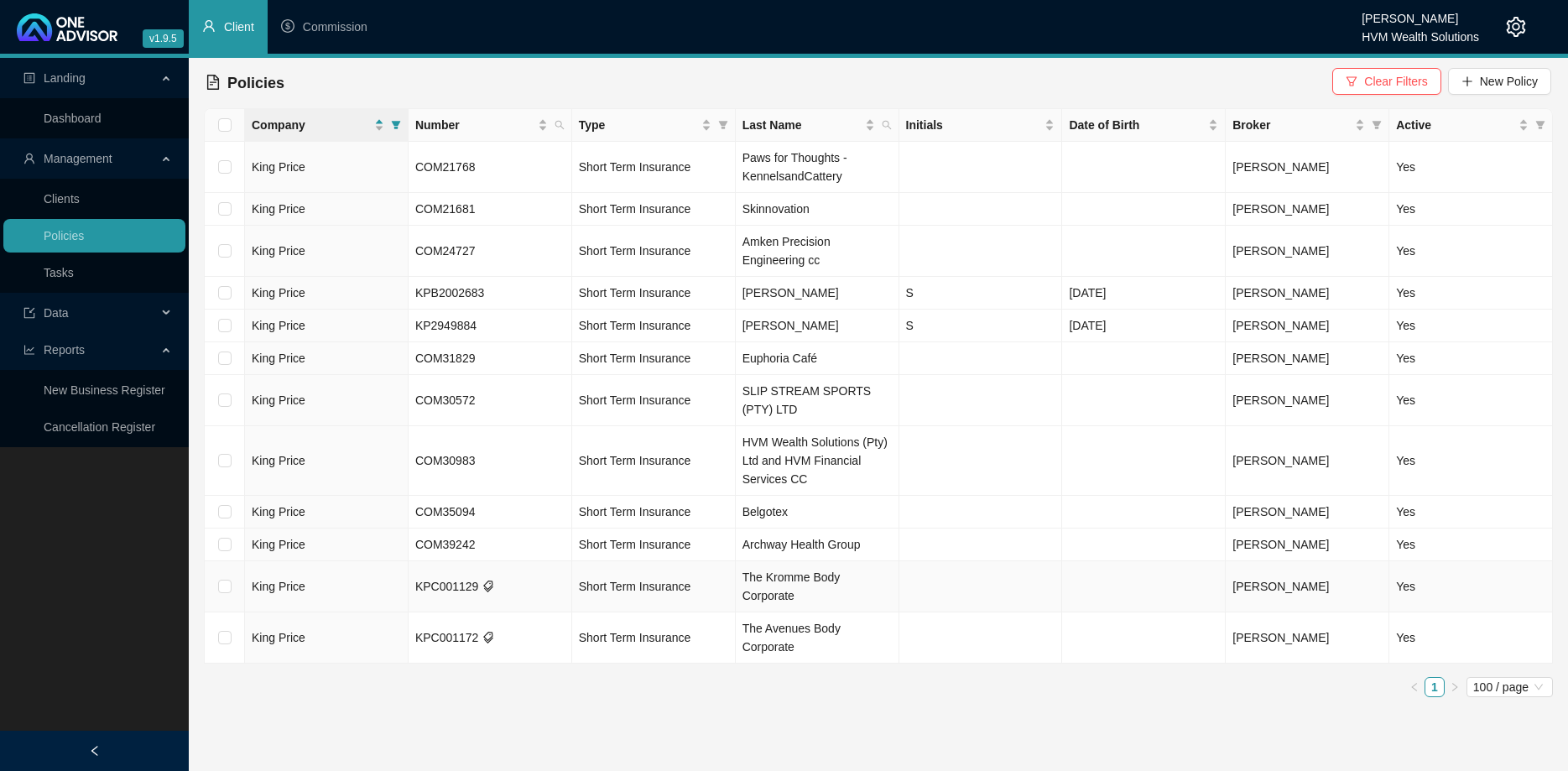
click at [821, 591] on td "The Kromme Body Corporate" at bounding box center [817, 586] width 163 height 51
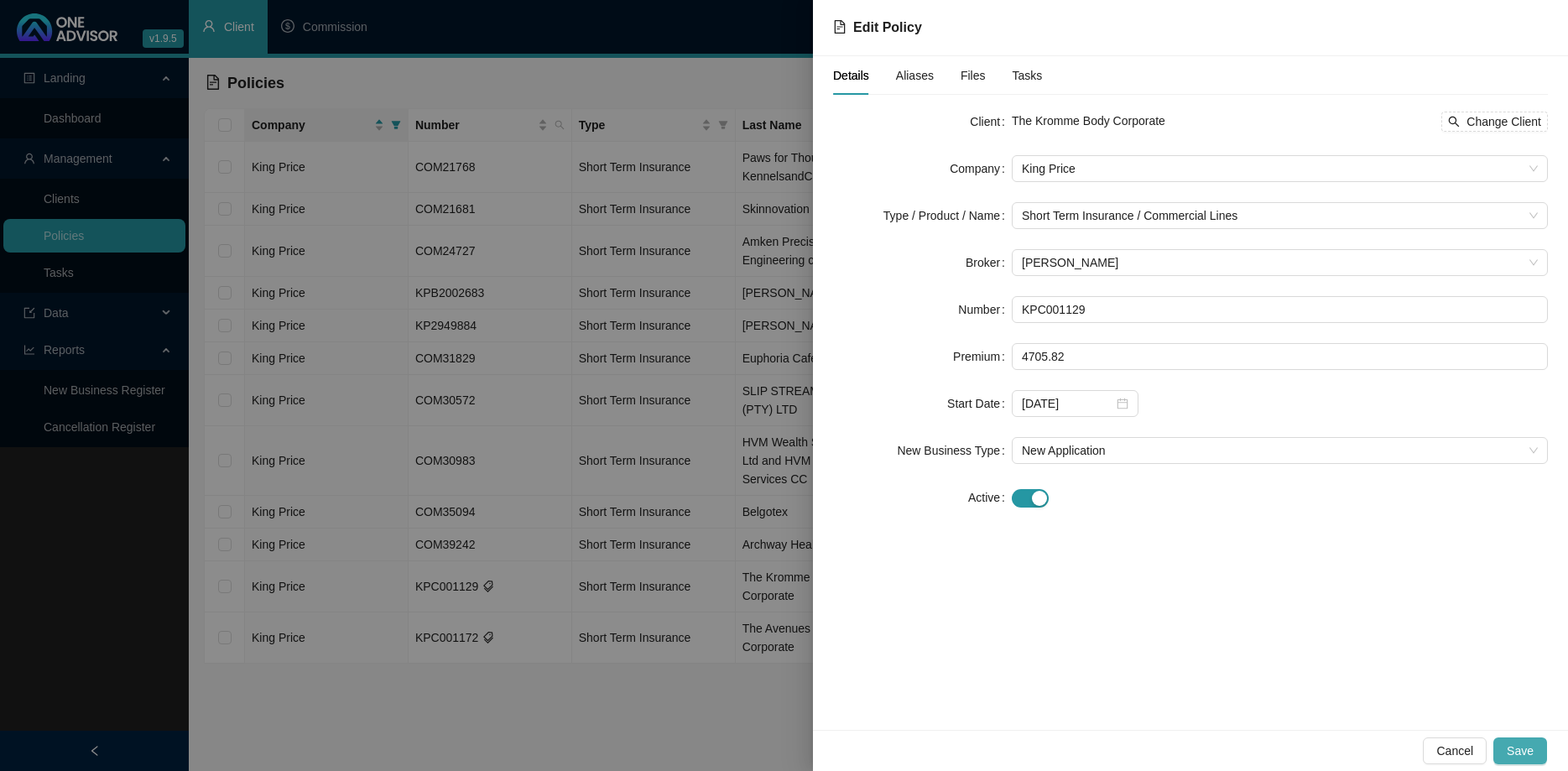
click at [1510, 750] on span "Save" at bounding box center [1520, 751] width 27 height 19
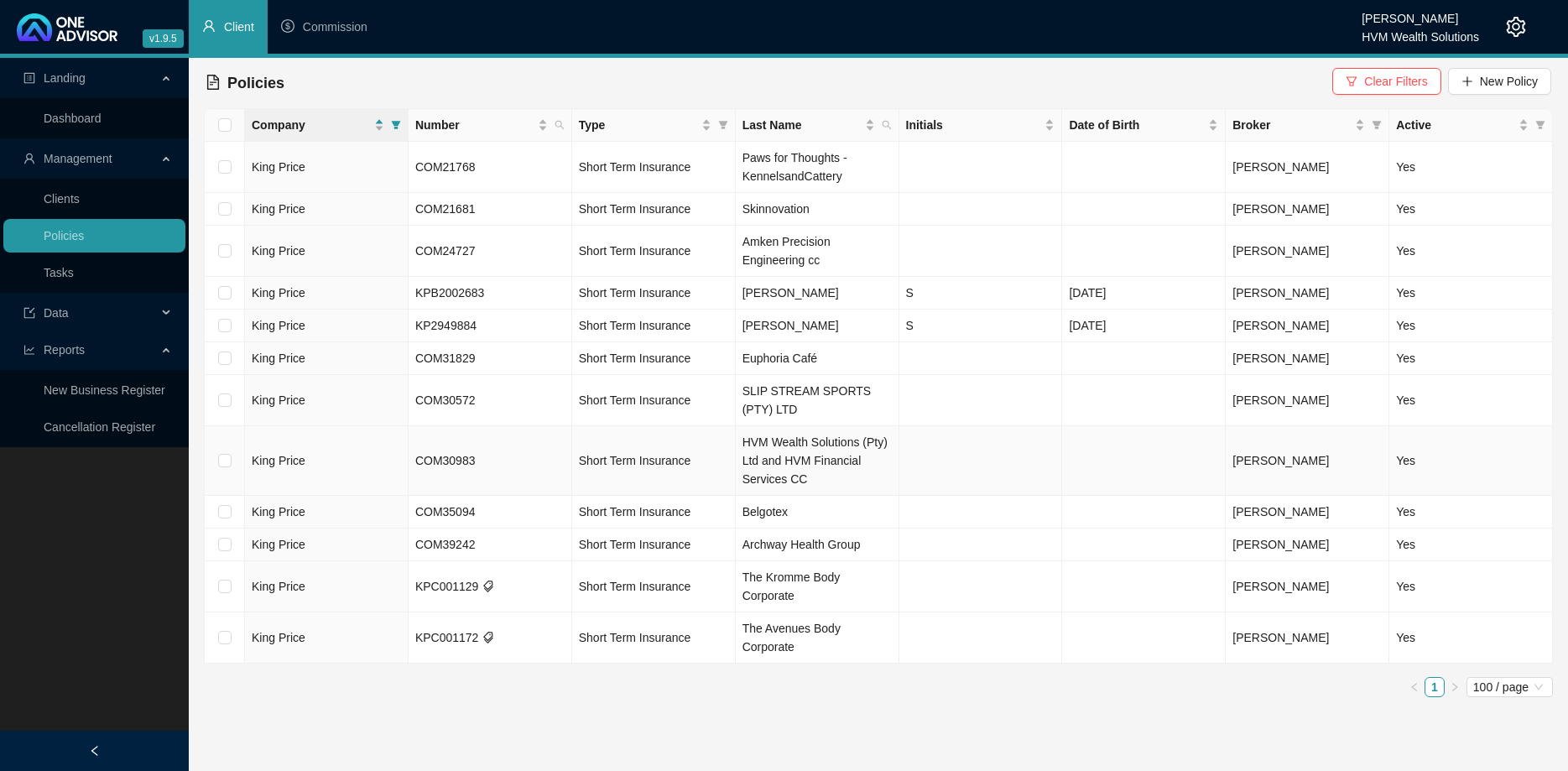
click at [548, 470] on td "COM30983" at bounding box center [490, 460] width 163 height 70
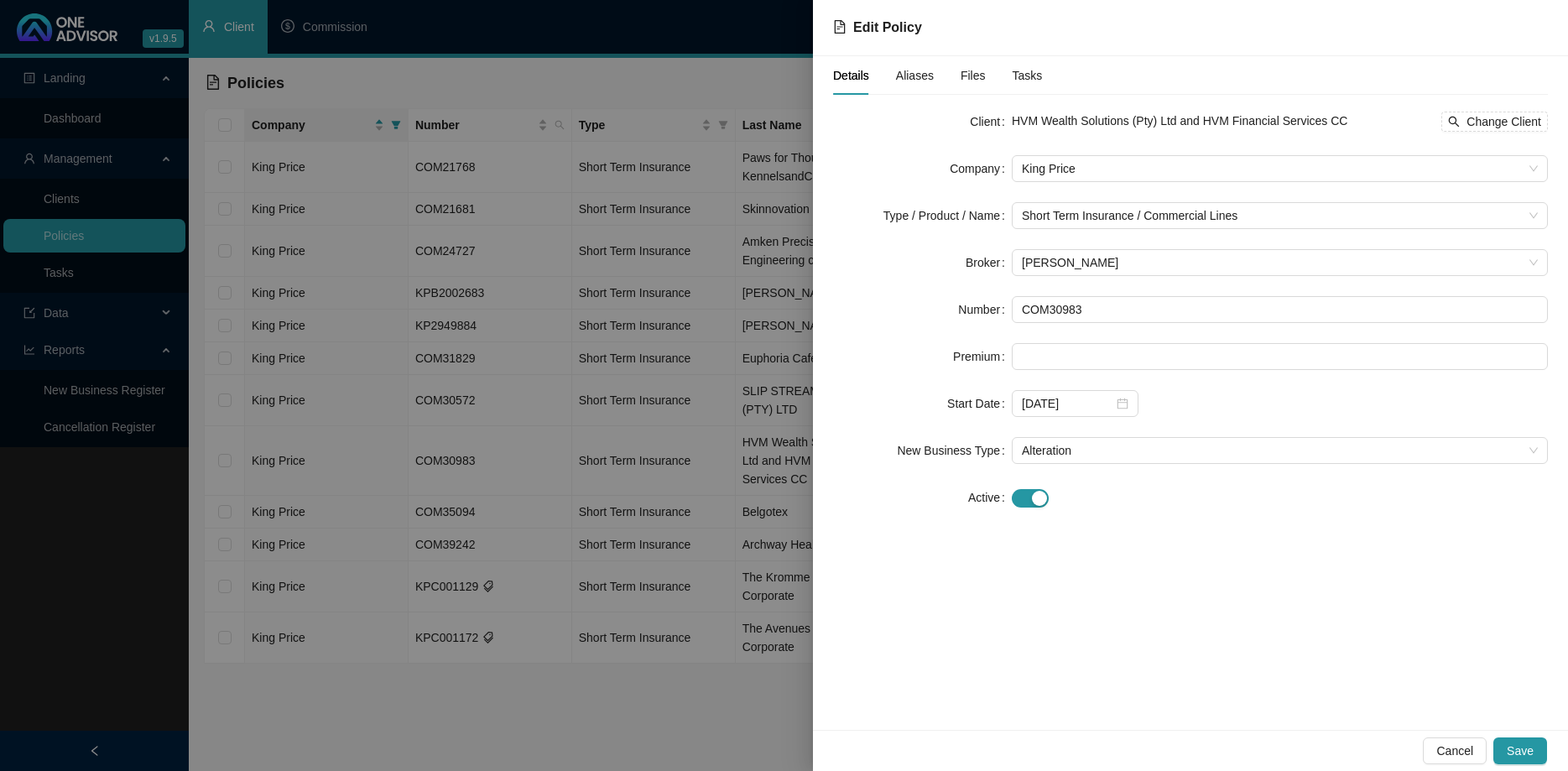
click at [657, 532] on div at bounding box center [784, 385] width 1568 height 771
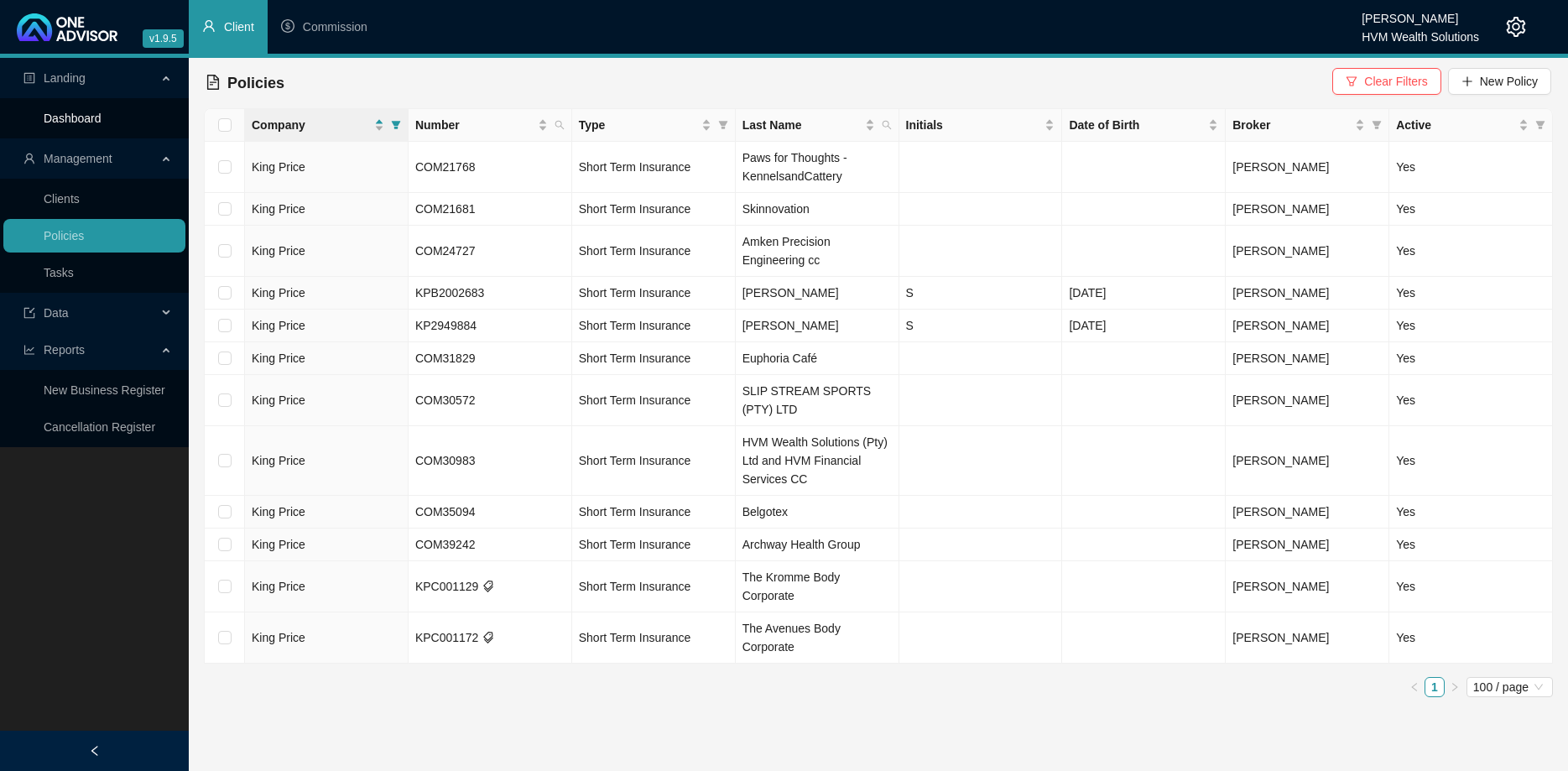
click at [101, 122] on link "Dashboard" at bounding box center [72, 118] width 58 height 13
